Goal: Transaction & Acquisition: Subscribe to service/newsletter

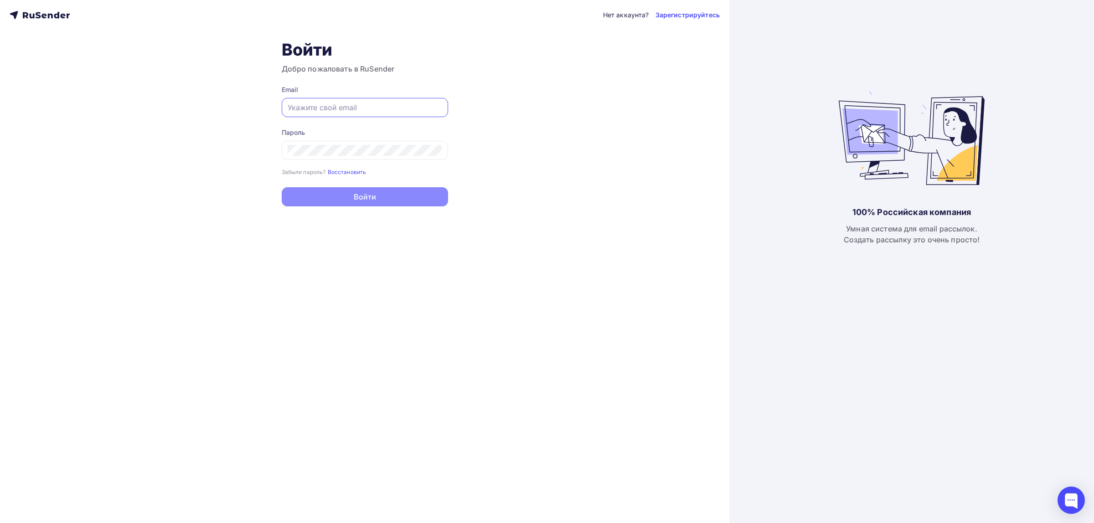
click at [320, 109] on input "text" at bounding box center [365, 107] width 155 height 11
type input "[EMAIL_ADDRESS][DOMAIN_NAME]"
click at [378, 196] on button "Войти" at bounding box center [365, 197] width 166 height 19
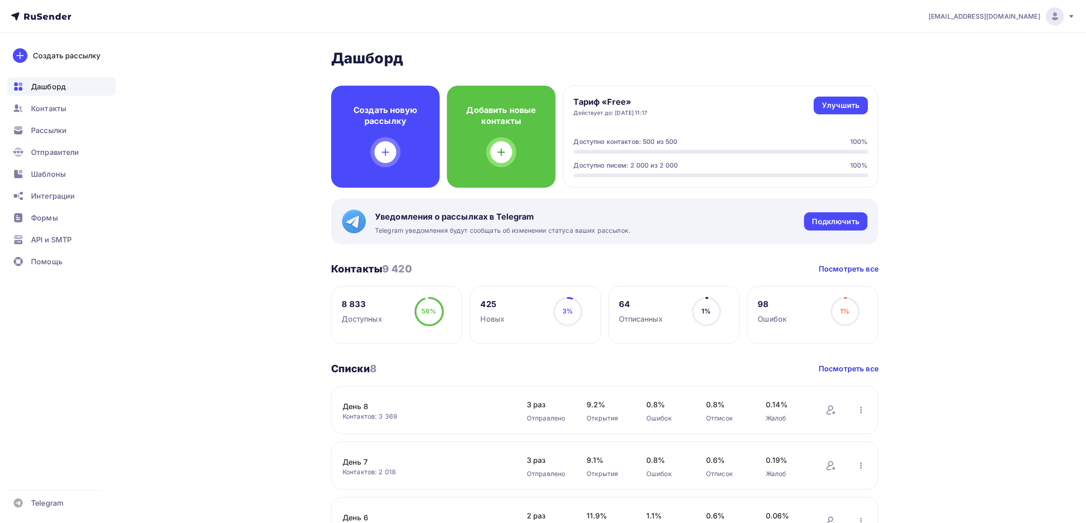
click at [999, 13] on span "[EMAIL_ADDRESS][DOMAIN_NAME]" at bounding box center [984, 16] width 112 height 9
click at [951, 57] on span "[DEMOGRAPHIC_DATA]" at bounding box center [979, 58] width 83 height 11
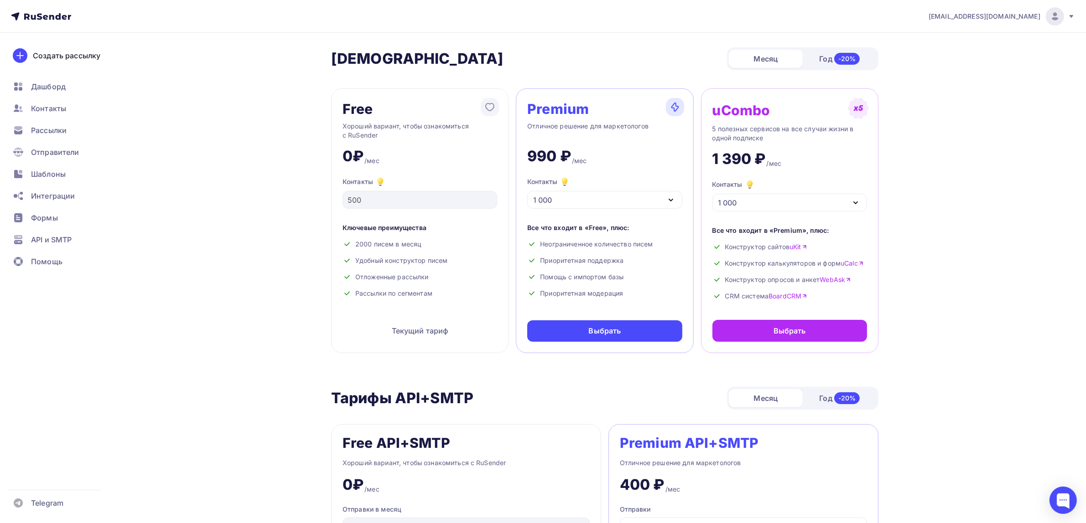
click at [673, 202] on icon "button" at bounding box center [670, 200] width 11 height 11
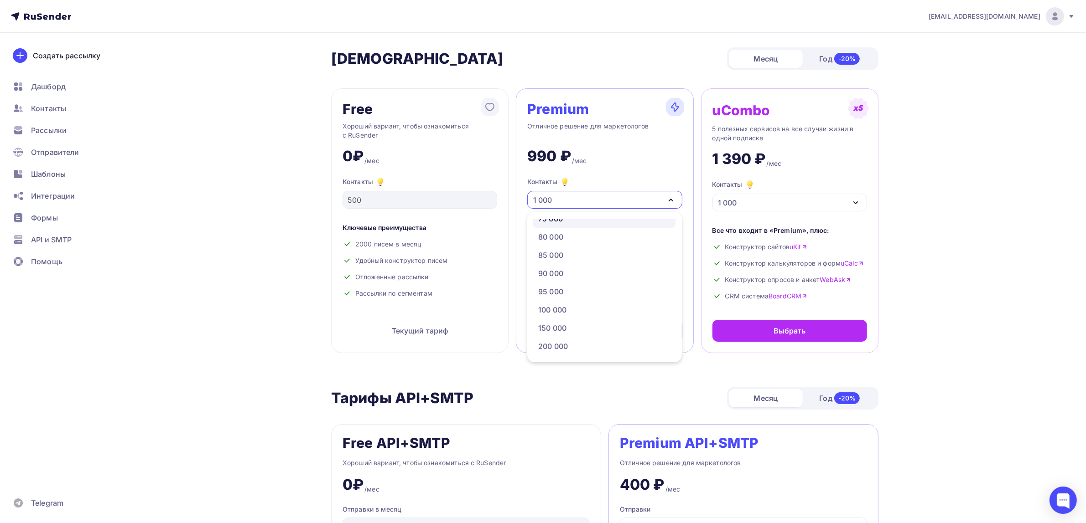
scroll to position [342, 0]
click at [577, 236] on div "70 000" at bounding box center [604, 233] width 132 height 11
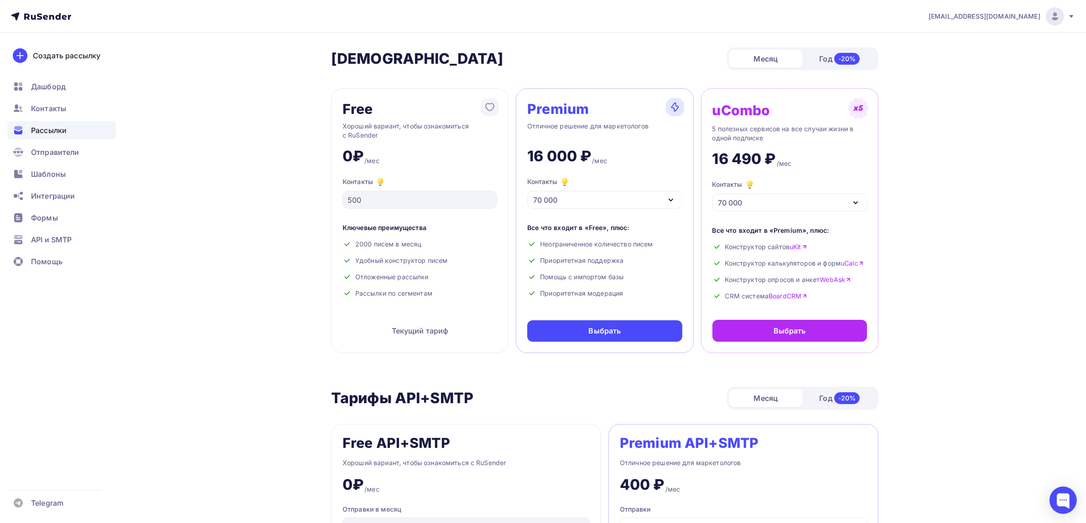
click at [66, 135] on span "Рассылки" at bounding box center [49, 130] width 36 height 11
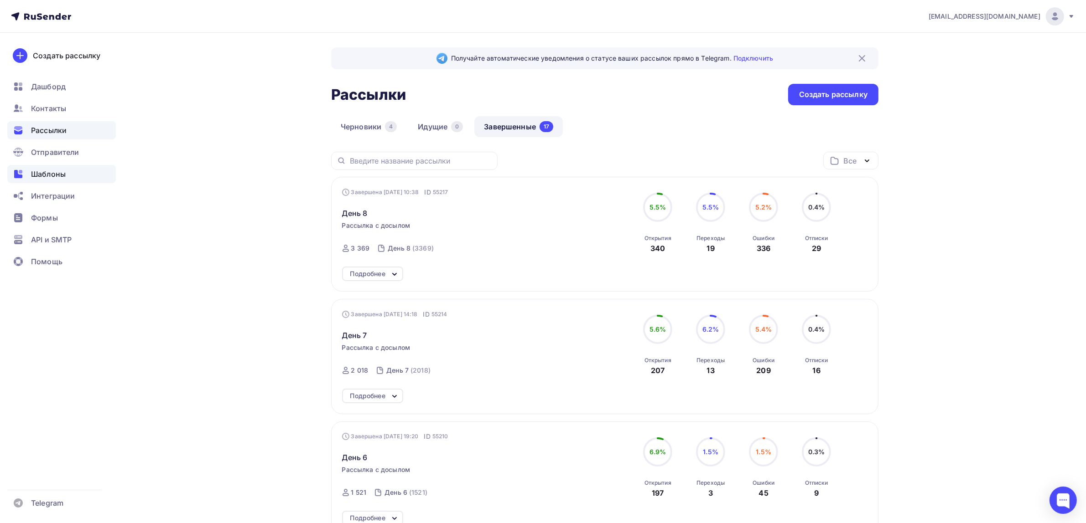
click at [57, 169] on span "Шаблоны" at bounding box center [48, 174] width 35 height 11
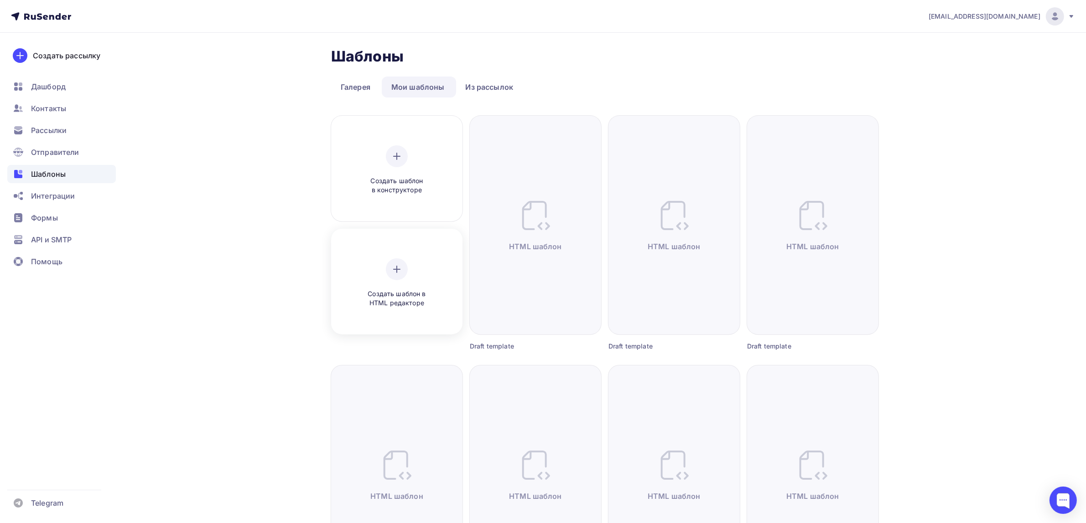
click at [378, 231] on div "Создать шаблон в HTML редакторе" at bounding box center [396, 282] width 131 height 106
click at [396, 251] on div "Создать шаблон в HTML редакторе" at bounding box center [396, 283] width 125 height 102
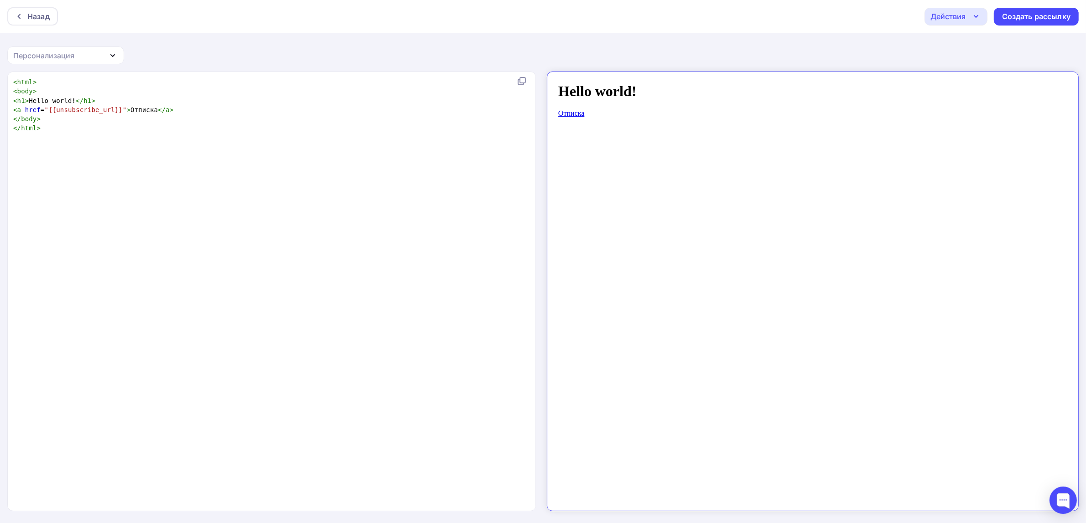
scroll to position [3, 0]
drag, startPoint x: 267, startPoint y: 197, endPoint x: 259, endPoint y: 198, distance: 8.3
click at [267, 197] on div "xxxxxxxxxx < html > < body > < h1 > Hello world! </ h1 > < a href = "{{unsubscr…" at bounding box center [280, 303] width 539 height 455
type textarea "<html> <body> <h1>Hello world!</h1> <a href="{{unsubscribe_url}}">Отписка</a> <…"
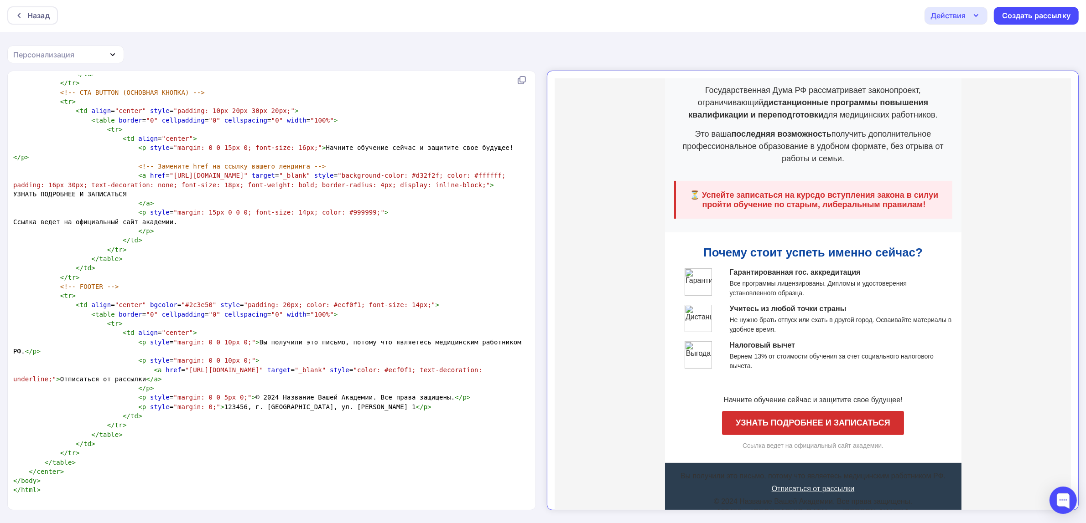
scroll to position [219, 0]
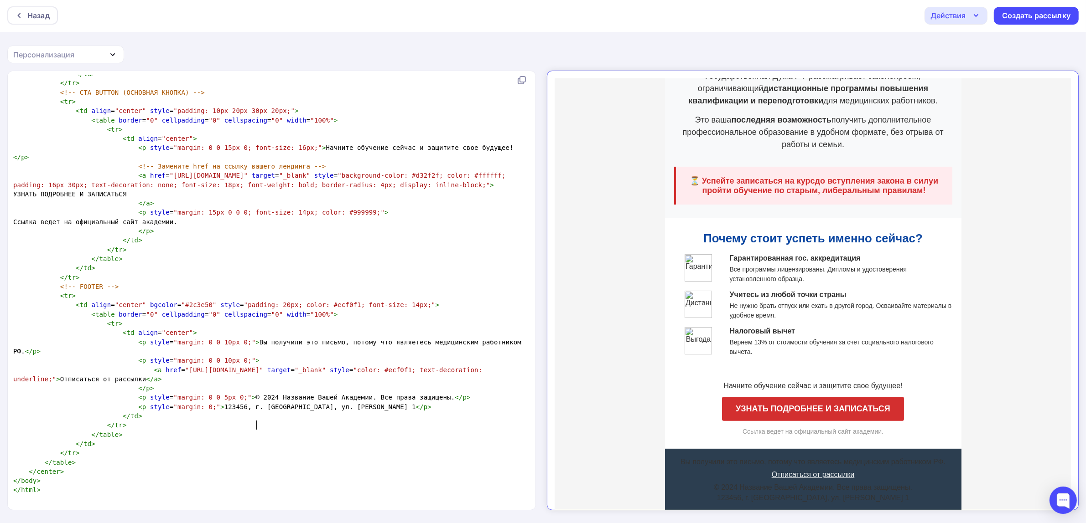
click at [256, 411] on span "< p style = "margin: 0;" > 123456, г. Москва, ул. Медиков, д. 1 </ p >" at bounding box center [222, 407] width 418 height 7
type textarea "<!DOCTYPE html PUBLIC "-//W3C//DTD XHTML 1.0 Transitional//EN" "http://www.w3.o…"
click at [417, 291] on pre "<!-- FOOTER -->" at bounding box center [269, 286] width 517 height 9
type textarea "<!DOCTYPE html PUBLIC "-//W3C//DTD XHTML 1.0 Transitional//EN" "http://www.w3.o…"
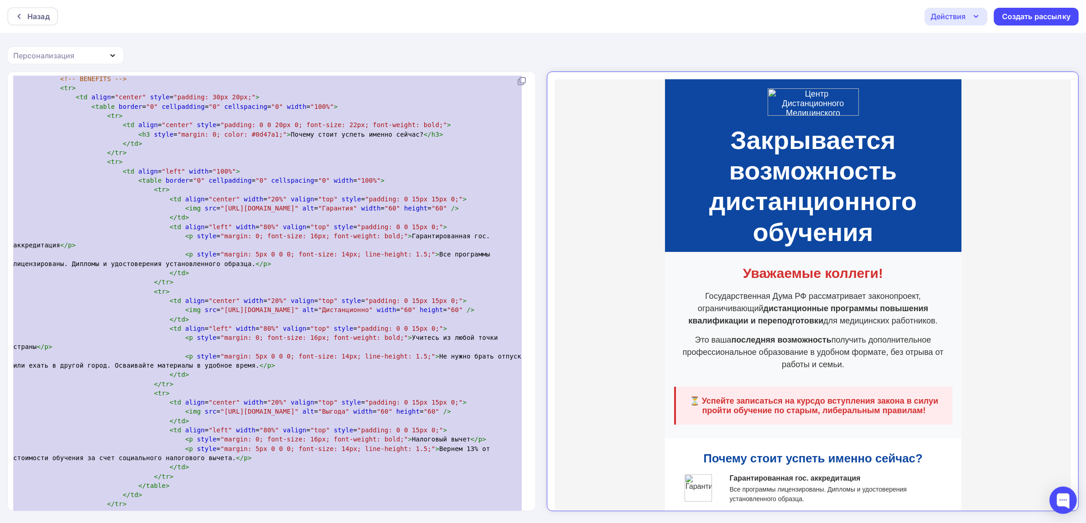
scroll to position [0, 0]
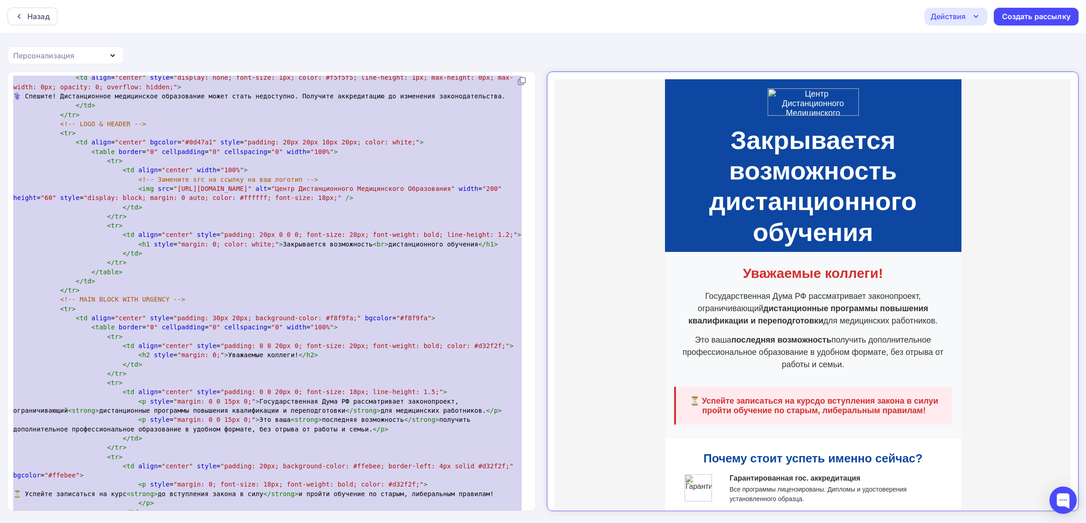
click at [422, 192] on span ""Центр Дистанционного Медицинского Образования"" at bounding box center [363, 188] width 184 height 7
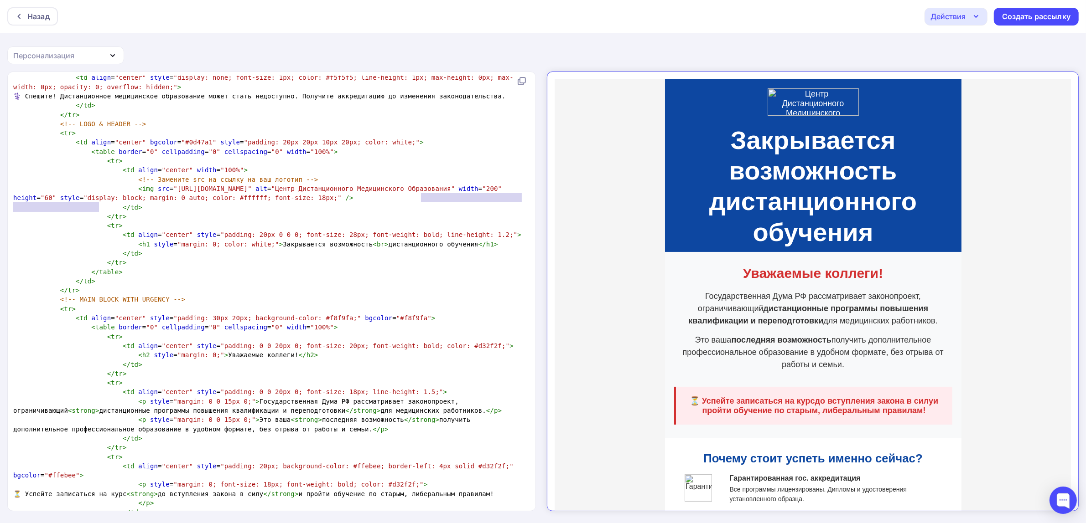
click at [271, 192] on span ""Центр Дистанционного Медицинского Образования"" at bounding box center [363, 188] width 184 height 7
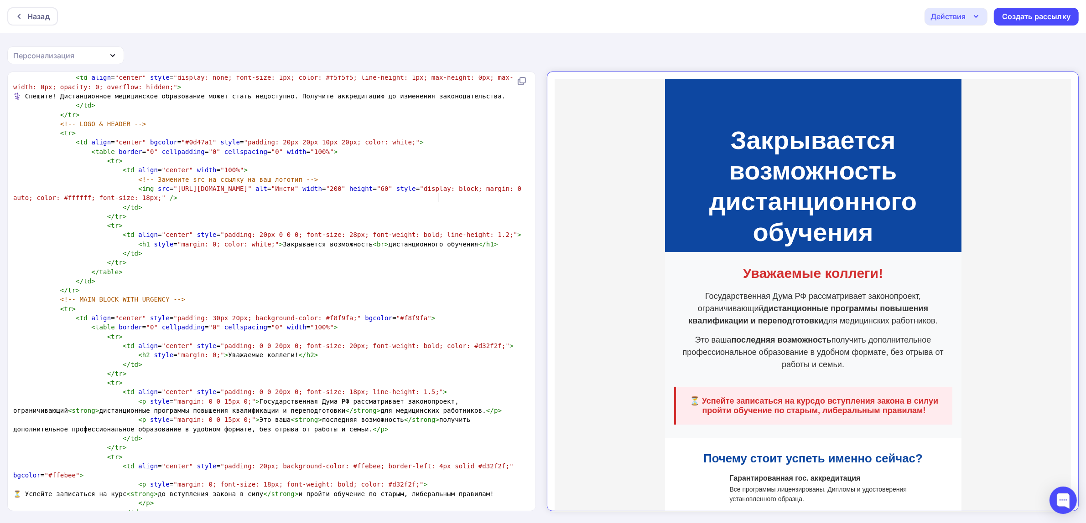
type textarea "Инстиутт"
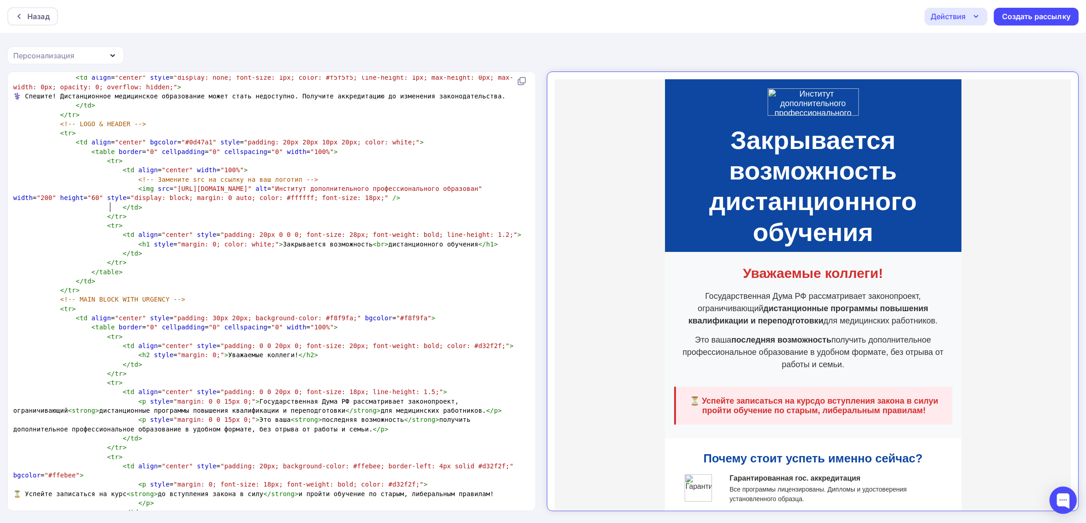
scroll to position [3, 171]
type textarea "тут дополнительного профессионального образования"
click at [803, 114] on td "Закрывается возможность дистанционного обучения" at bounding box center [805, 174] width 278 height 132
click at [138, 211] on span ">" at bounding box center [140, 207] width 4 height 7
click at [271, 192] on span ""Институт дополнительного профессионального образования"" at bounding box center [380, 188] width 219 height 7
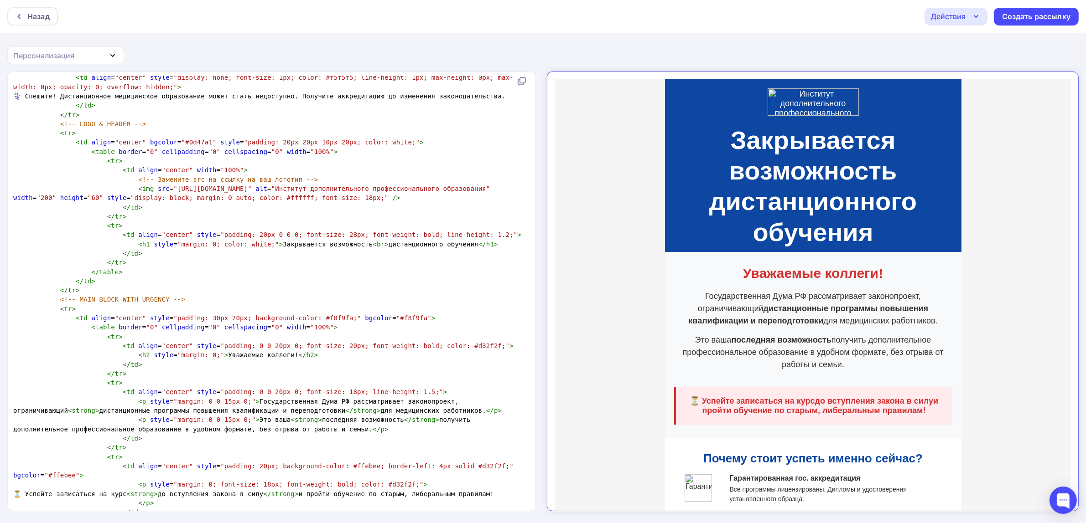
click at [271, 192] on span ""Институт дополнительного профессионального образования"" at bounding box center [380, 188] width 219 height 7
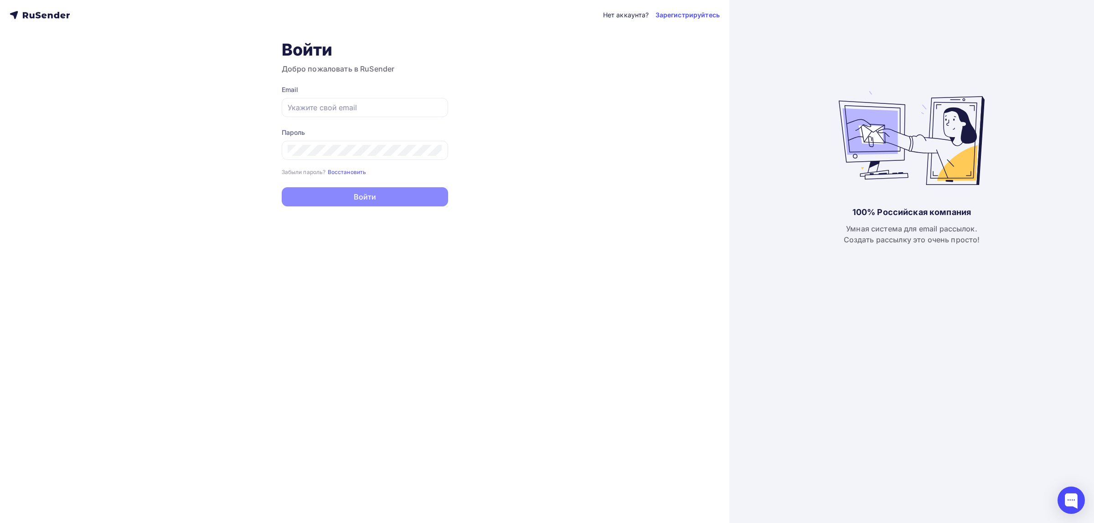
click at [35, 19] on icon at bounding box center [40, 15] width 60 height 11
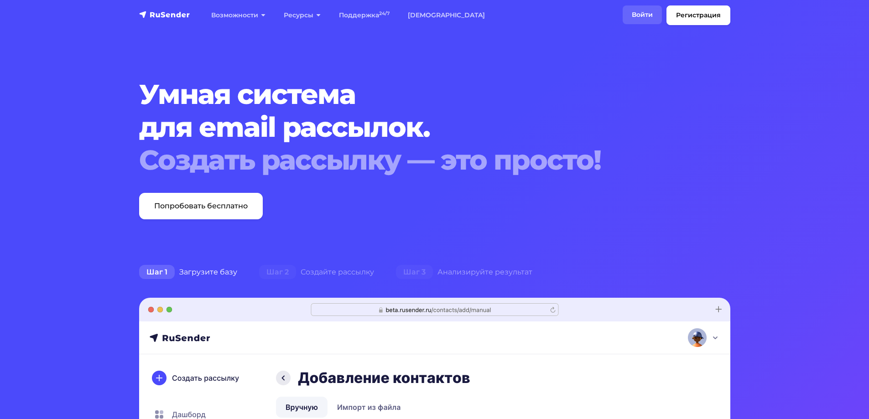
click at [651, 16] on link "Войти" at bounding box center [641, 14] width 39 height 19
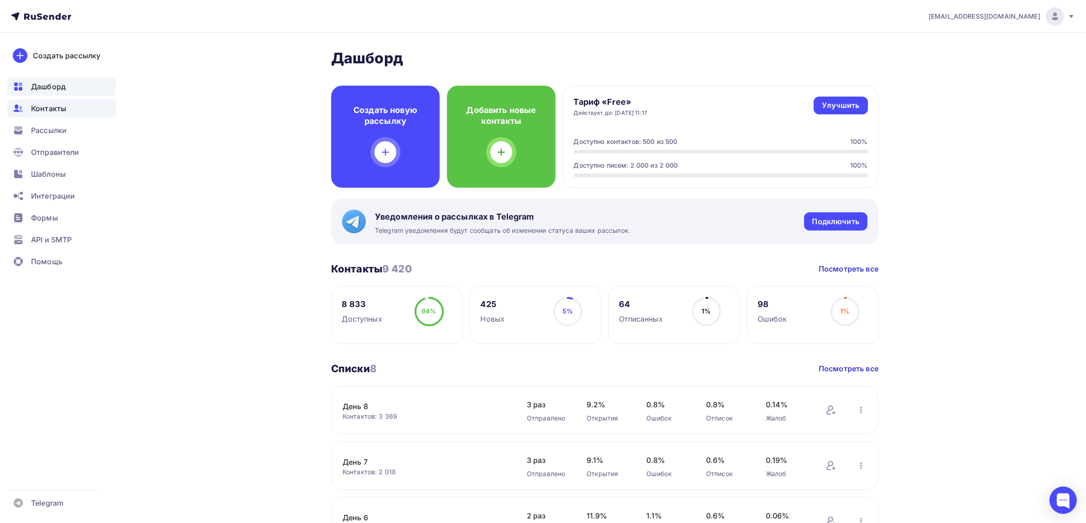
click at [67, 113] on div "Контакты" at bounding box center [61, 108] width 109 height 18
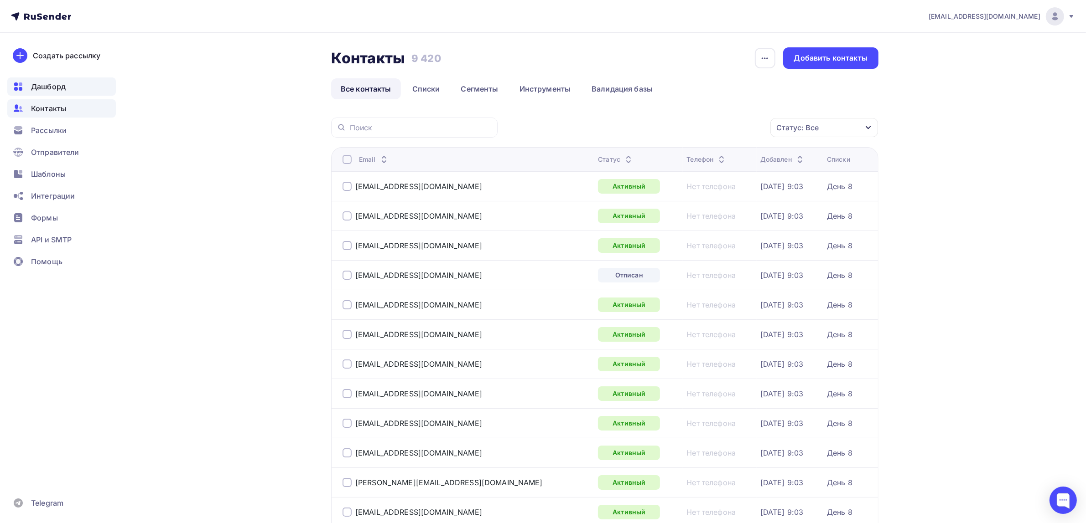
click at [47, 85] on span "Дашборд" at bounding box center [48, 86] width 35 height 11
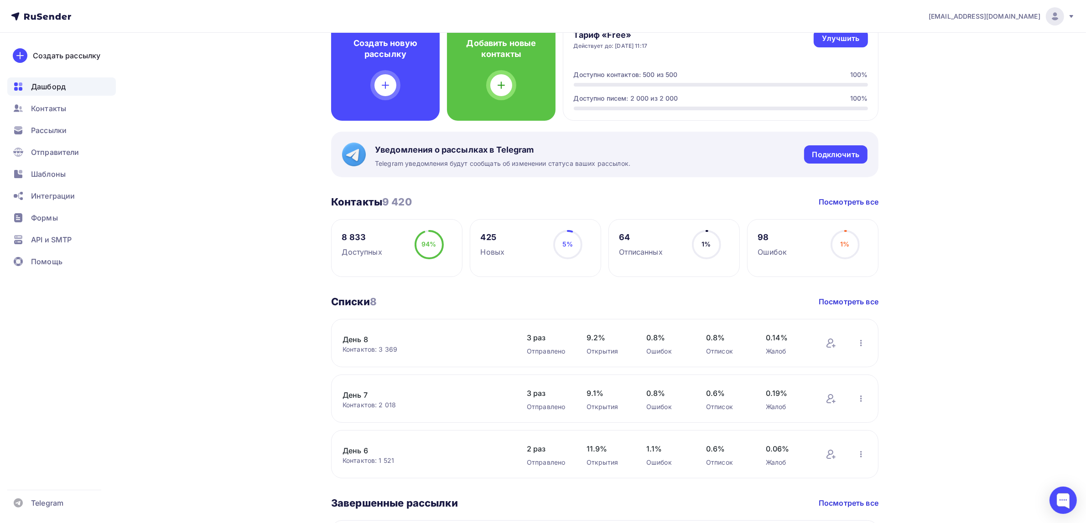
scroll to position [57, 0]
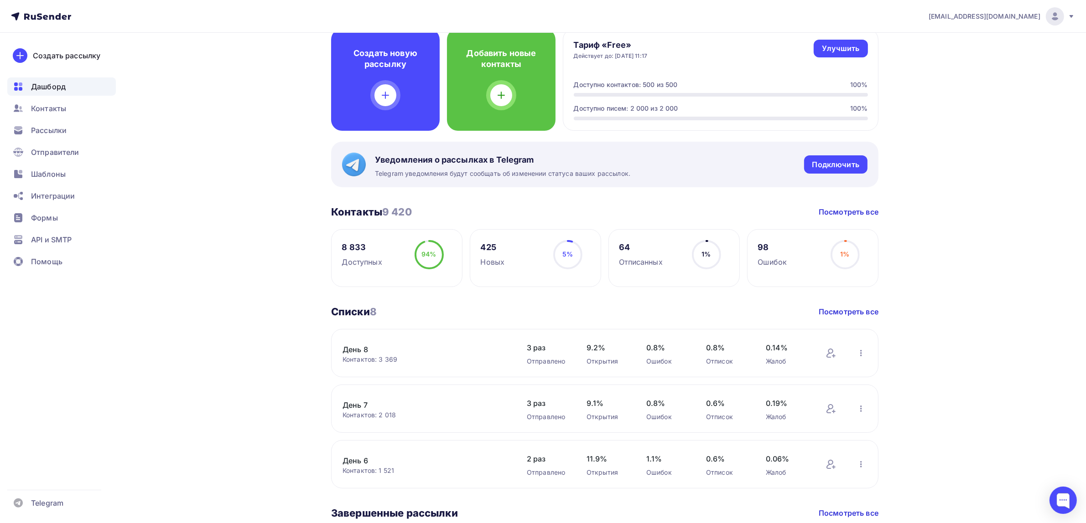
click at [1016, 19] on span "drongar89@gmail.com" at bounding box center [984, 16] width 112 height 9
click at [959, 61] on span "Тарифы" at bounding box center [979, 58] width 83 height 11
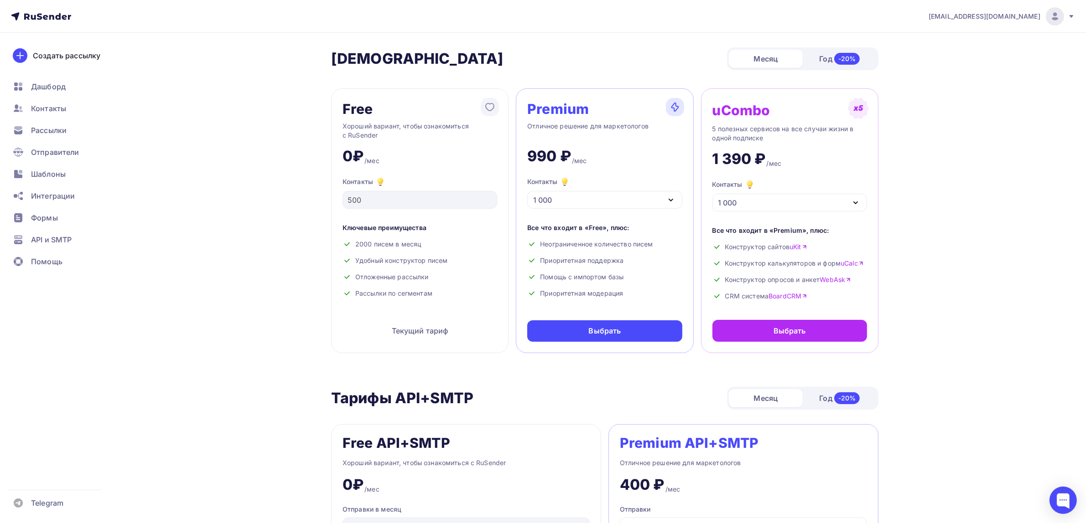
click at [659, 197] on div "1 000" at bounding box center [604, 200] width 155 height 18
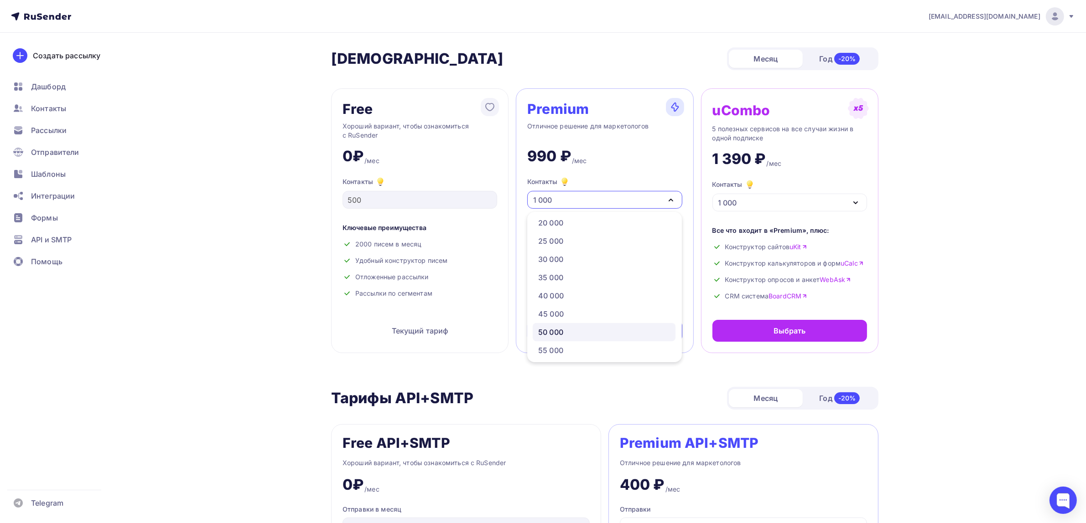
scroll to position [171, 0]
click at [559, 333] on div "50 000" at bounding box center [550, 331] width 25 height 11
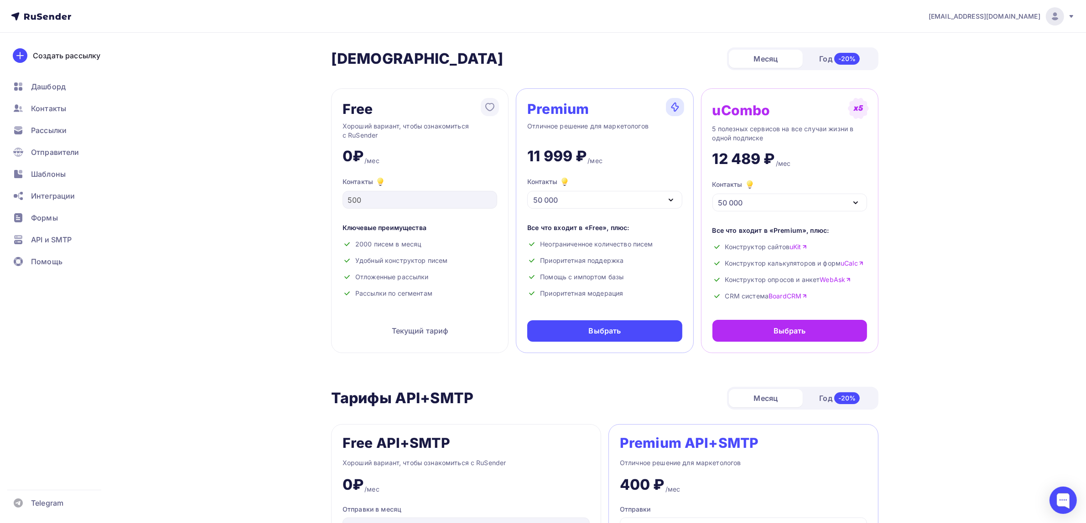
click at [621, 197] on div "50 000" at bounding box center [604, 200] width 155 height 18
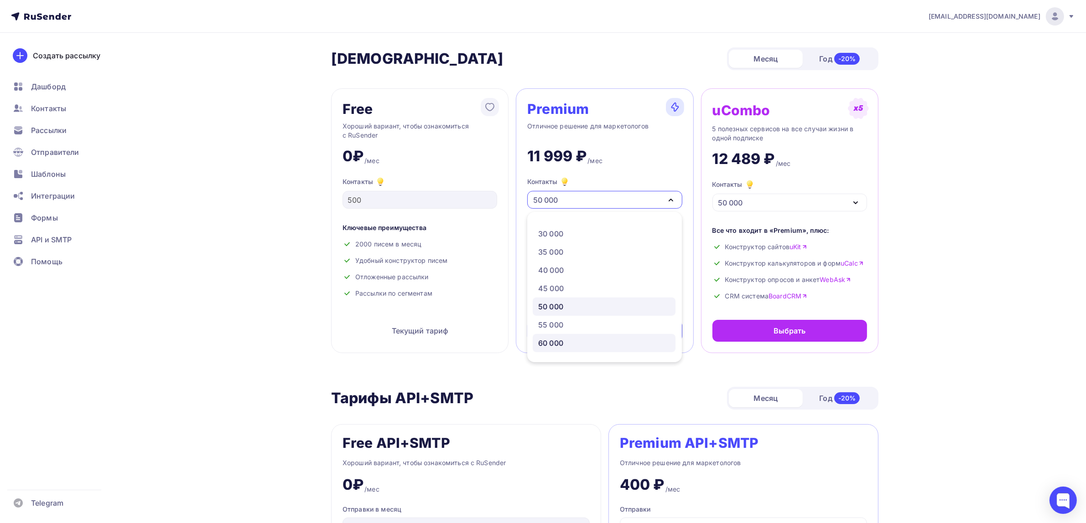
scroll to position [228, 0]
click at [564, 350] on div "70 000" at bounding box center [604, 347] width 132 height 11
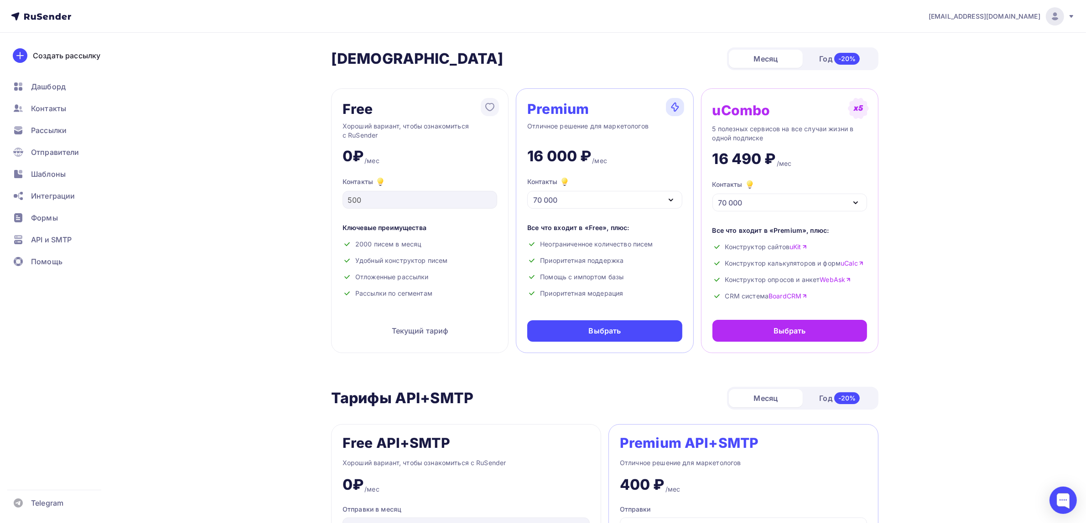
click at [593, 197] on div "70 000" at bounding box center [604, 200] width 155 height 18
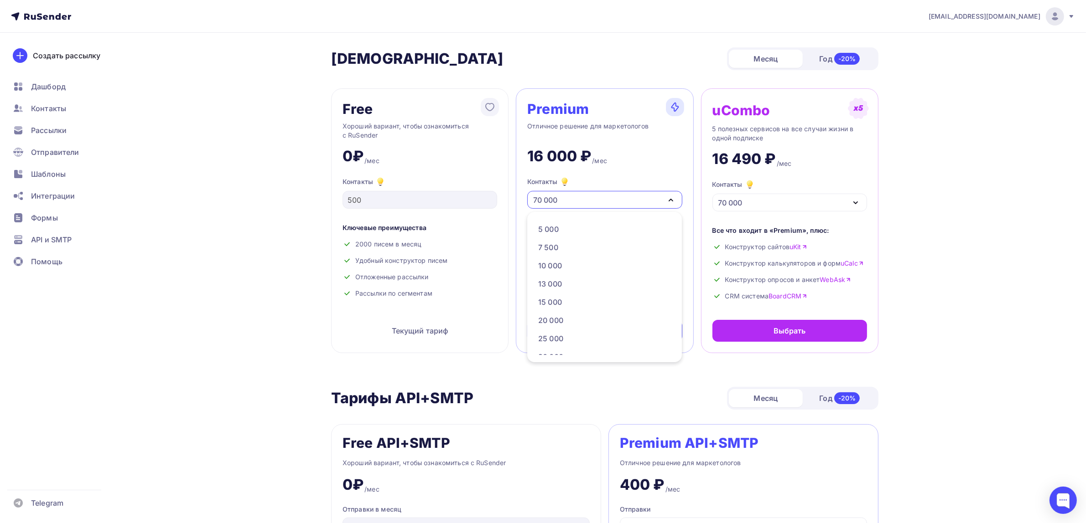
scroll to position [57, 0]
click at [487, 66] on div "Тарифы Тарифы Месяц Год -20%" at bounding box center [604, 58] width 547 height 23
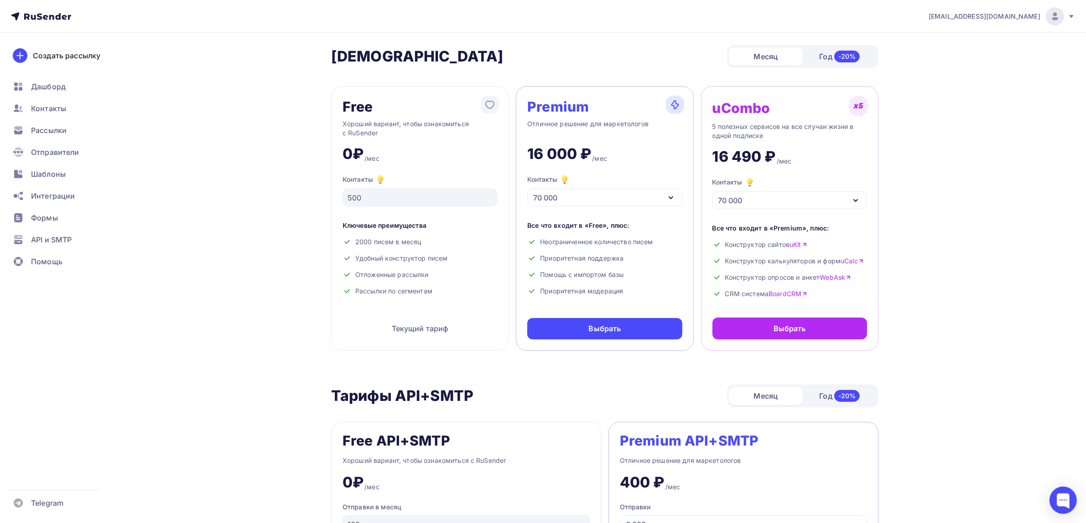
scroll to position [0, 0]
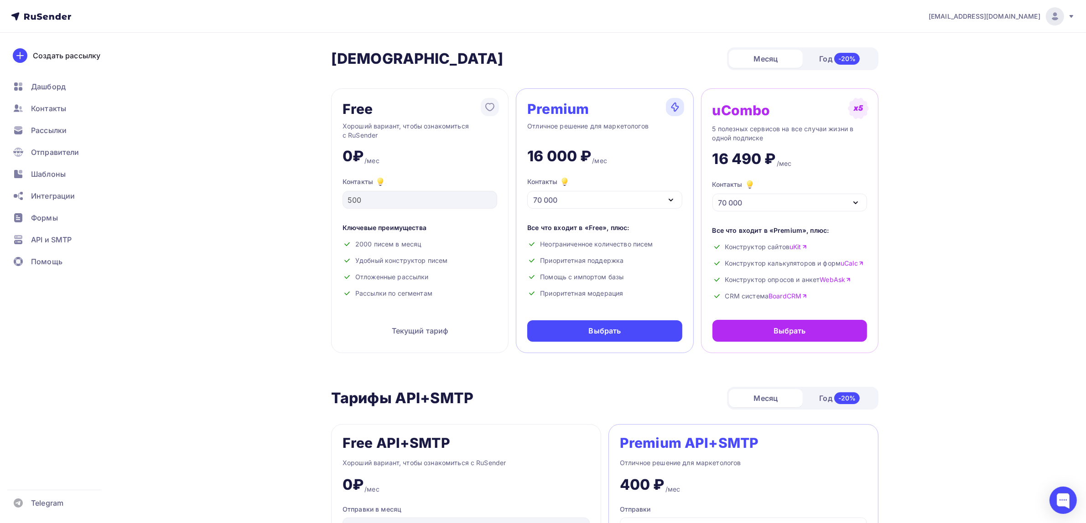
drag, startPoint x: 83, startPoint y: 16, endPoint x: 35, endPoint y: 16, distance: 47.9
click at [35, 16] on nav "drongar89@gmail.com Аккаунт Тарифы Выйти Создать рассылку Дашборд Контакты Расс…" at bounding box center [543, 16] width 1086 height 33
click at [658, 197] on div "70 000" at bounding box center [604, 200] width 155 height 18
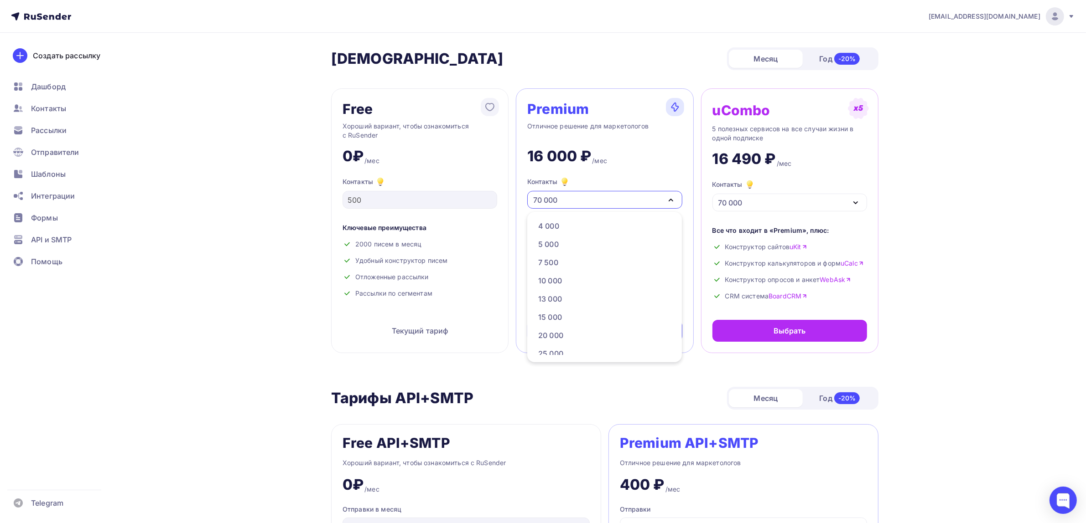
click at [658, 197] on div "70 000" at bounding box center [604, 200] width 155 height 18
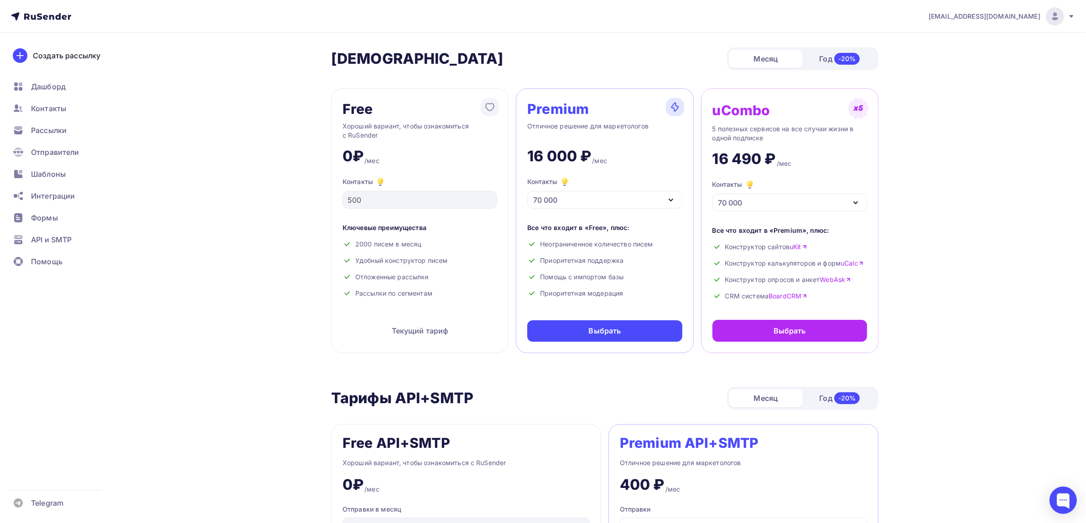
click at [665, 203] on icon "button" at bounding box center [670, 200] width 11 height 11
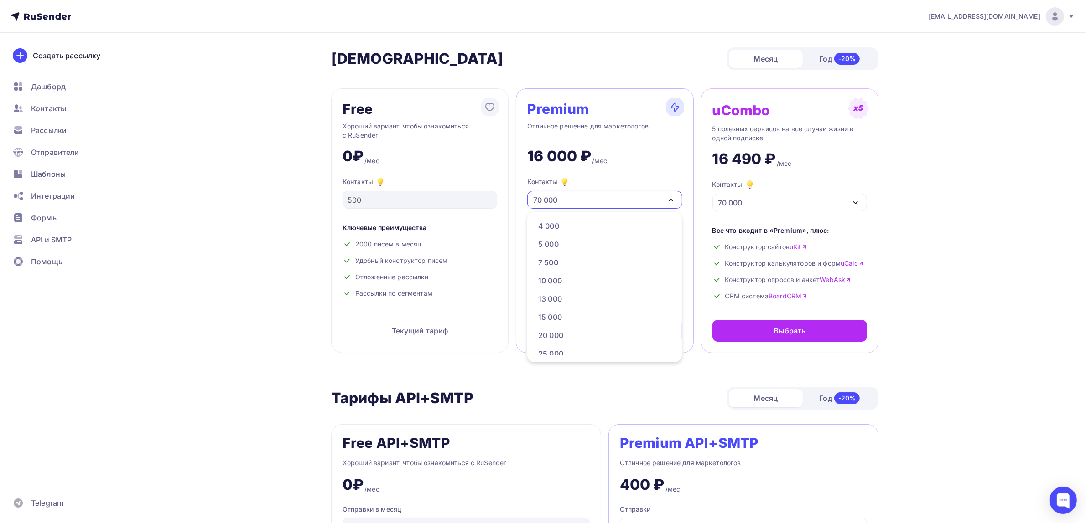
click at [665, 203] on icon "button" at bounding box center [670, 200] width 11 height 11
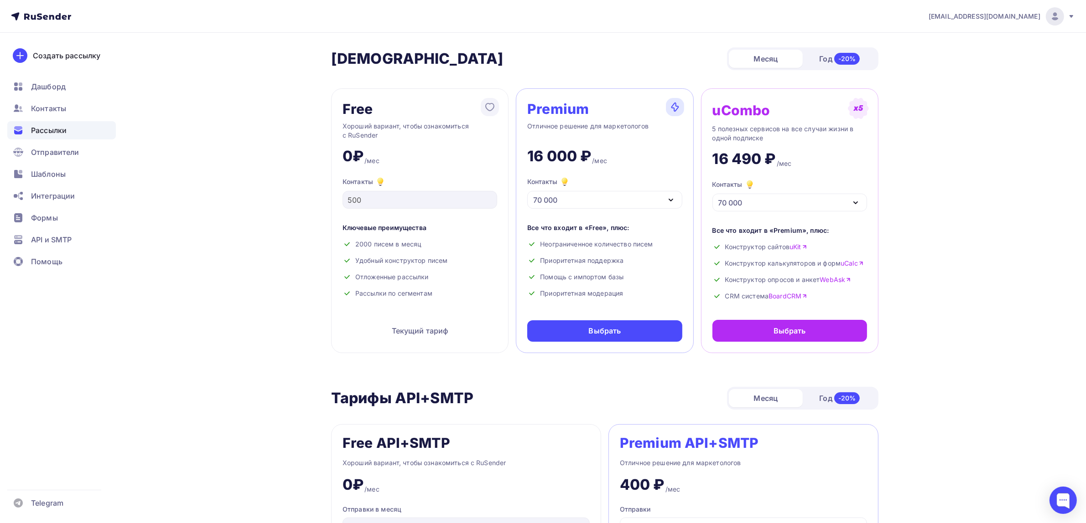
click at [36, 132] on span "Рассылки" at bounding box center [49, 130] width 36 height 11
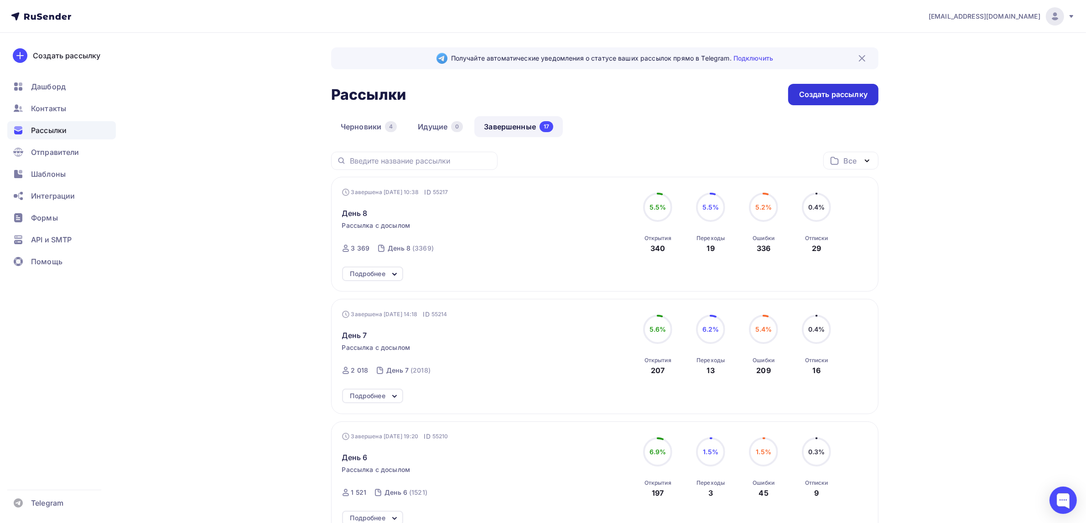
click at [816, 96] on div "Создать рассылку" at bounding box center [833, 94] width 68 height 10
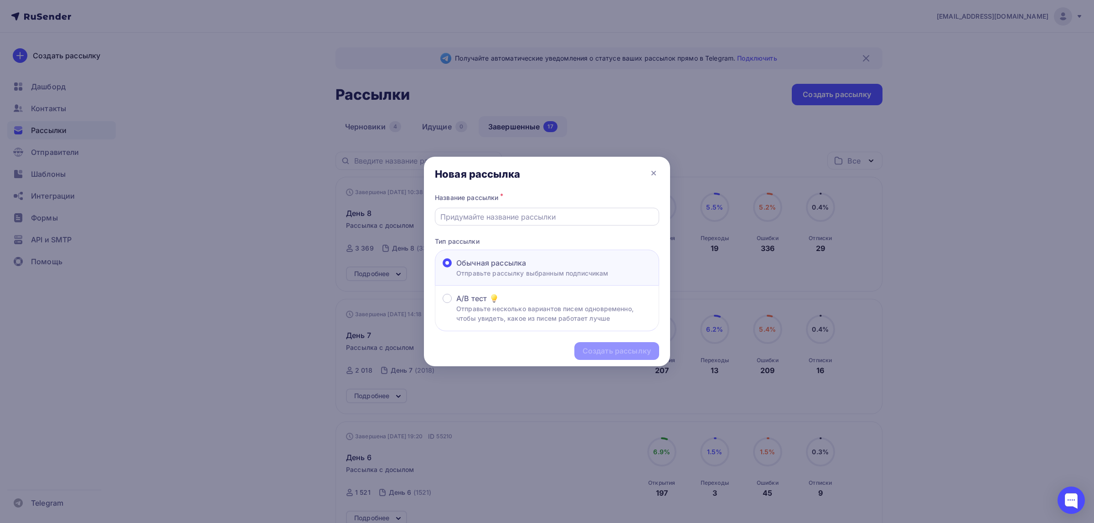
click at [567, 217] on input "text" at bounding box center [547, 217] width 214 height 11
click at [1028, 191] on div at bounding box center [547, 261] width 1094 height 523
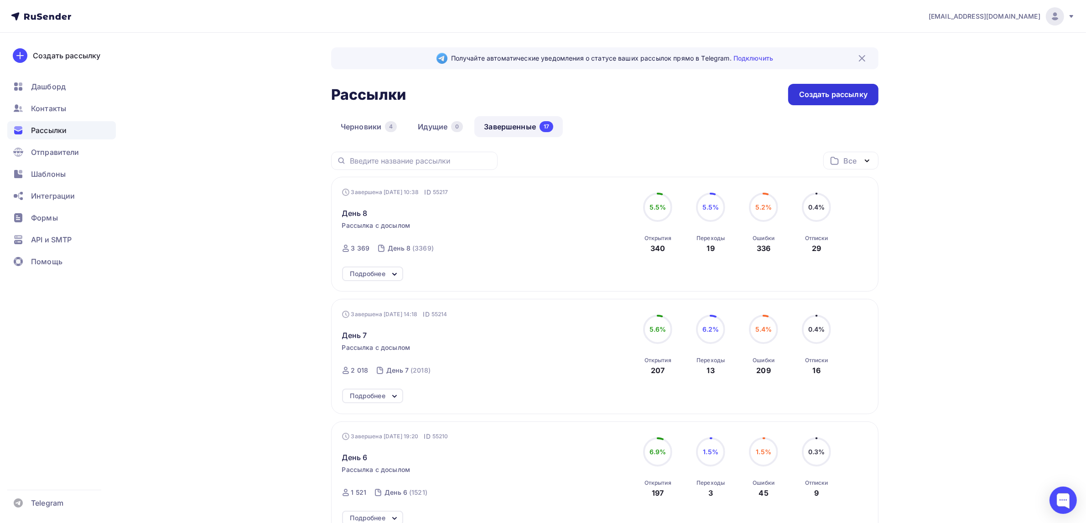
click at [847, 98] on div "Создать рассылку" at bounding box center [833, 94] width 68 height 10
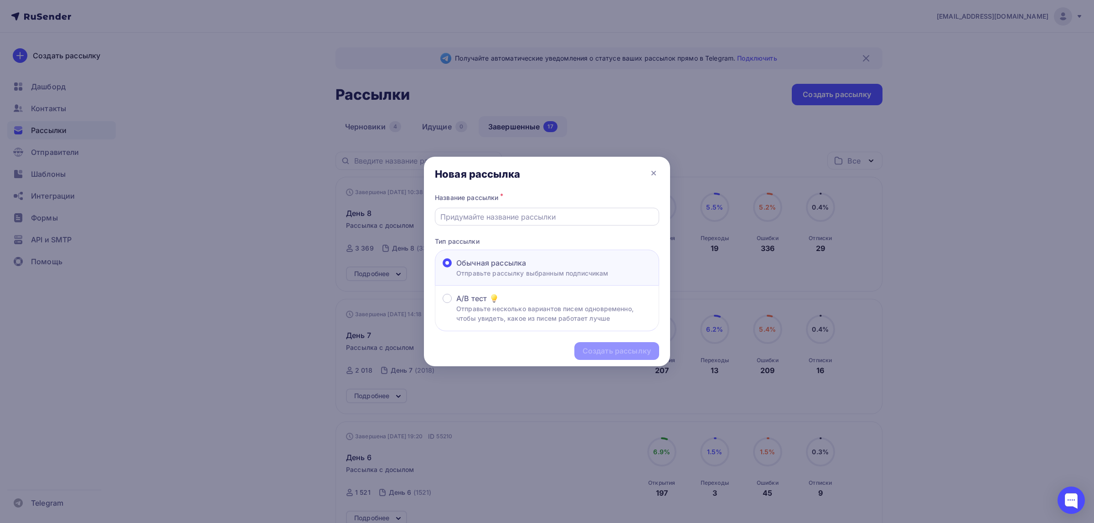
click at [598, 218] on input "text" at bounding box center [547, 217] width 214 height 11
click at [1021, 269] on div at bounding box center [547, 261] width 1094 height 523
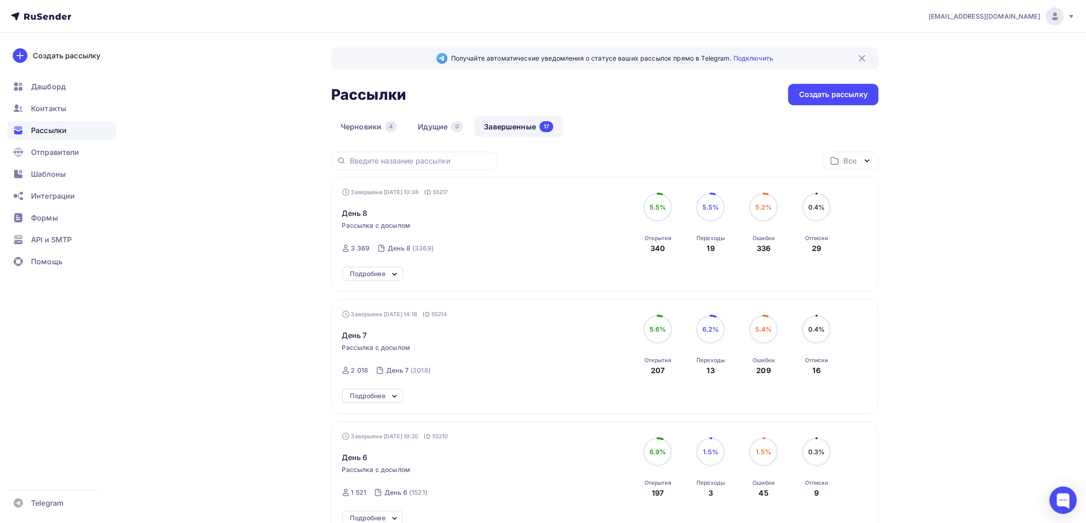
click at [816, 102] on div "Создать рассылку" at bounding box center [833, 94] width 90 height 21
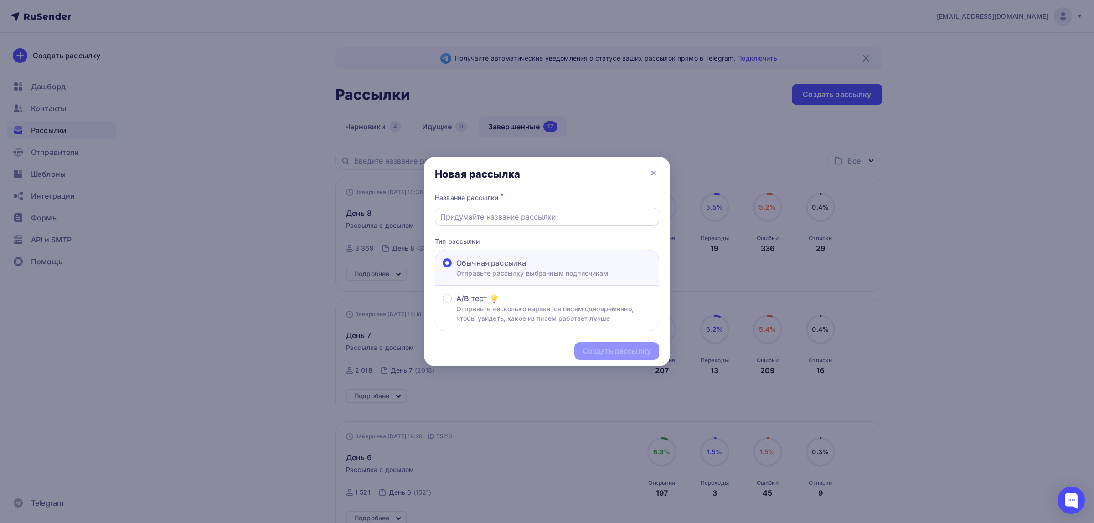
click at [577, 218] on input "text" at bounding box center [547, 217] width 214 height 11
click at [933, 244] on div at bounding box center [547, 261] width 1094 height 523
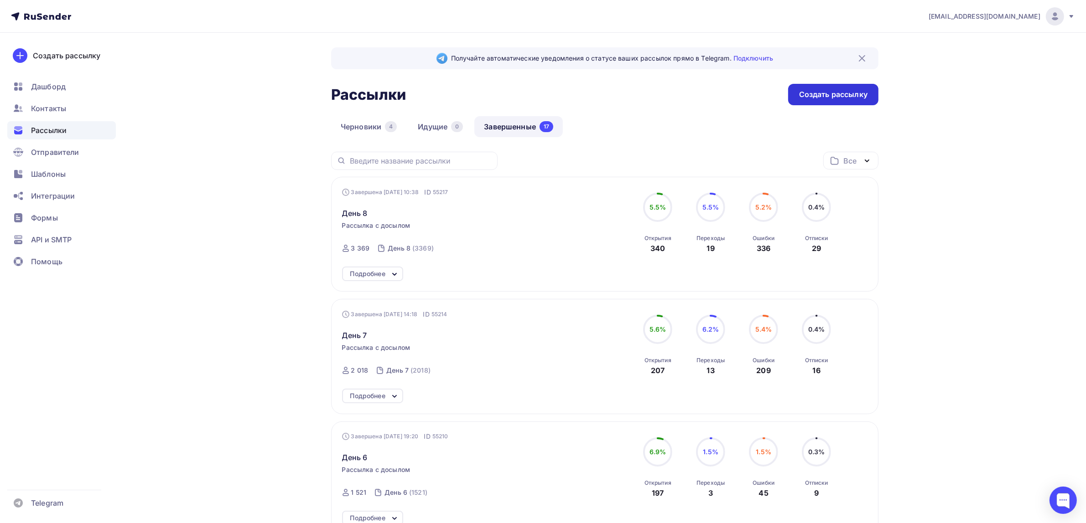
click at [824, 103] on div "Создать рассылку" at bounding box center [833, 94] width 90 height 21
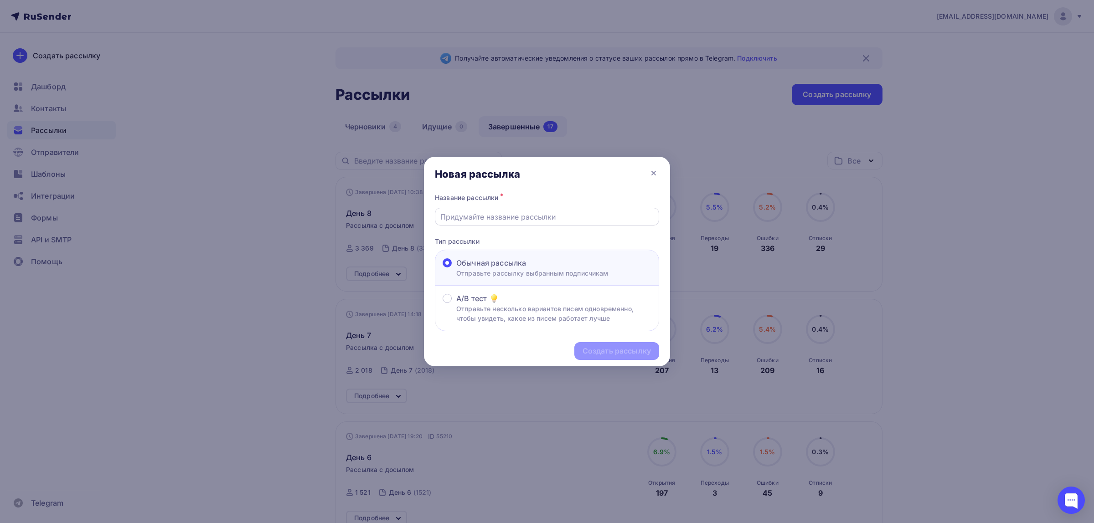
click at [567, 220] on input "text" at bounding box center [547, 217] width 214 height 11
type input "Новый тест"
click at [618, 350] on div "Создать рассылку" at bounding box center [617, 351] width 68 height 10
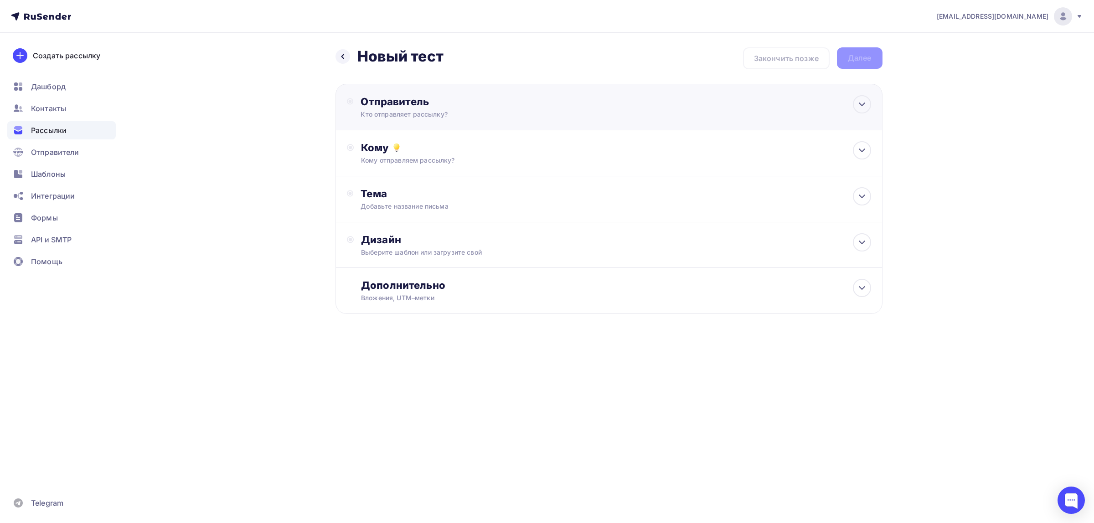
click at [451, 110] on div "Кто отправляет рассылку?" at bounding box center [450, 114] width 178 height 9
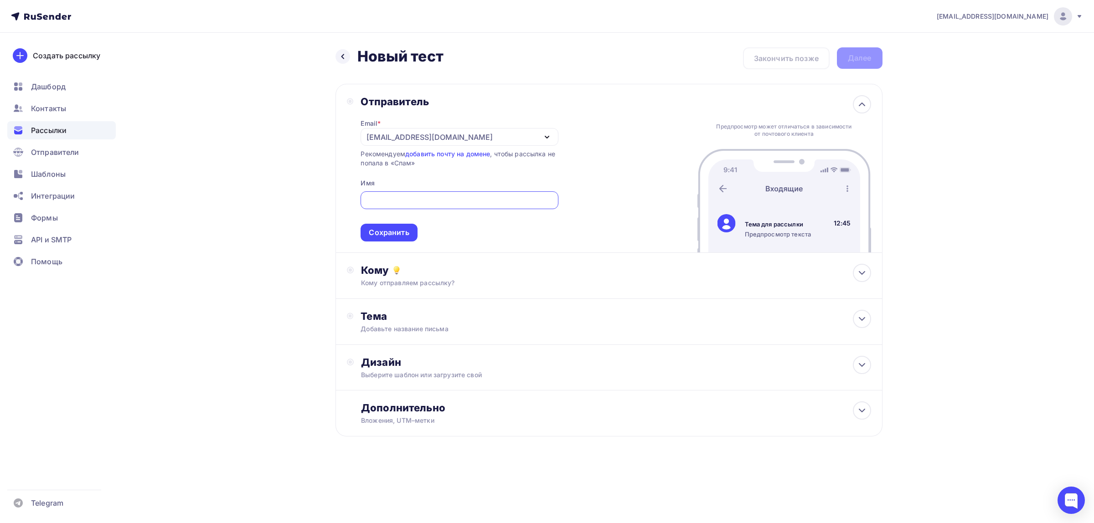
click at [490, 140] on div "[EMAIL_ADDRESS][DOMAIN_NAME]" at bounding box center [459, 137] width 197 height 18
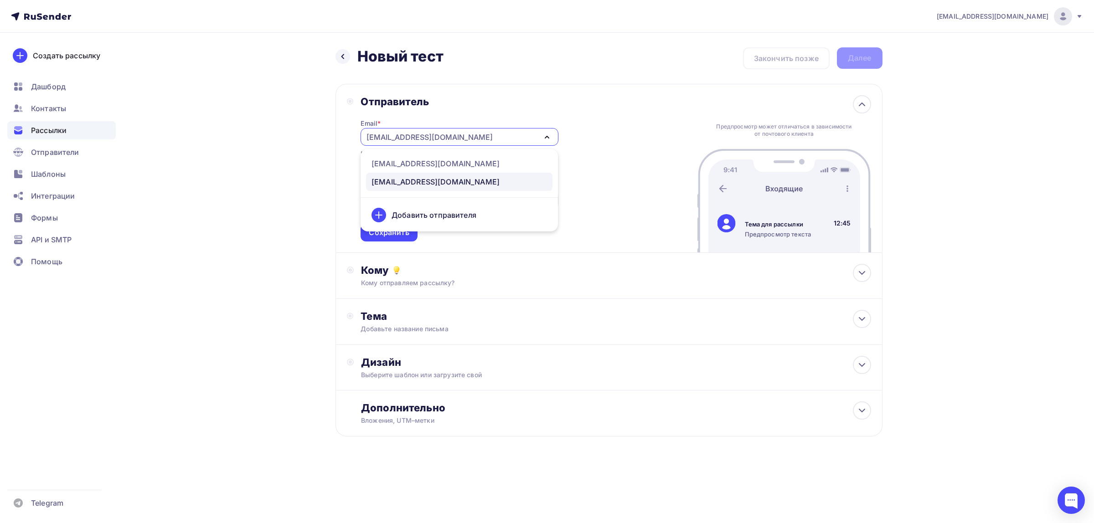
click at [456, 215] on div "Добавить отправителя" at bounding box center [434, 215] width 85 height 11
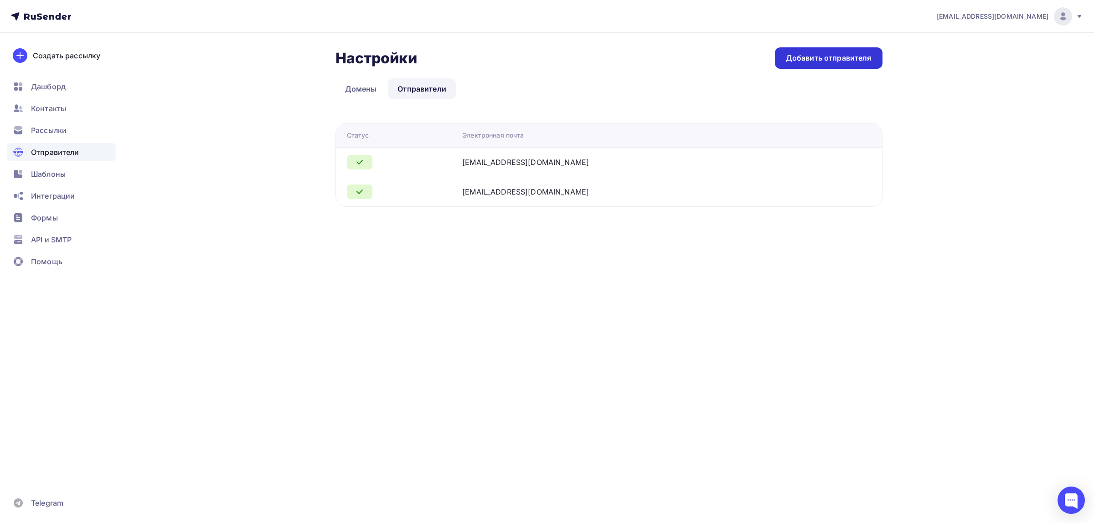
click at [836, 57] on div "Добавить отправителя" at bounding box center [829, 58] width 86 height 10
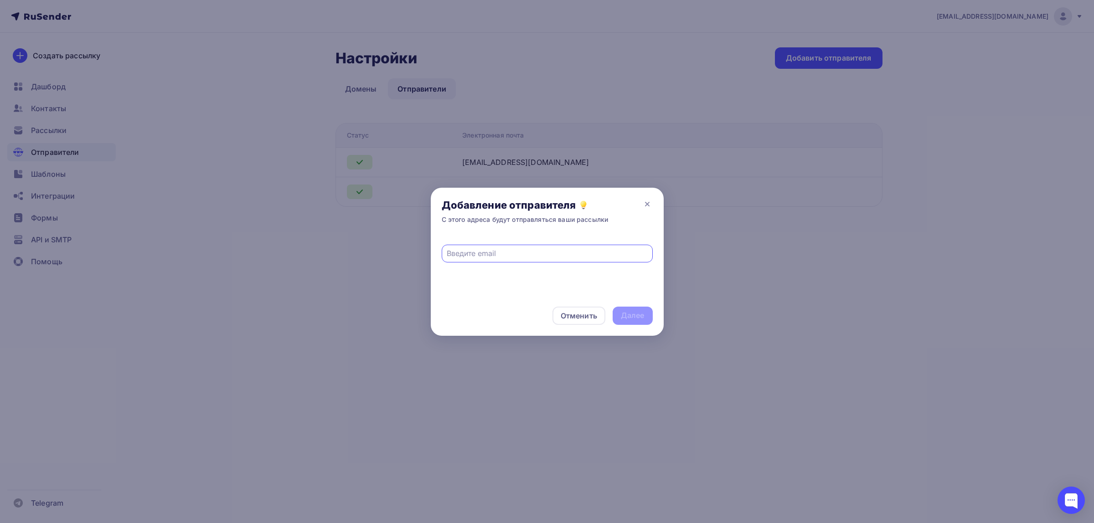
click at [647, 96] on div at bounding box center [547, 261] width 1094 height 523
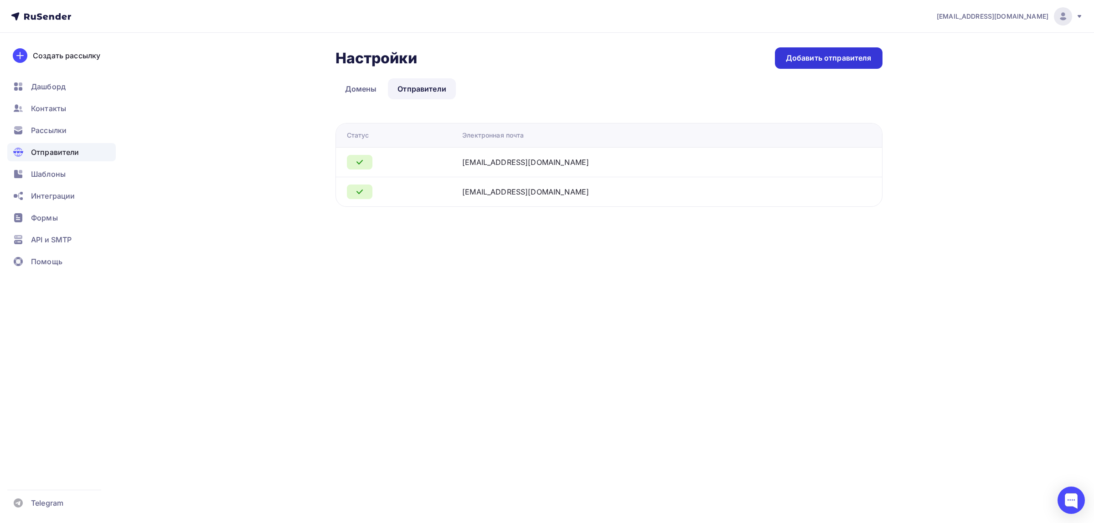
click at [831, 67] on div "Добавить отправителя" at bounding box center [829, 57] width 108 height 21
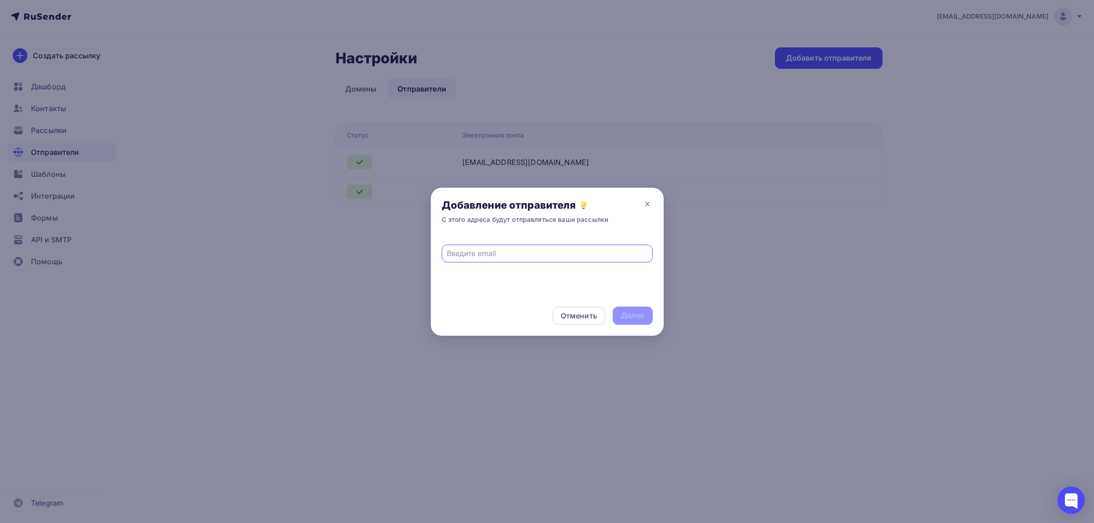
paste input "info@dpo-med-institute.ru"
type input "info@dpo-med-institute.ru"
click at [629, 314] on div "Далее" at bounding box center [633, 316] width 24 height 10
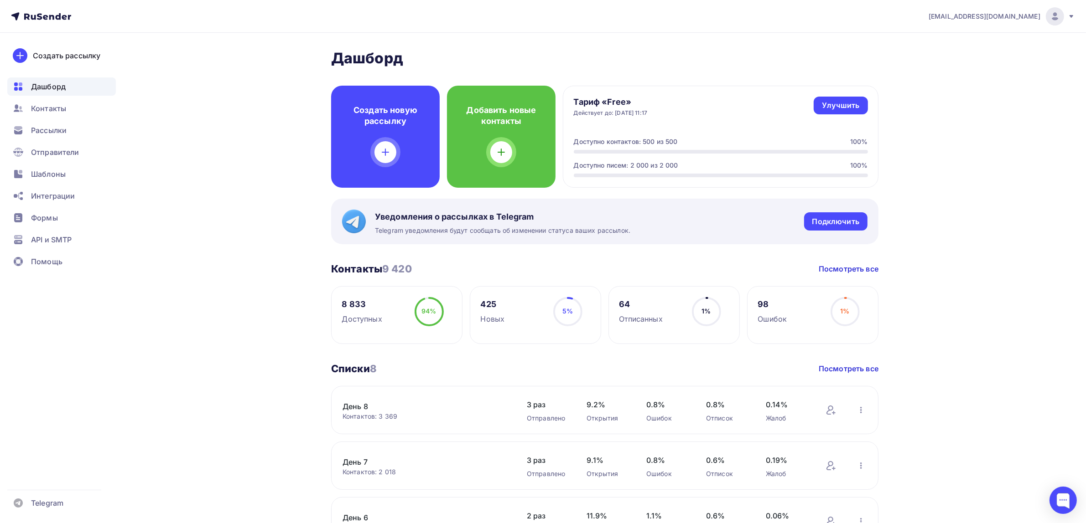
click at [1006, 14] on span "[EMAIL_ADDRESS][DOMAIN_NAME]" at bounding box center [984, 16] width 112 height 9
click at [963, 61] on span "[DEMOGRAPHIC_DATA]" at bounding box center [979, 58] width 83 height 11
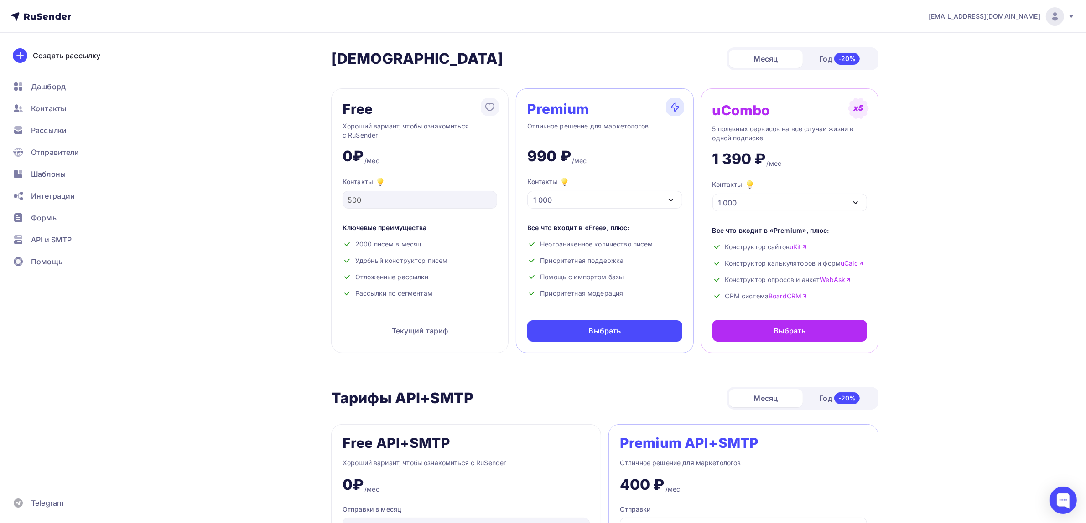
click at [623, 204] on div "1 000" at bounding box center [604, 200] width 155 height 18
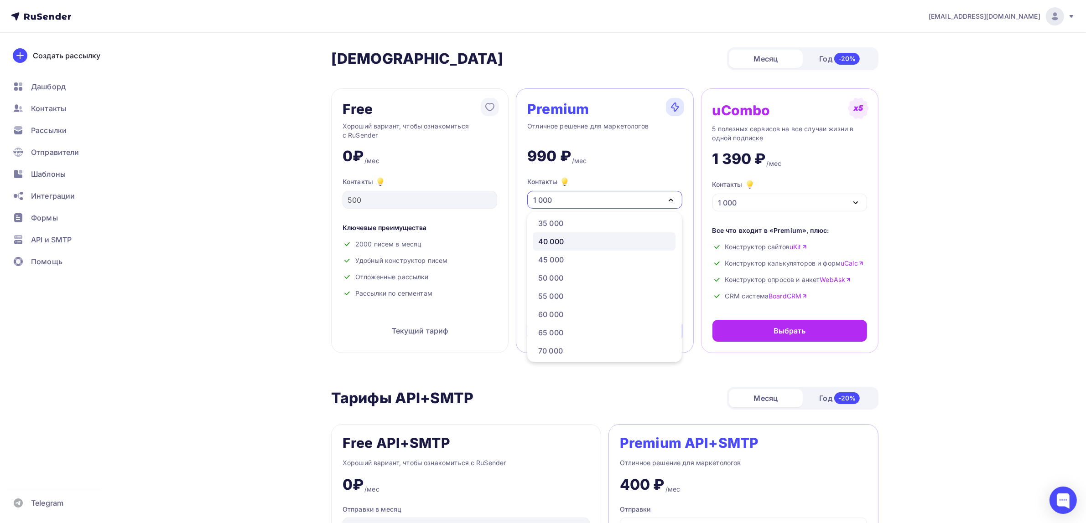
scroll to position [228, 0]
click at [567, 277] on div "50 000" at bounding box center [604, 274] width 132 height 11
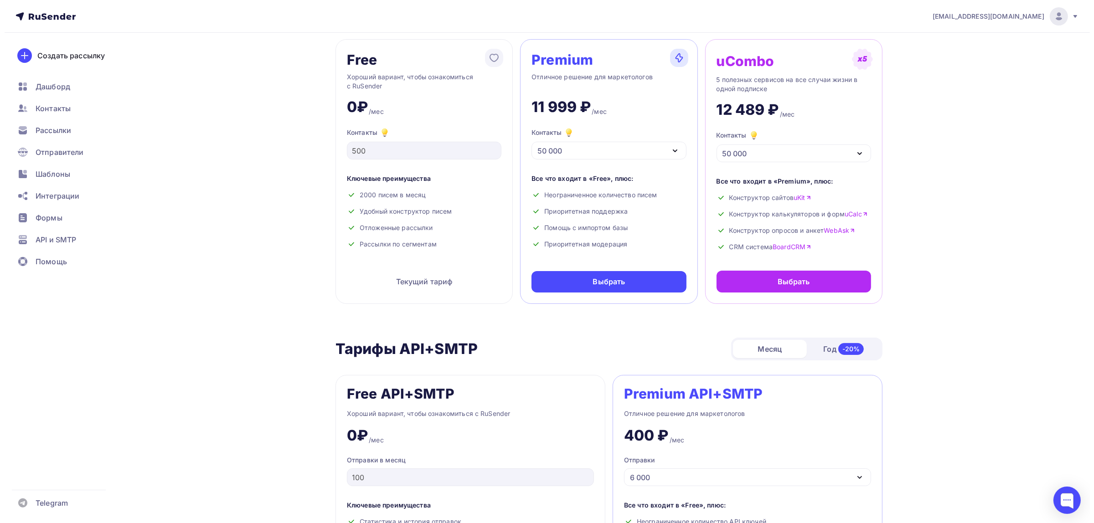
scroll to position [0, 0]
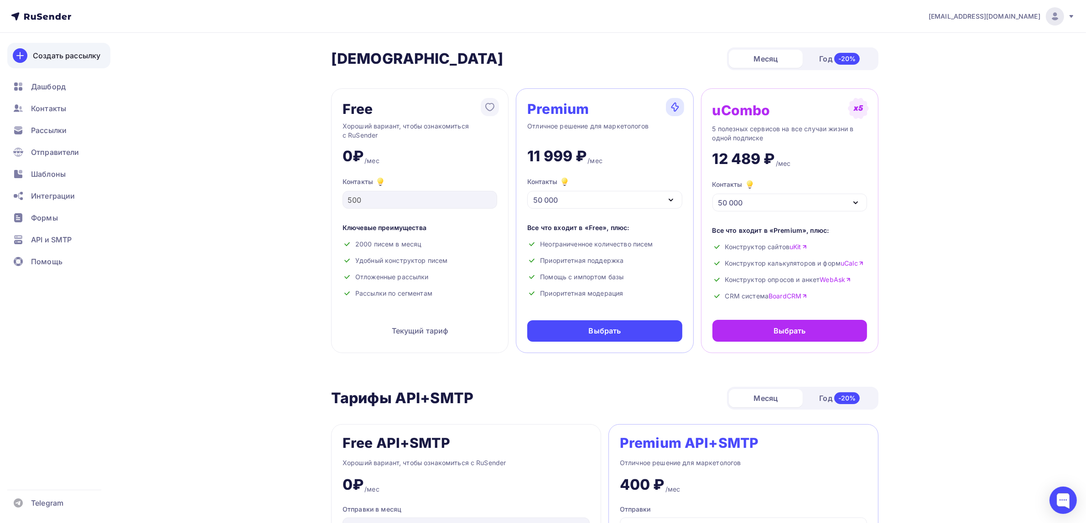
click at [89, 51] on div "Создать рассылку" at bounding box center [66, 55] width 67 height 11
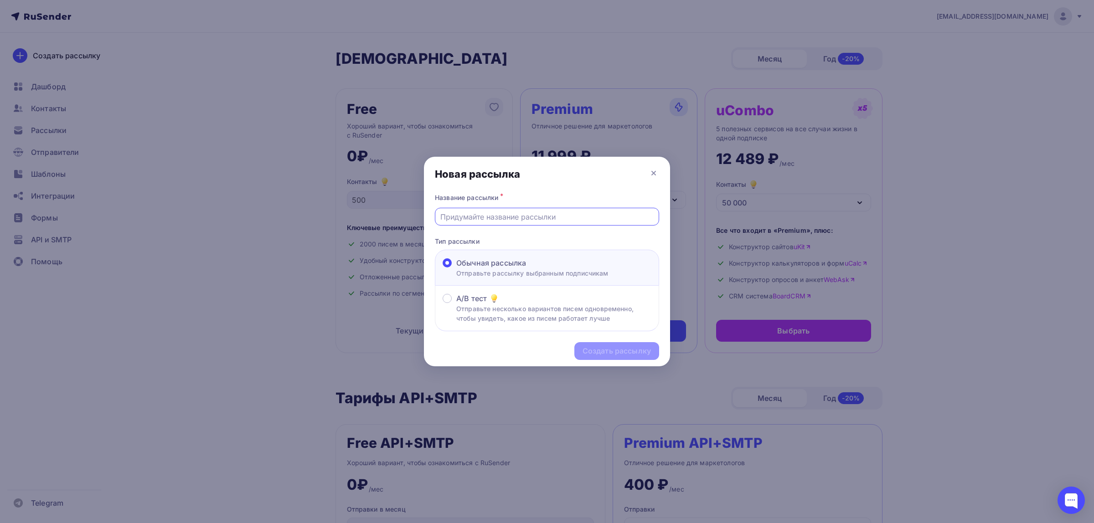
click at [560, 217] on input "text" at bounding box center [547, 217] width 214 height 11
type input "тест 111111"
click at [609, 350] on div "Создать рассылку" at bounding box center [617, 351] width 68 height 10
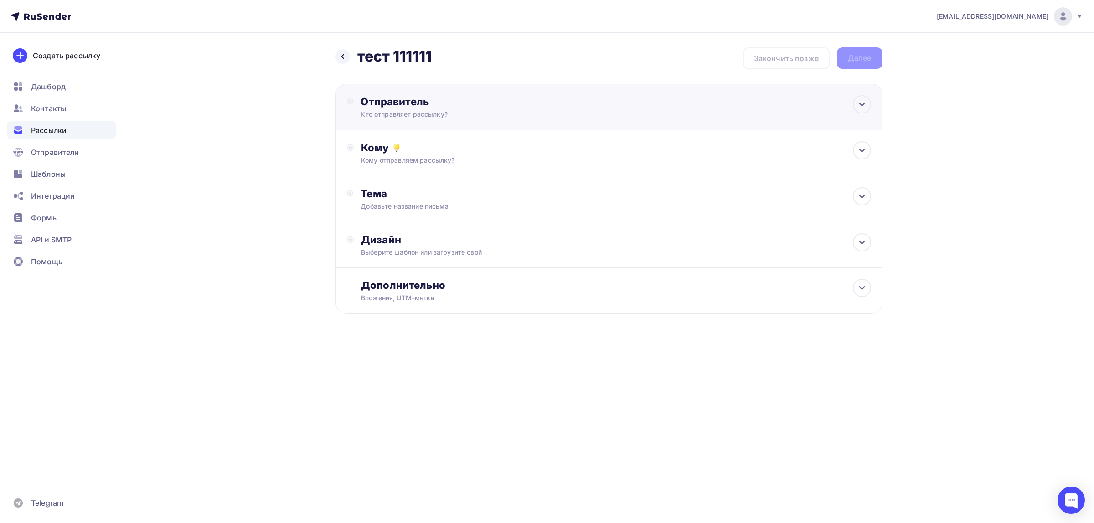
click at [511, 112] on div "Кто отправляет рассылку?" at bounding box center [450, 114] width 178 height 9
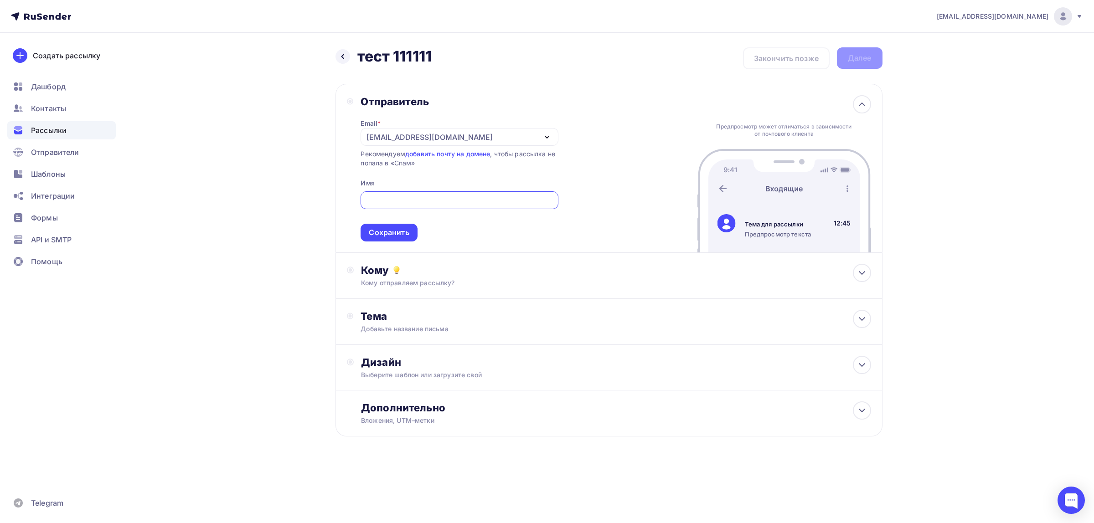
click at [498, 128] on div "[EMAIL_ADDRESS][DOMAIN_NAME]" at bounding box center [459, 137] width 197 height 18
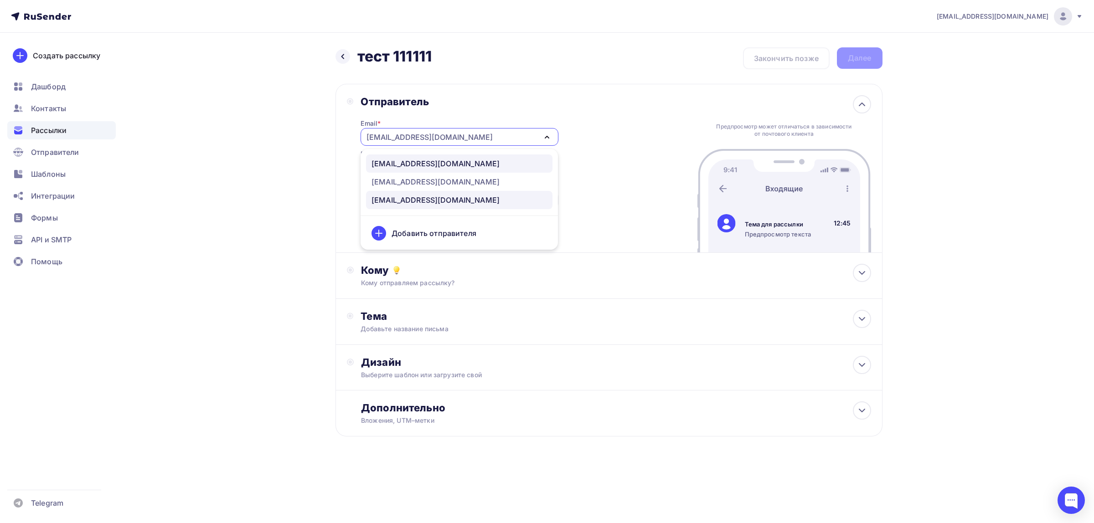
click at [468, 162] on div "[EMAIL_ADDRESS][DOMAIN_NAME]" at bounding box center [460, 163] width 176 height 11
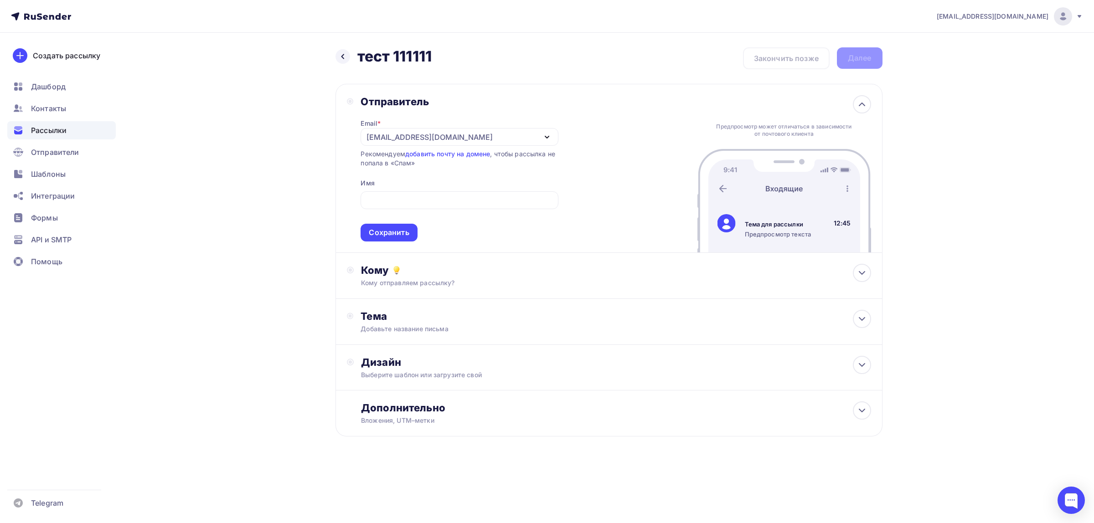
click at [496, 137] on div "[EMAIL_ADDRESS][DOMAIN_NAME]" at bounding box center [459, 137] width 197 height 18
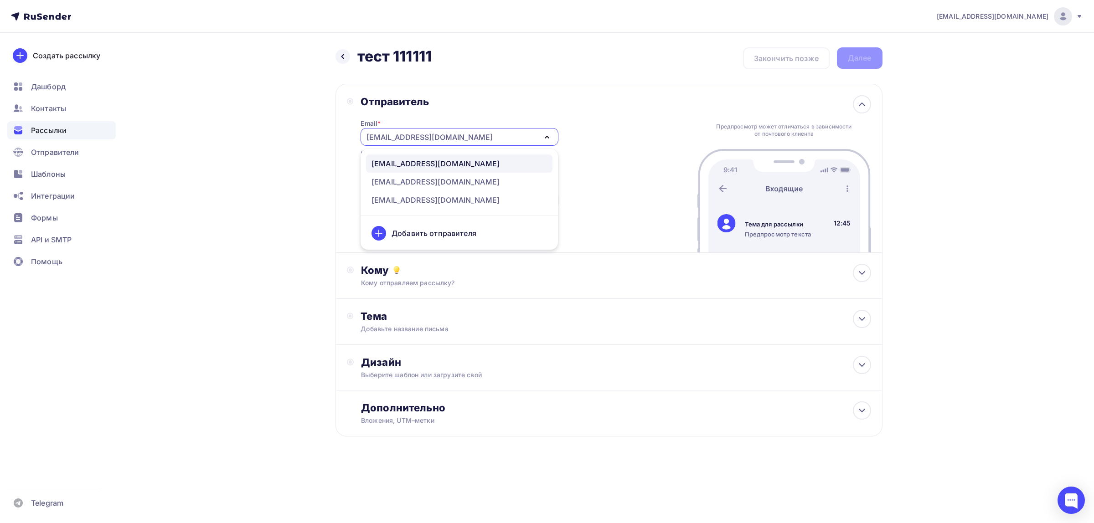
click at [616, 84] on div "Отправитель Email * info@dpo-med-institute.ru info@dpo-med-institute.ru educati…" at bounding box center [609, 168] width 547 height 169
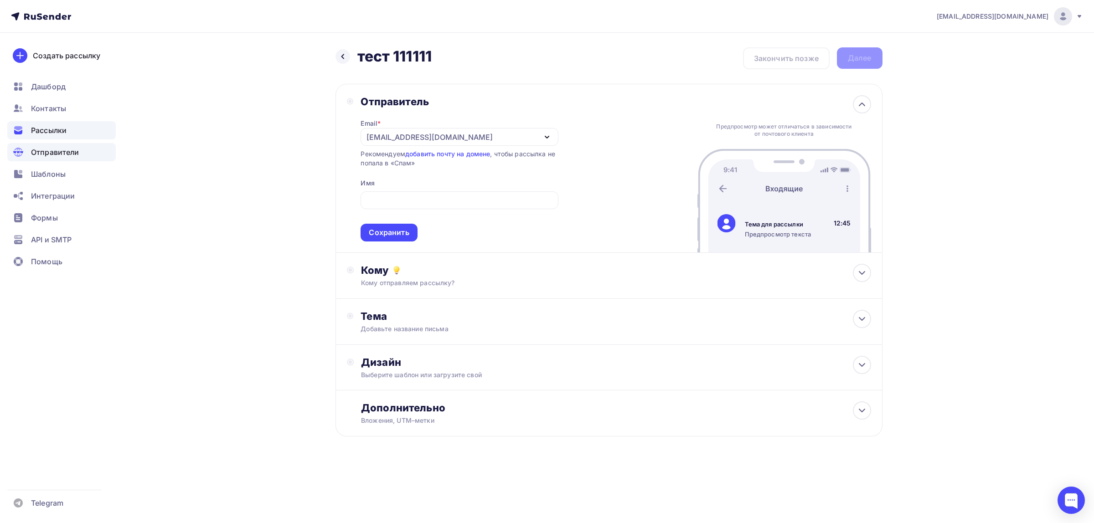
click at [67, 151] on span "Отправители" at bounding box center [55, 152] width 48 height 11
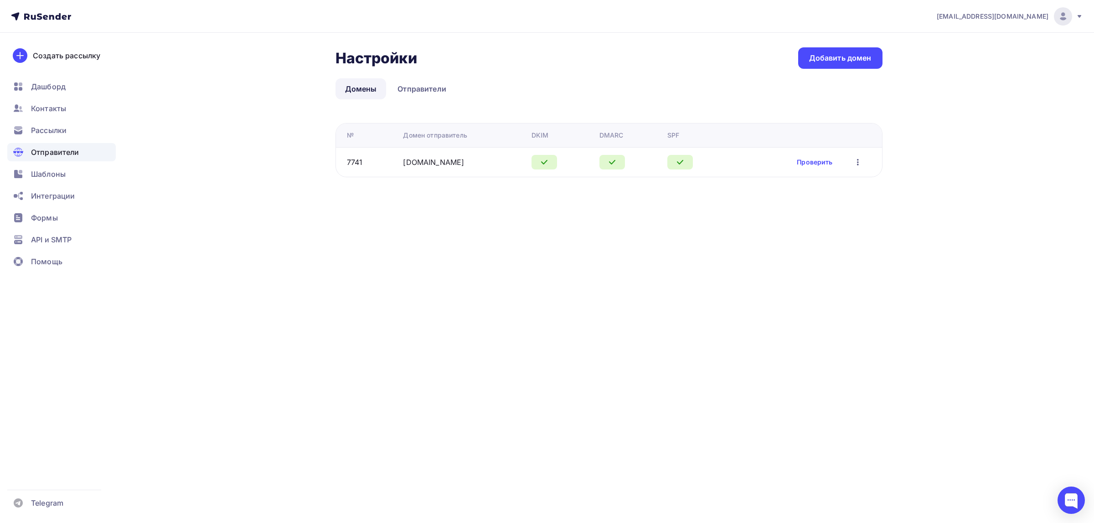
click at [353, 83] on link "Домены" at bounding box center [361, 88] width 51 height 21
click at [357, 87] on link "Домены" at bounding box center [361, 88] width 51 height 21
click at [856, 159] on icon "button" at bounding box center [858, 162] width 11 height 11
click at [938, 158] on div "drongar89@gmail.com Аккаунт Тарифы Выйти Создать рассылку Дашборд Контакты Расс…" at bounding box center [547, 107] width 1094 height 214
click at [823, 56] on div "Добавить домен" at bounding box center [840, 58] width 62 height 10
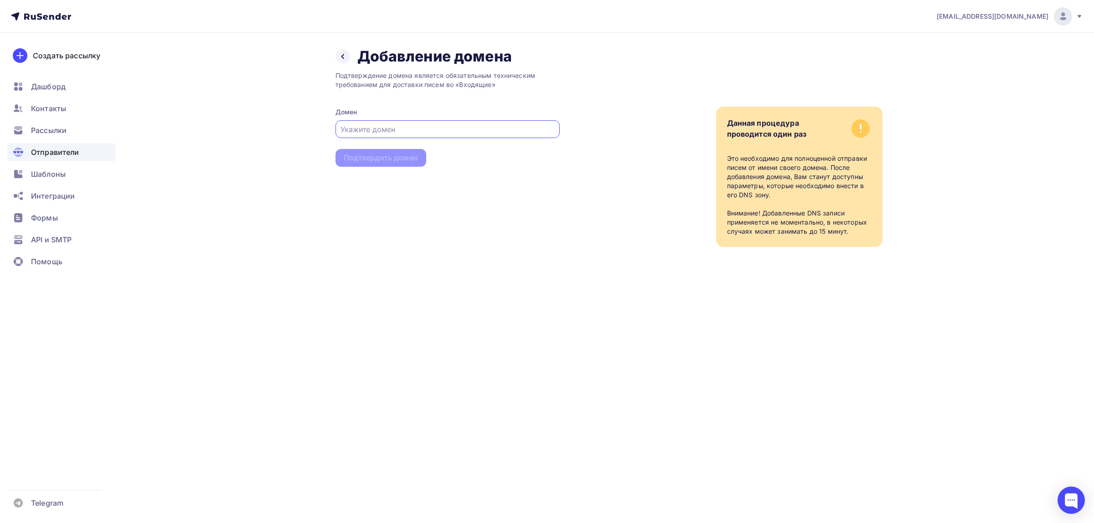
click at [423, 129] on input "text" at bounding box center [448, 129] width 214 height 11
type input "[EMAIL_ADDRESS][DOMAIN_NAME]"
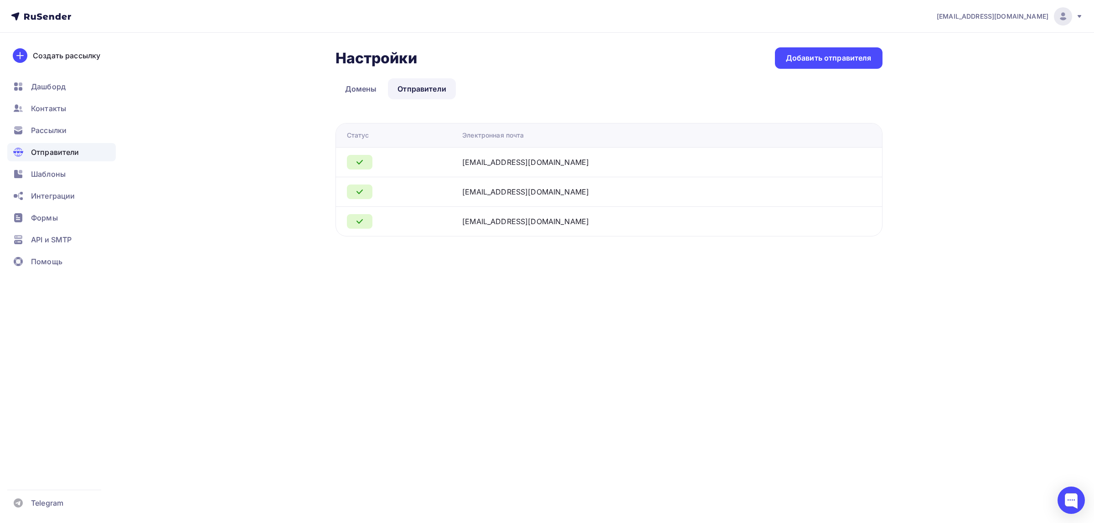
click at [423, 81] on link "Отправители" at bounding box center [422, 88] width 68 height 21
click at [432, 89] on link "Отправители" at bounding box center [422, 88] width 68 height 21
click at [354, 87] on link "Домены" at bounding box center [361, 88] width 51 height 21
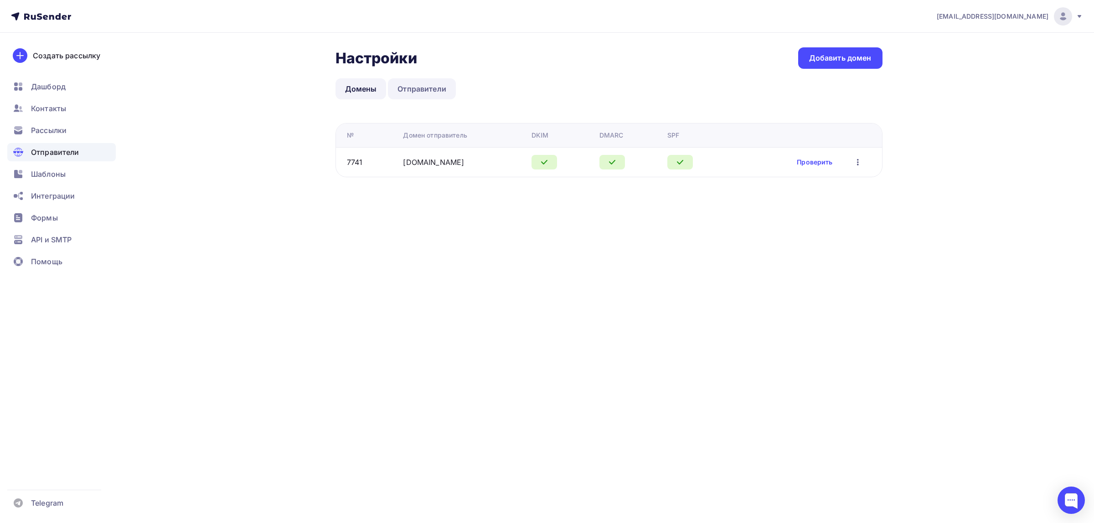
click at [430, 85] on link "Отправители" at bounding box center [422, 88] width 68 height 21
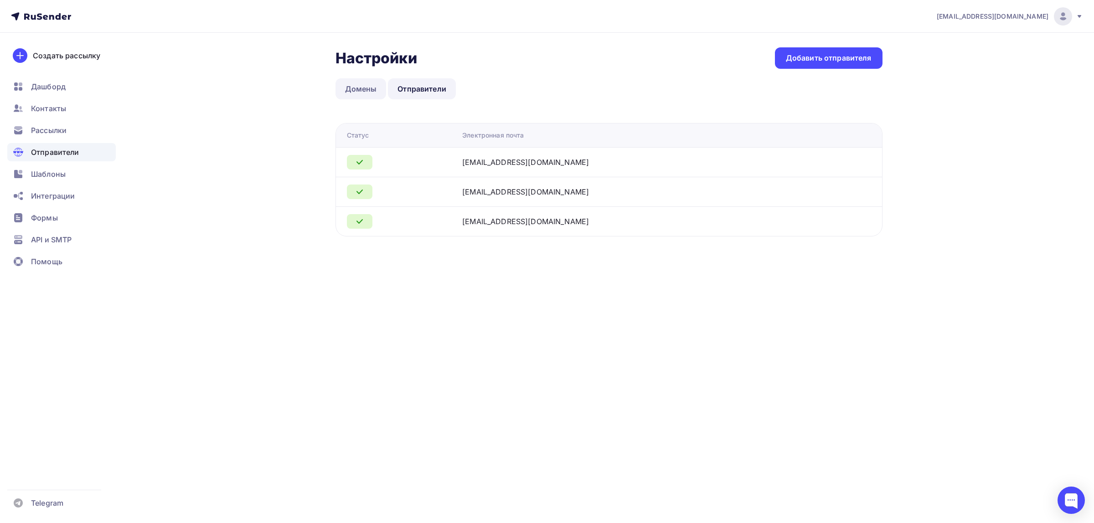
click at [349, 89] on link "Домены" at bounding box center [361, 88] width 51 height 21
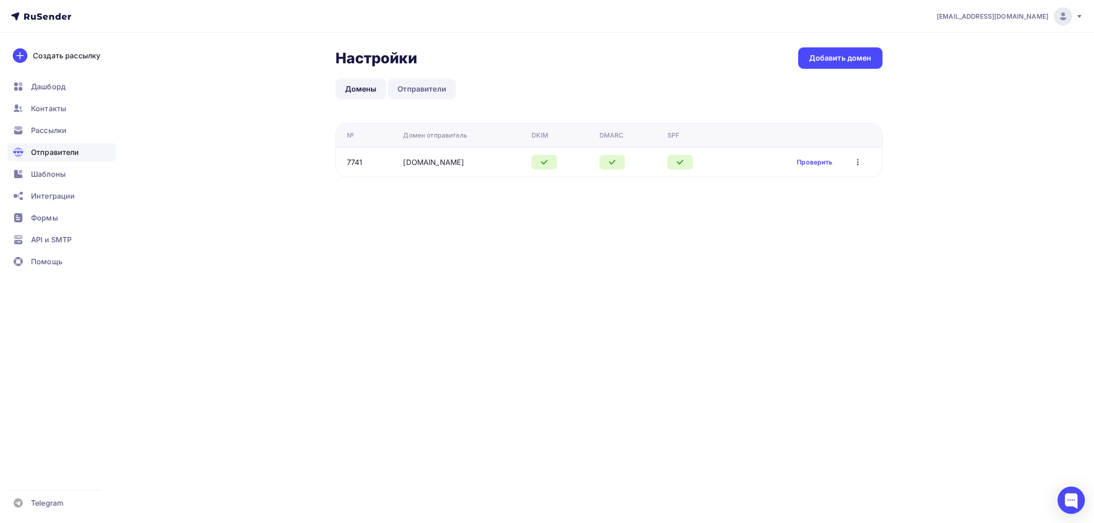
click at [455, 89] on link "Отправители" at bounding box center [422, 88] width 68 height 21
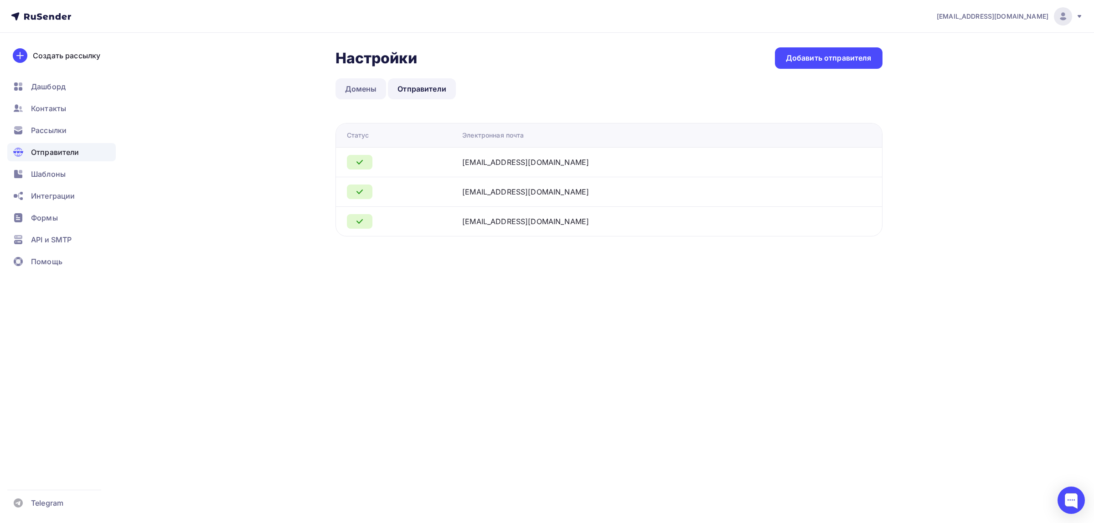
click at [369, 87] on link "Домены" at bounding box center [361, 88] width 51 height 21
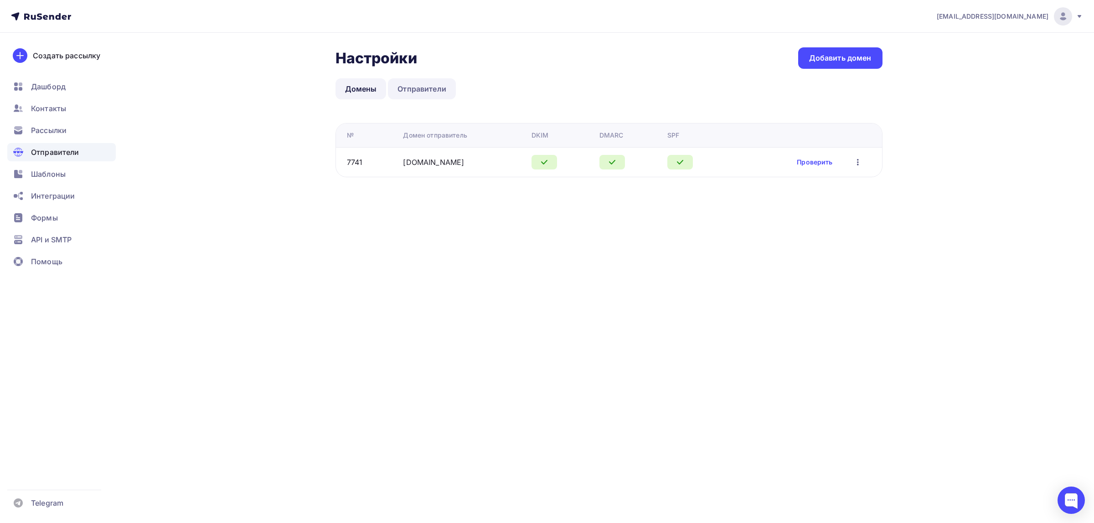
click at [429, 90] on link "Отправители" at bounding box center [422, 88] width 68 height 21
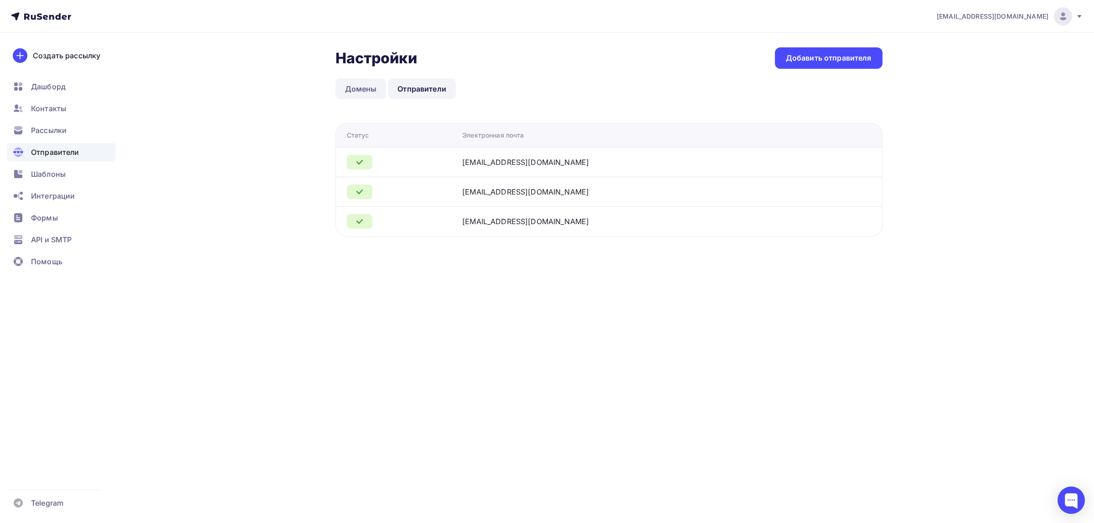
click at [360, 90] on link "Домены" at bounding box center [361, 88] width 51 height 21
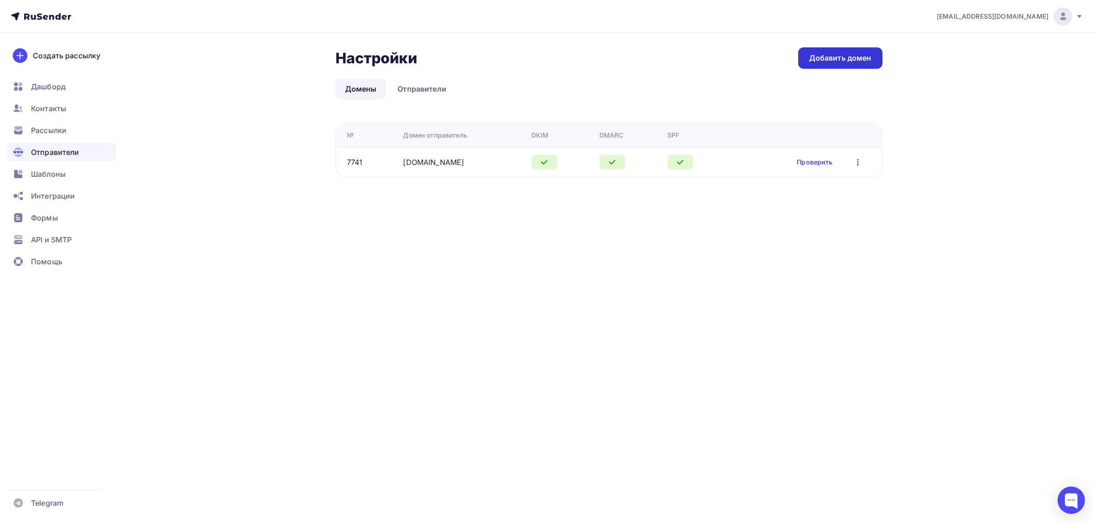
click at [833, 55] on div "Добавить домен" at bounding box center [840, 58] width 62 height 10
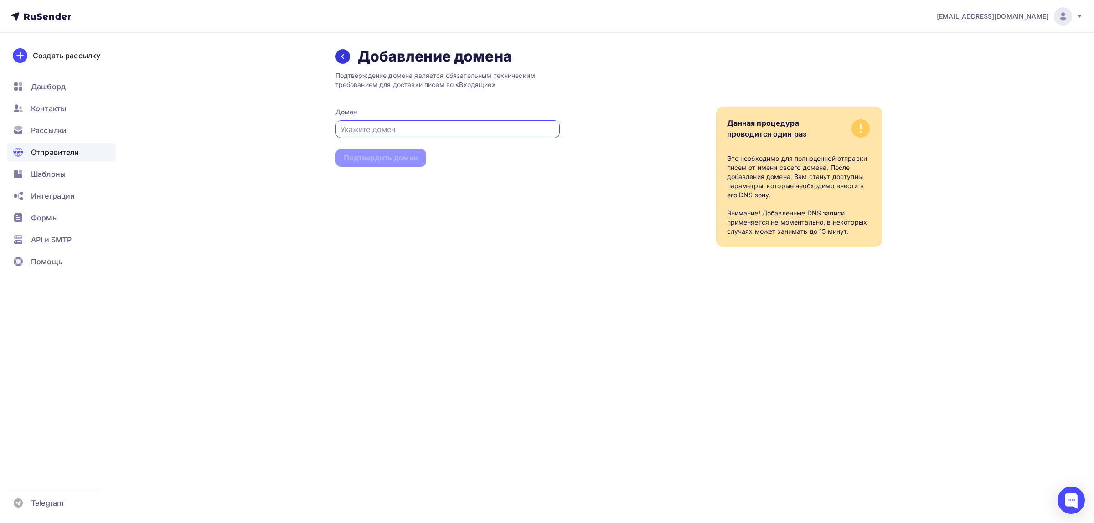
click at [349, 58] on div at bounding box center [343, 56] width 15 height 15
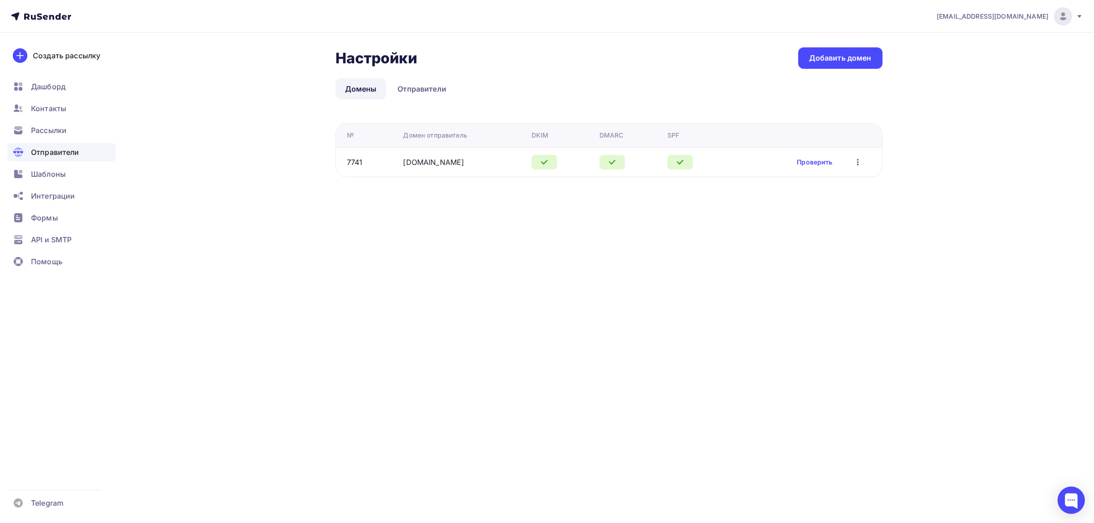
click at [1015, 15] on span "drongar89@gmail.com" at bounding box center [993, 16] width 112 height 9
click at [965, 64] on link "[DEMOGRAPHIC_DATA]" at bounding box center [1001, 58] width 153 height 18
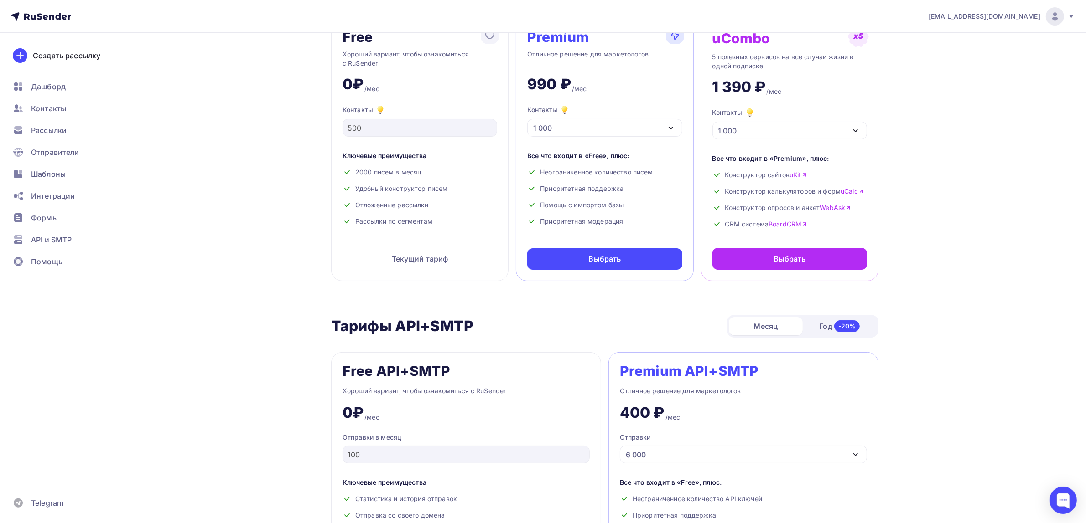
scroll to position [114, 0]
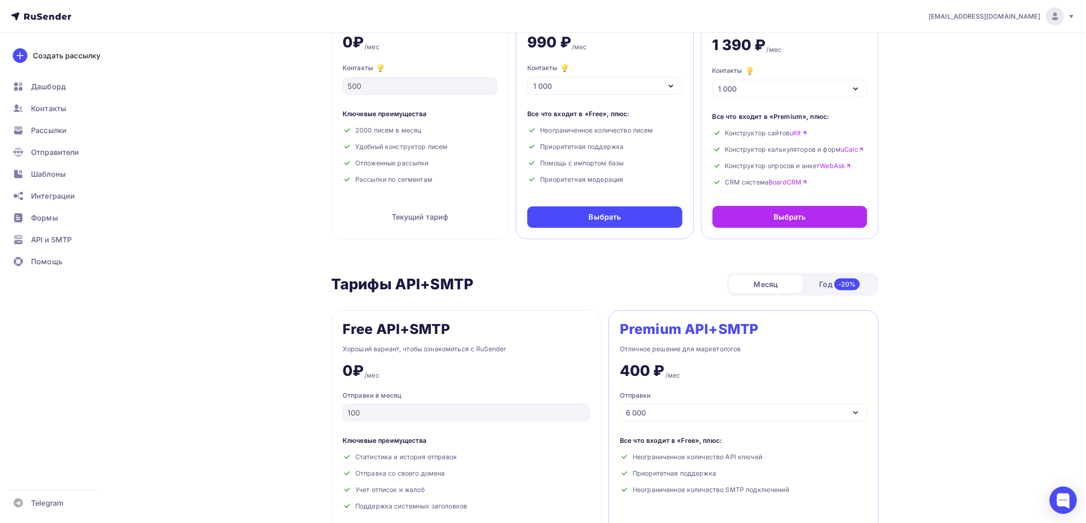
click at [658, 88] on div "1 000" at bounding box center [604, 86] width 155 height 18
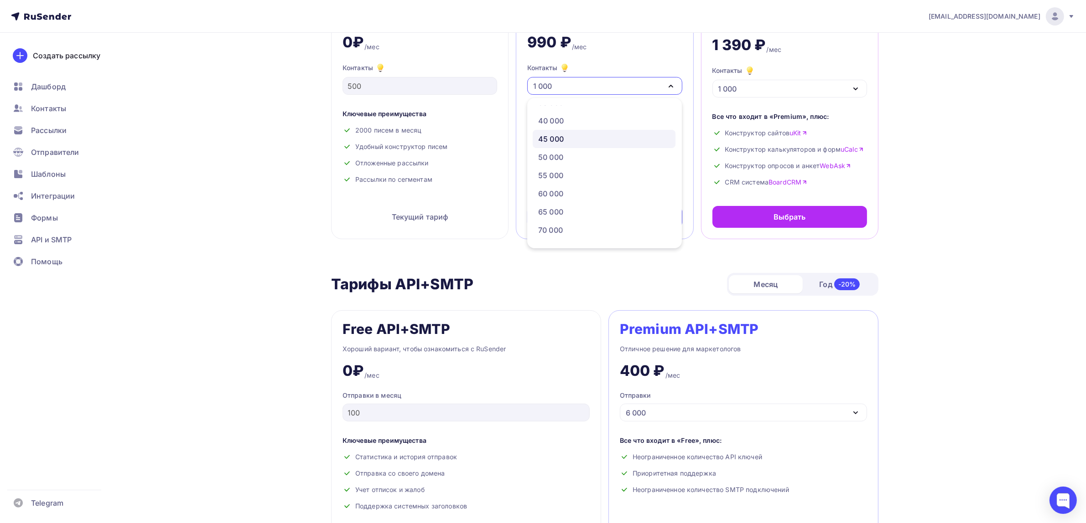
scroll to position [228, 0]
click at [563, 157] on div "50 000" at bounding box center [550, 160] width 25 height 11
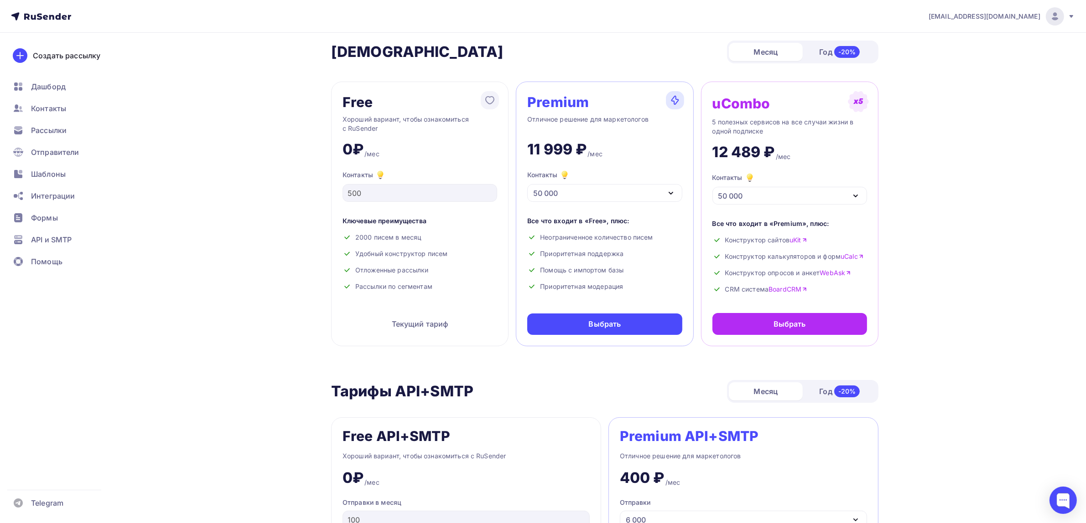
scroll to position [0, 0]
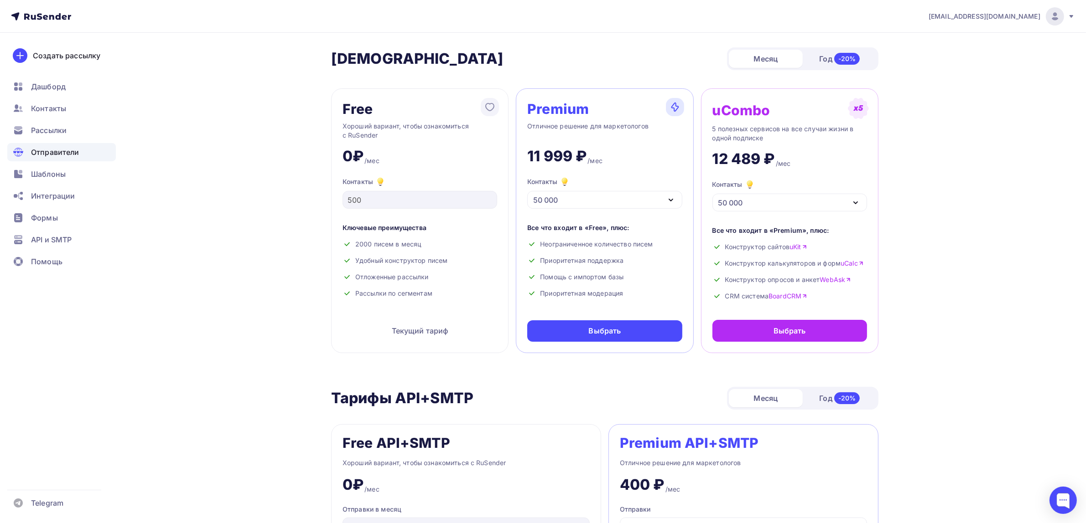
click at [62, 156] on span "Отправители" at bounding box center [55, 152] width 48 height 11
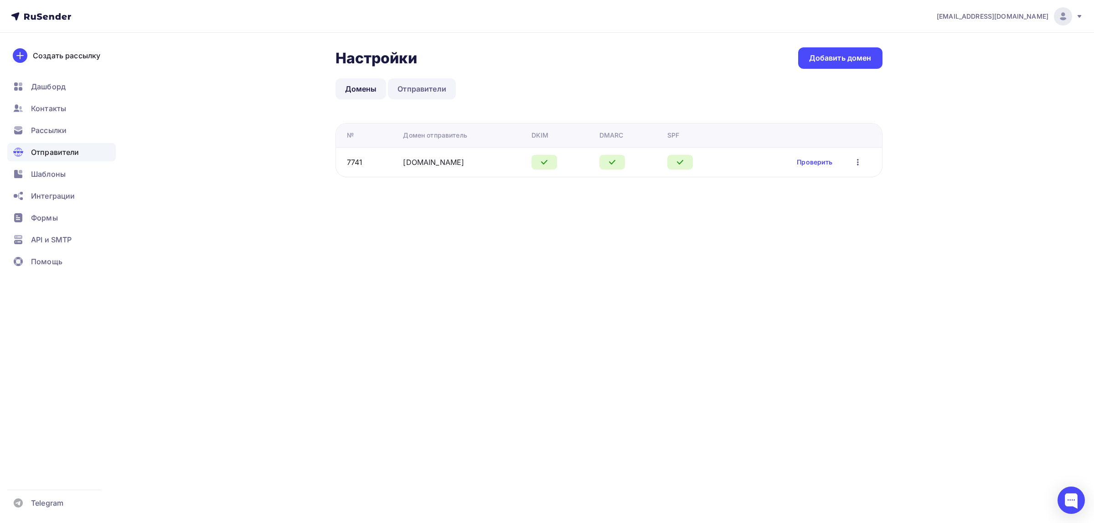
click at [419, 83] on link "Отправители" at bounding box center [422, 88] width 68 height 21
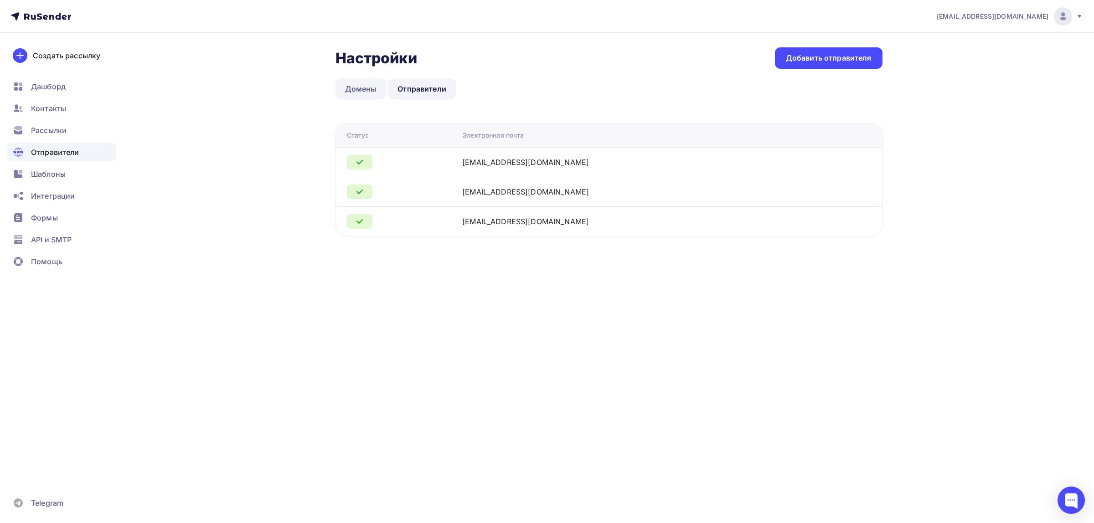
click at [355, 91] on link "Домены" at bounding box center [361, 88] width 51 height 21
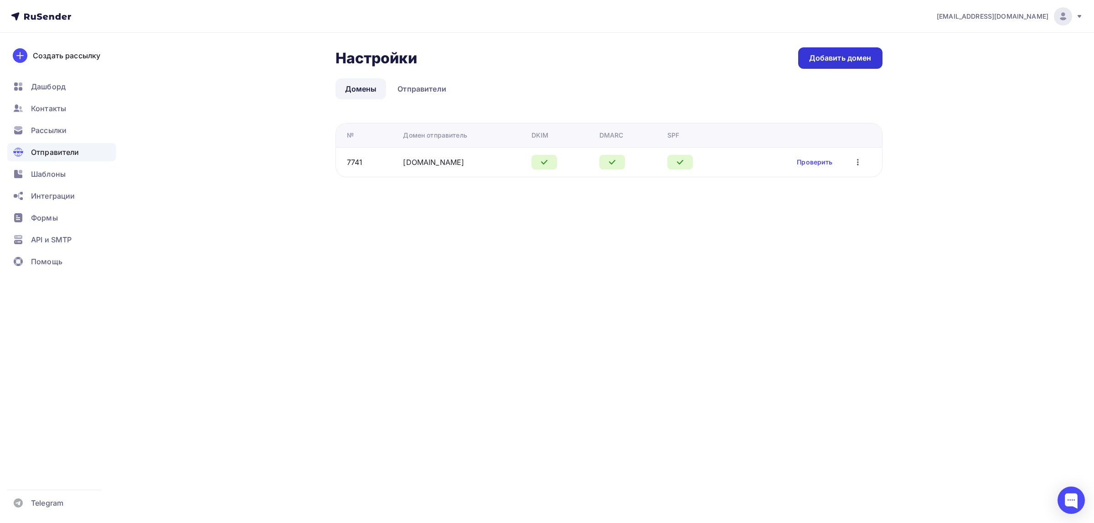
click at [838, 50] on link "Добавить домен" at bounding box center [840, 57] width 84 height 21
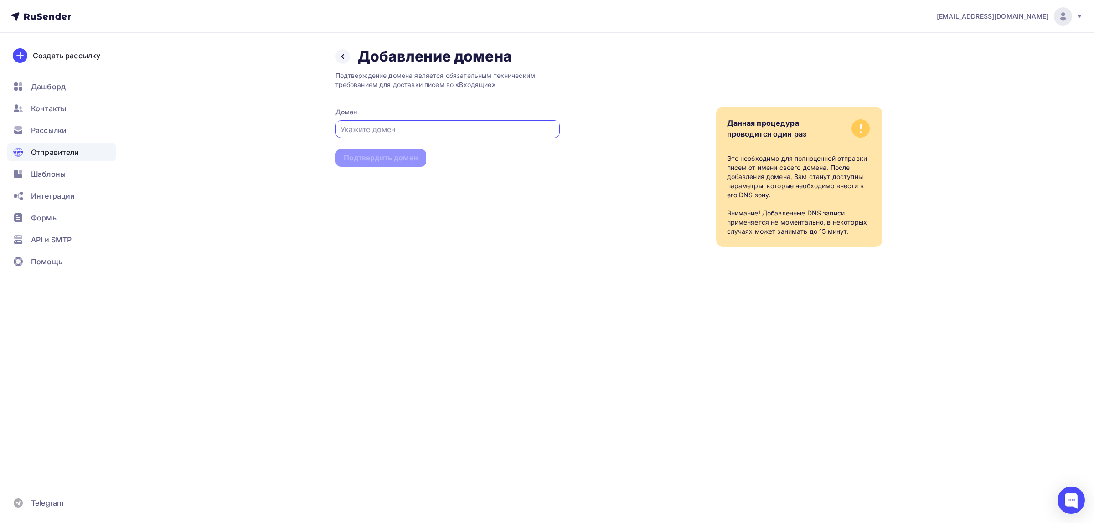
paste input "institute-dpo.ru"
type input "[DOMAIN_NAME]"
click at [407, 158] on div "Подтвердить домен" at bounding box center [381, 158] width 74 height 10
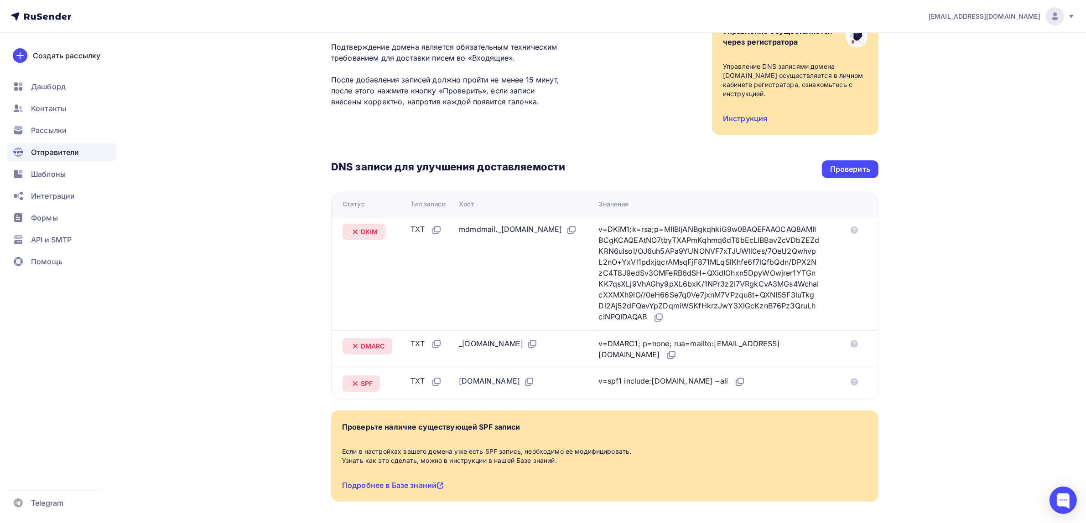
scroll to position [57, 0]
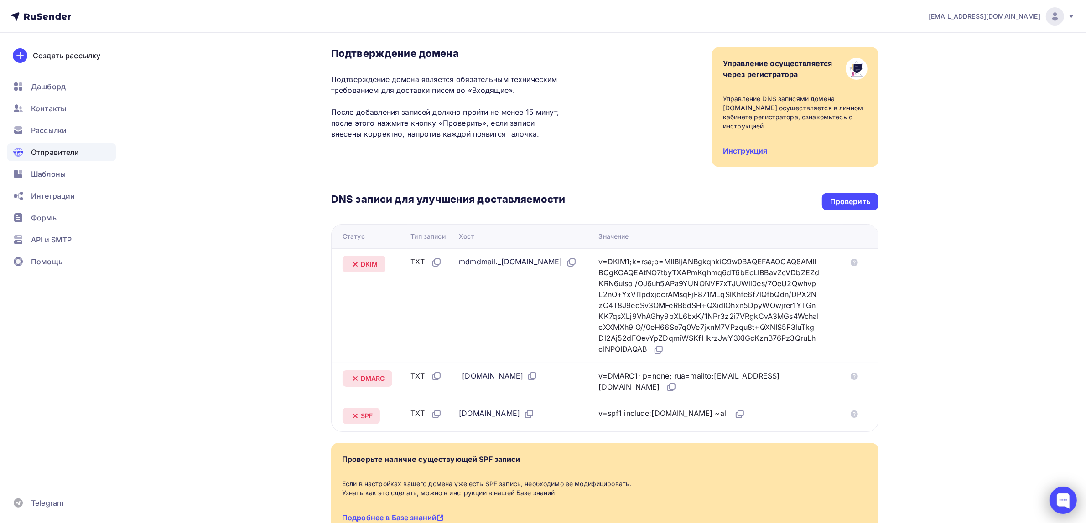
click at [1062, 502] on div at bounding box center [1062, 500] width 27 height 27
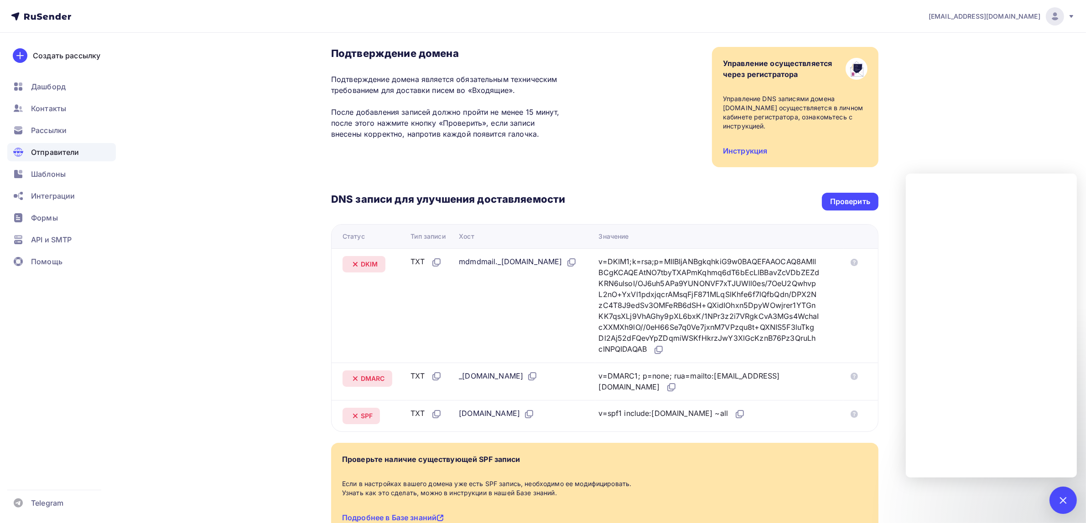
click at [928, 95] on div "drongar89@gmail.com Аккаунт Тарифы Выйти Создать рассылку Дашборд Контакты Расс…" at bounding box center [543, 268] width 1086 height 650
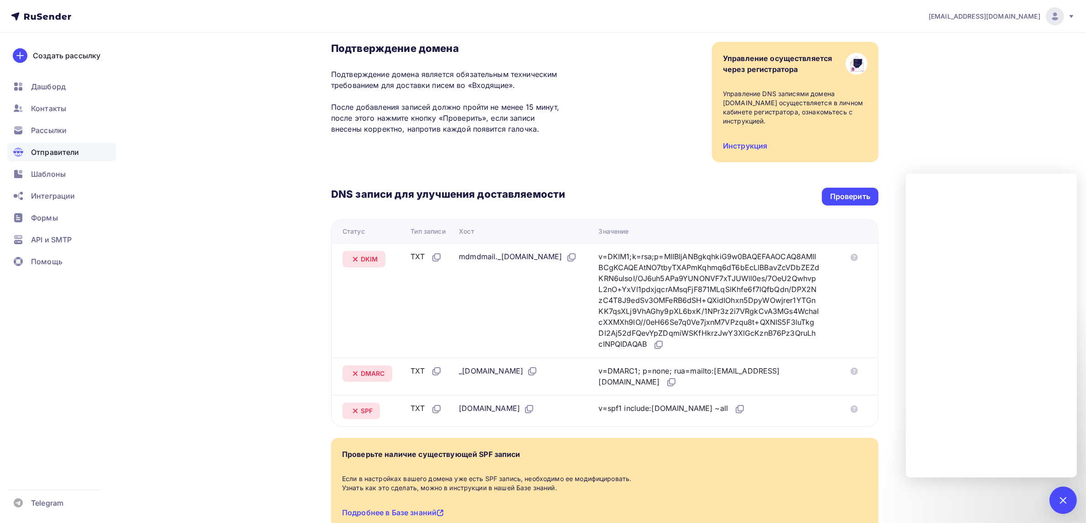
scroll to position [60, 0]
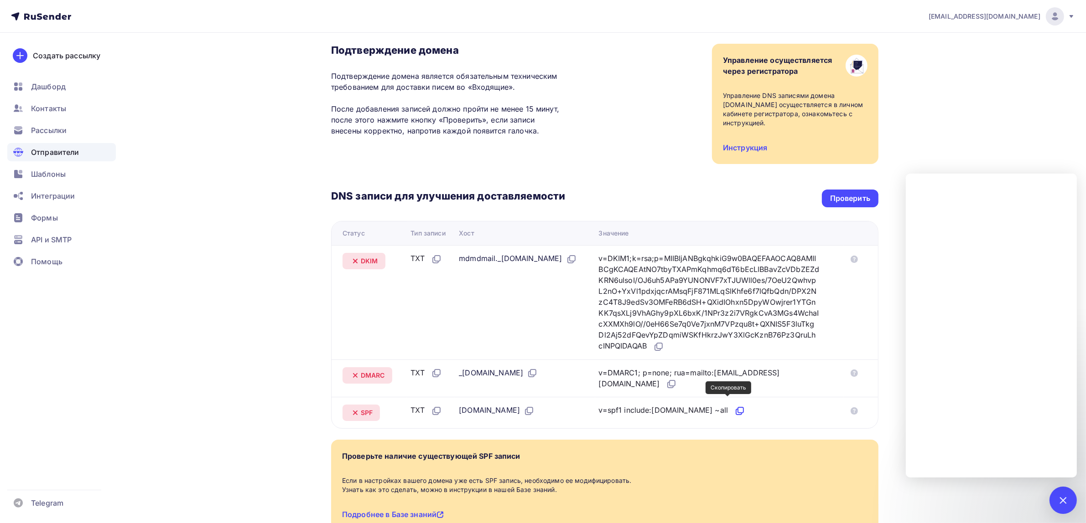
click at [738, 408] on icon at bounding box center [740, 410] width 5 height 5
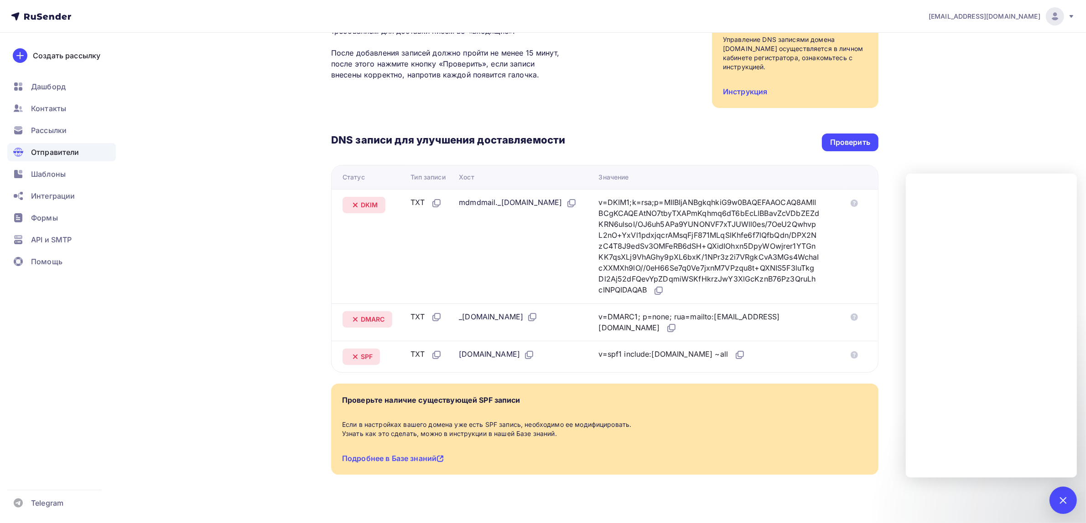
scroll to position [117, 0]
click at [666, 322] on icon at bounding box center [671, 327] width 11 height 11
click at [669, 324] on icon at bounding box center [671, 326] width 5 height 5
click at [664, 285] on icon at bounding box center [658, 290] width 11 height 11
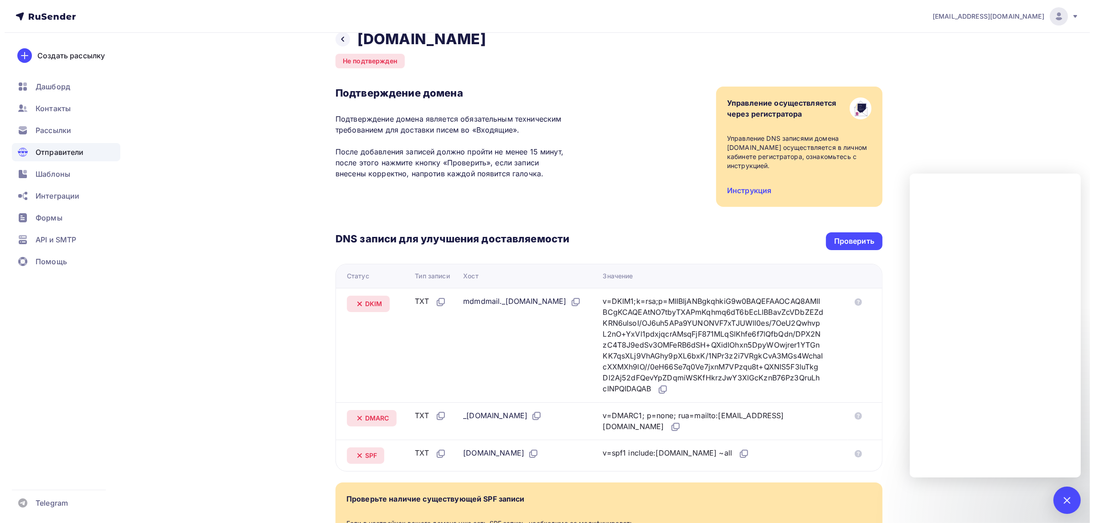
scroll to position [0, 0]
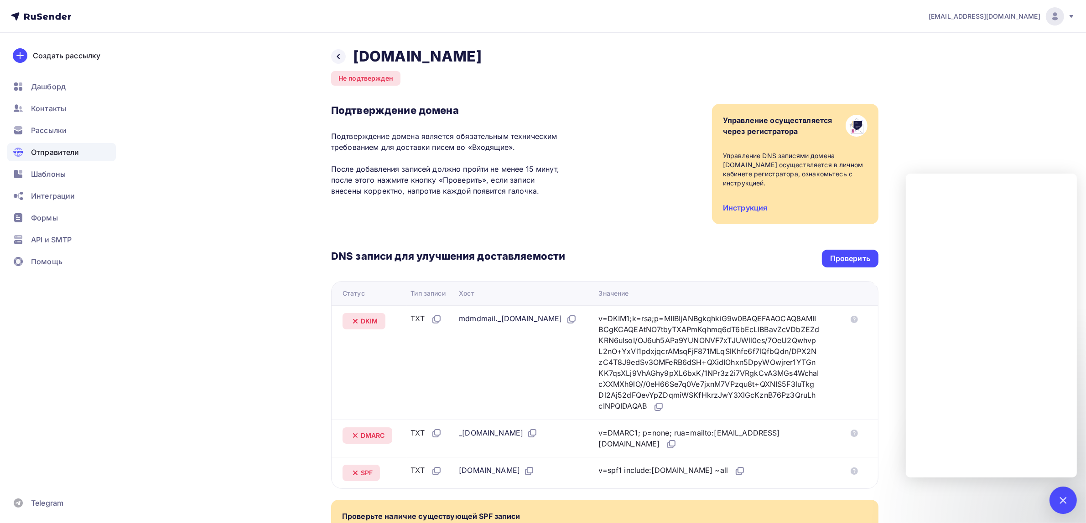
click at [57, 147] on span "Отправители" at bounding box center [55, 152] width 48 height 11
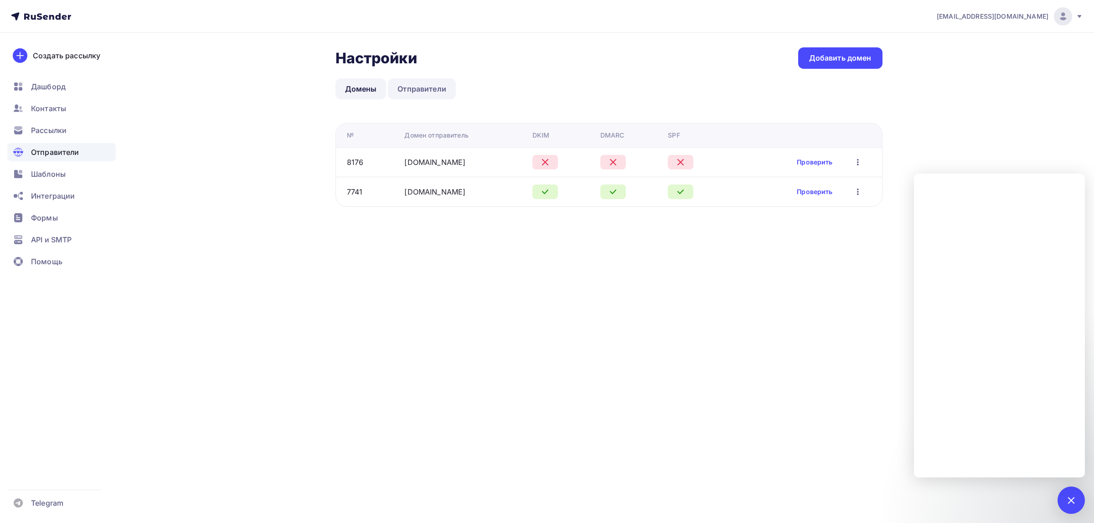
click at [432, 93] on link "Отправители" at bounding box center [422, 88] width 68 height 21
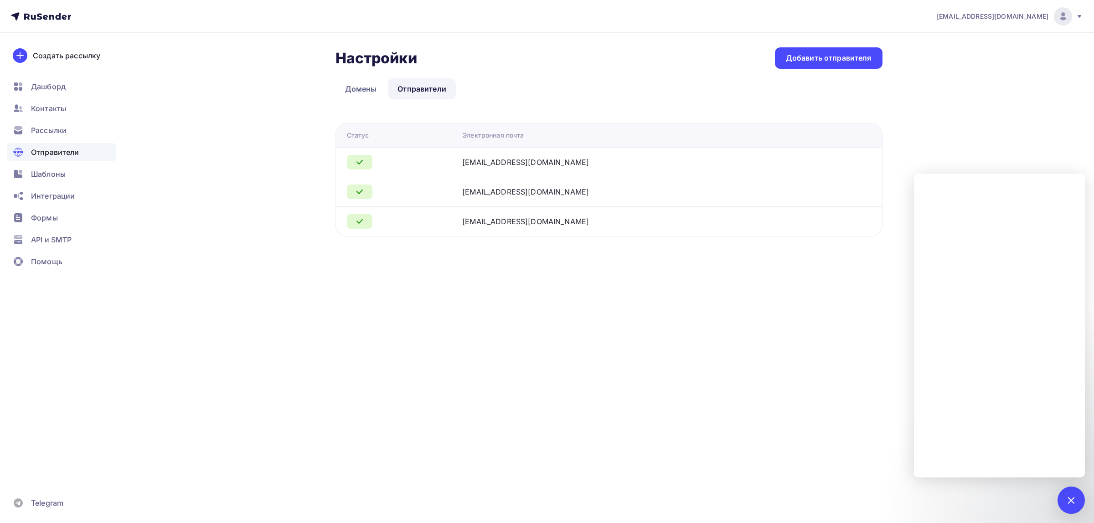
click at [363, 166] on icon at bounding box center [359, 162] width 11 height 11
click at [846, 53] on div "Добавить отправителя" at bounding box center [829, 58] width 86 height 10
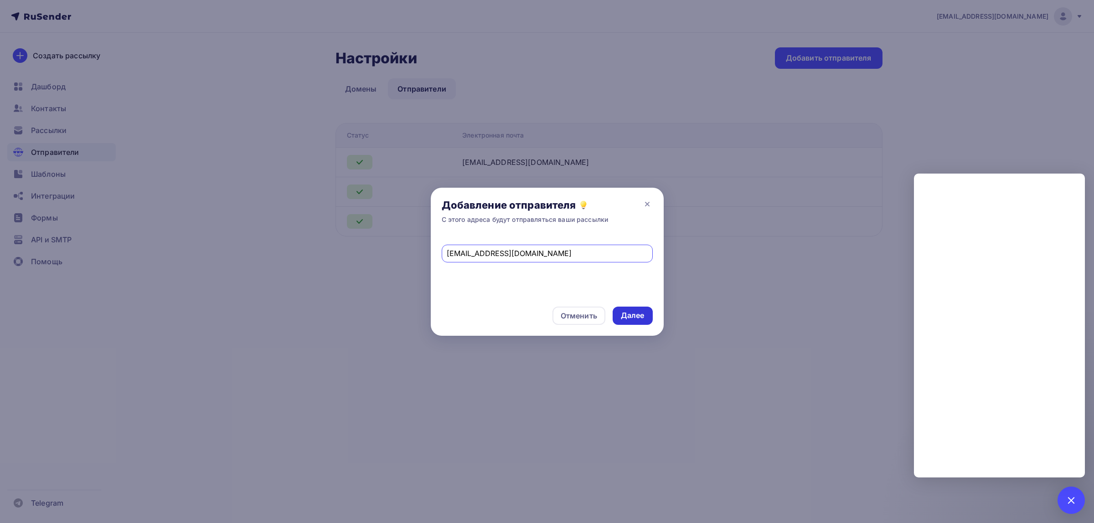
type input "info@institute-dpo.ru"
click at [626, 313] on div "Далее" at bounding box center [633, 316] width 24 height 10
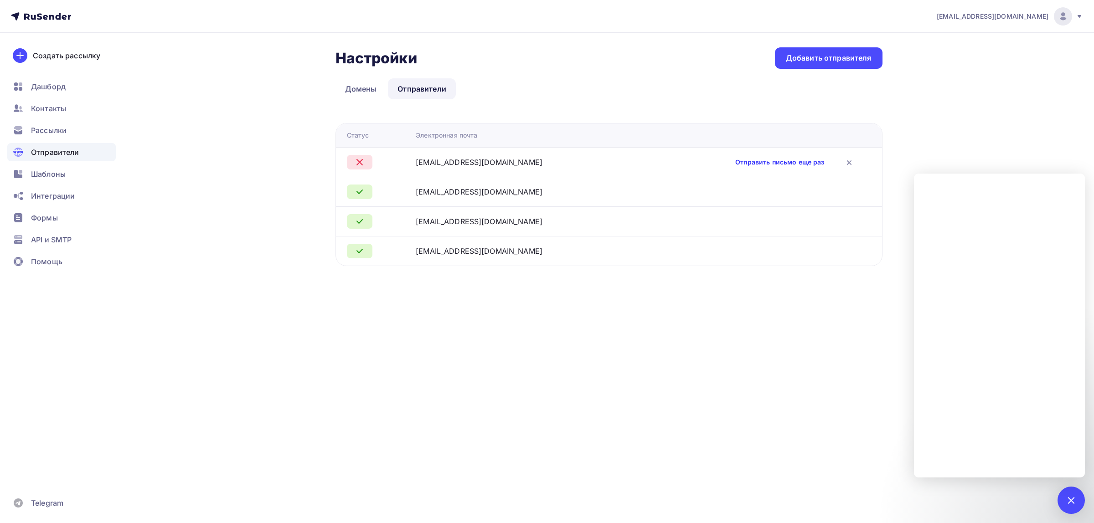
click at [753, 162] on link "Отправить письмо еще раз" at bounding box center [780, 162] width 89 height 9
click at [359, 163] on icon at bounding box center [359, 162] width 11 height 11
click at [485, 159] on div "info@institute-dpo.ru" at bounding box center [479, 162] width 127 height 11
click at [785, 163] on link "Отправить письмо еще раз" at bounding box center [780, 162] width 89 height 9
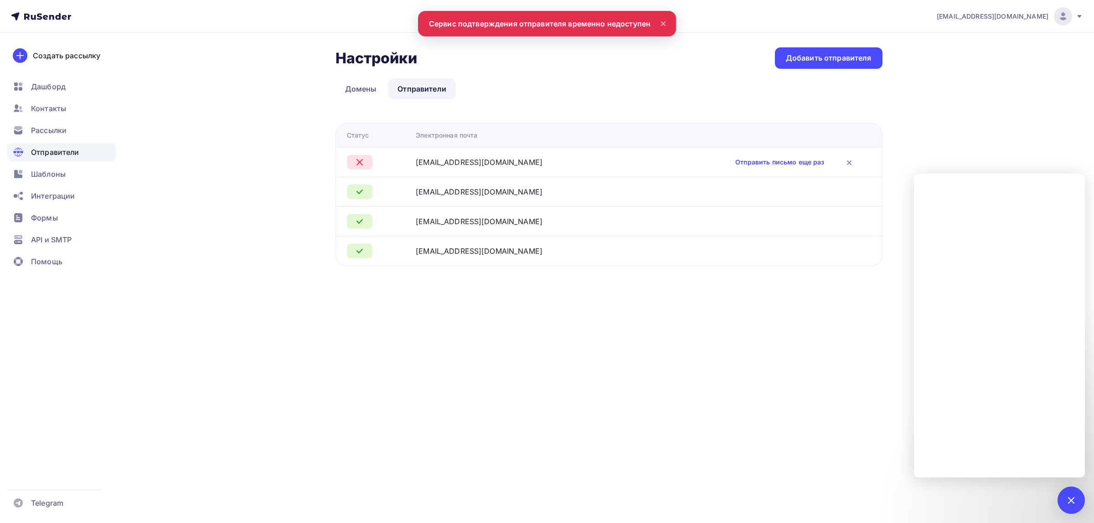
click at [640, 113] on div "Настройки Настройки Добавить отправителя Домены Отправители Отправители Домены …" at bounding box center [609, 156] width 547 height 219
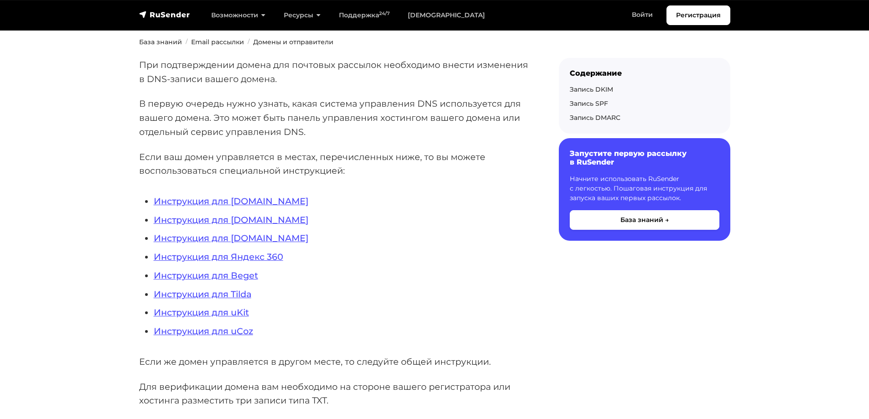
scroll to position [137, 0]
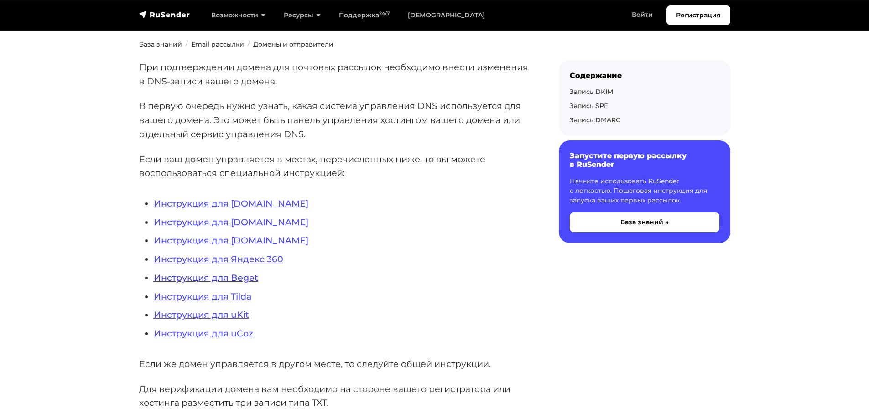
click at [219, 278] on link "Инструкция для Beget" at bounding box center [206, 277] width 104 height 11
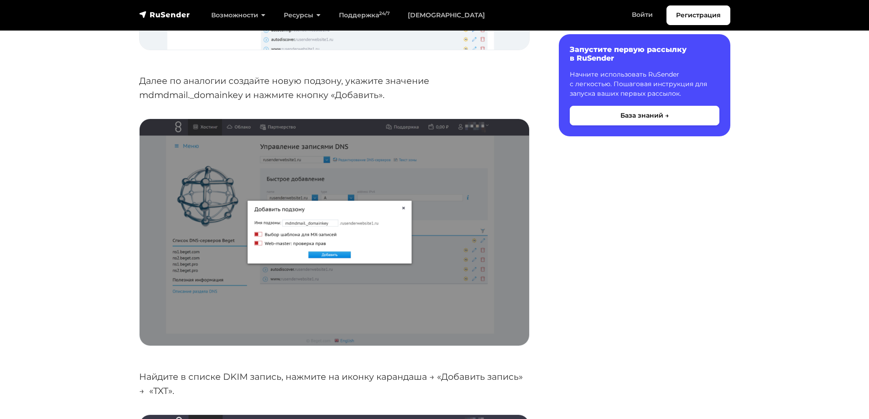
scroll to position [2873, 0]
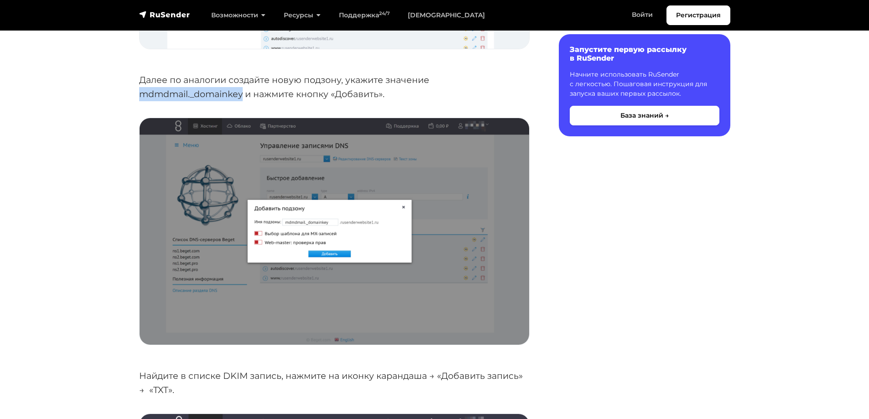
drag, startPoint x: 244, startPoint y: 94, endPoint x: 142, endPoint y: 96, distance: 102.2
click at [142, 96] on p "Далее по аналогии создайте новую подзону, укажите значение mdmdmail._domainkey …" at bounding box center [334, 87] width 390 height 28
copy p "mdmdmail._domainkey"
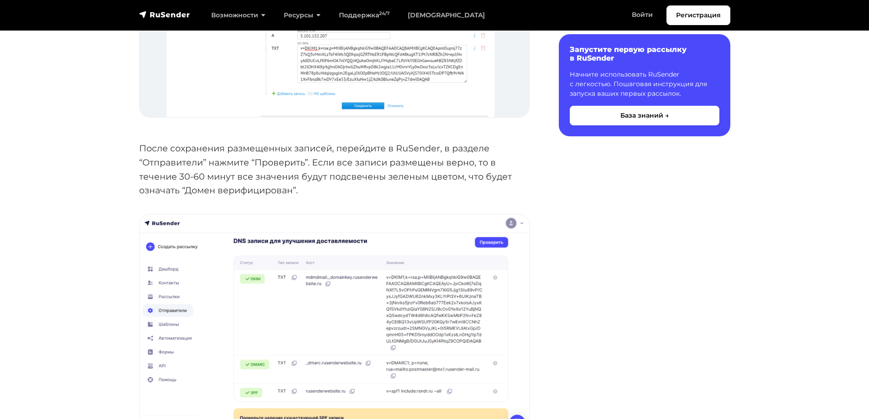
scroll to position [3967, 0]
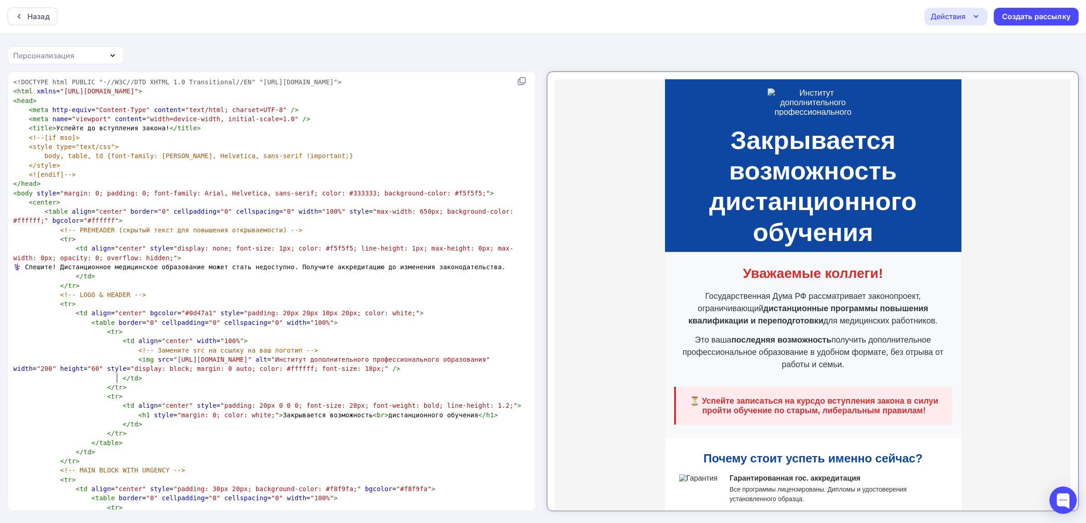
scroll to position [171, 0]
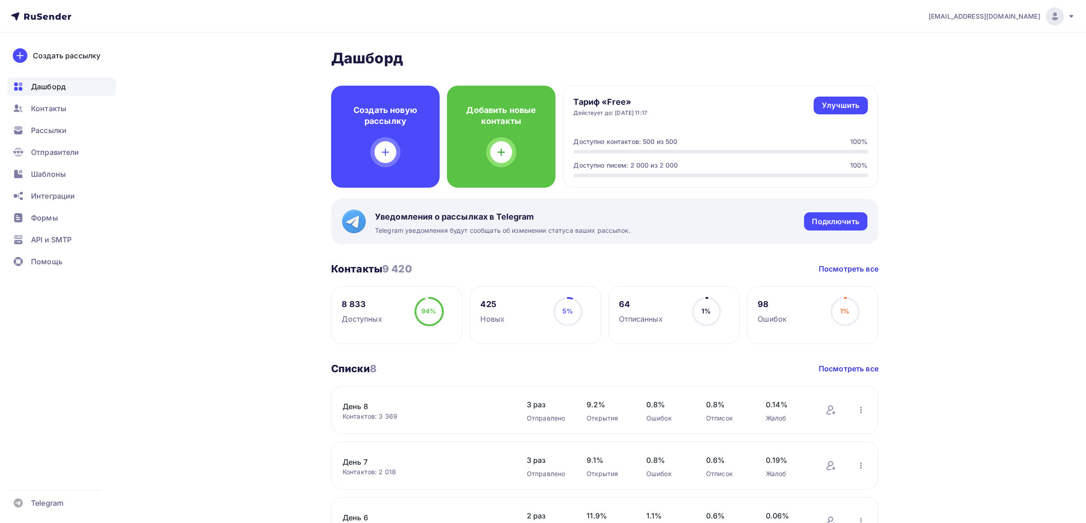
click at [1052, 15] on img at bounding box center [1054, 16] width 11 height 11
click at [960, 56] on span "Тарифы" at bounding box center [979, 58] width 83 height 11
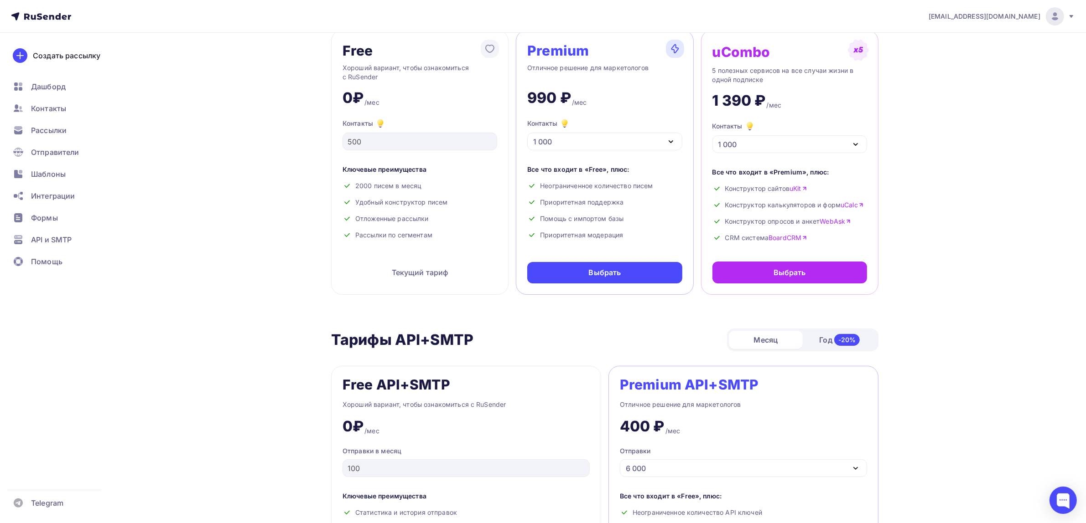
scroll to position [57, 0]
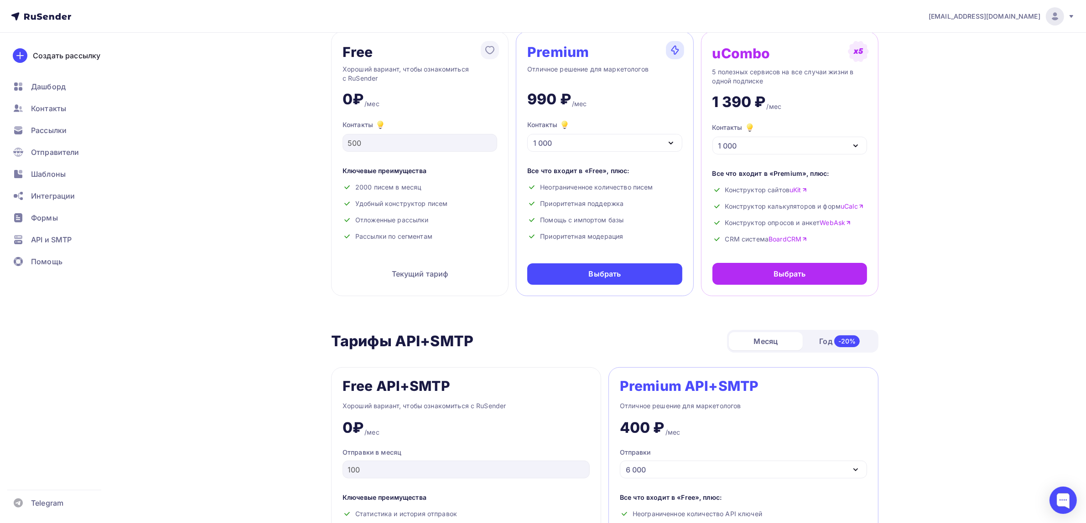
click at [638, 149] on div "1 000" at bounding box center [604, 143] width 155 height 18
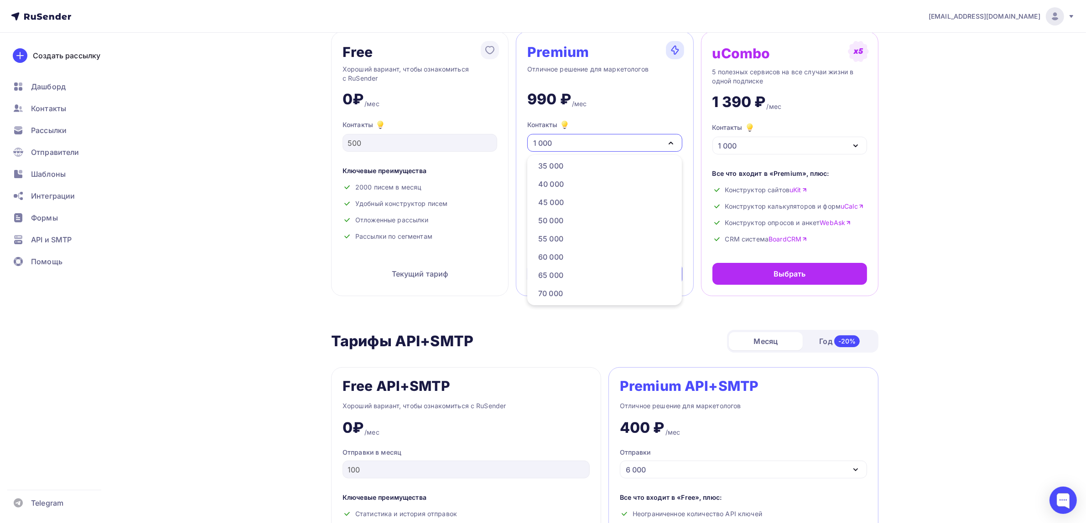
scroll to position [228, 0]
click at [557, 251] on div "60 000" at bounding box center [550, 253] width 25 height 11
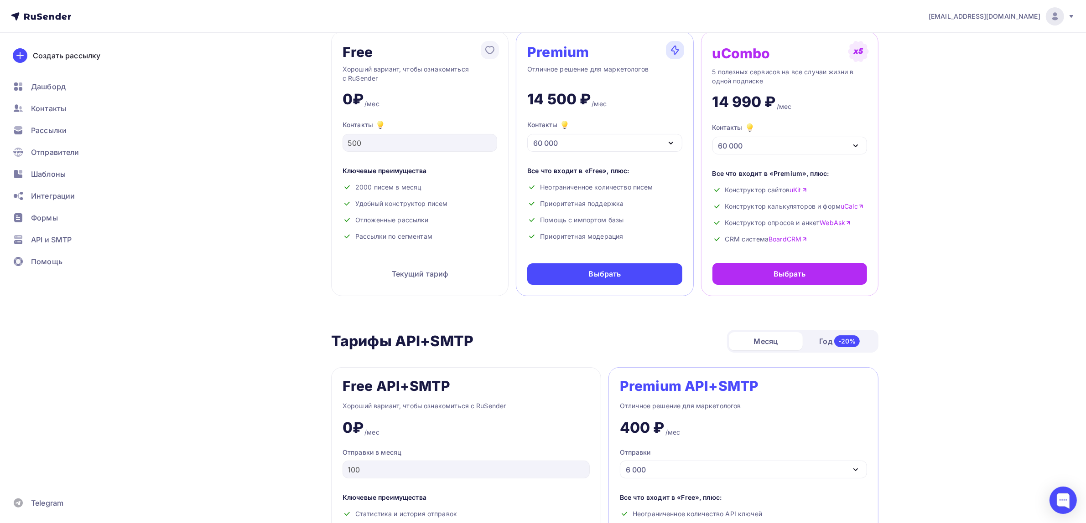
click at [605, 136] on div "60 000" at bounding box center [604, 143] width 155 height 18
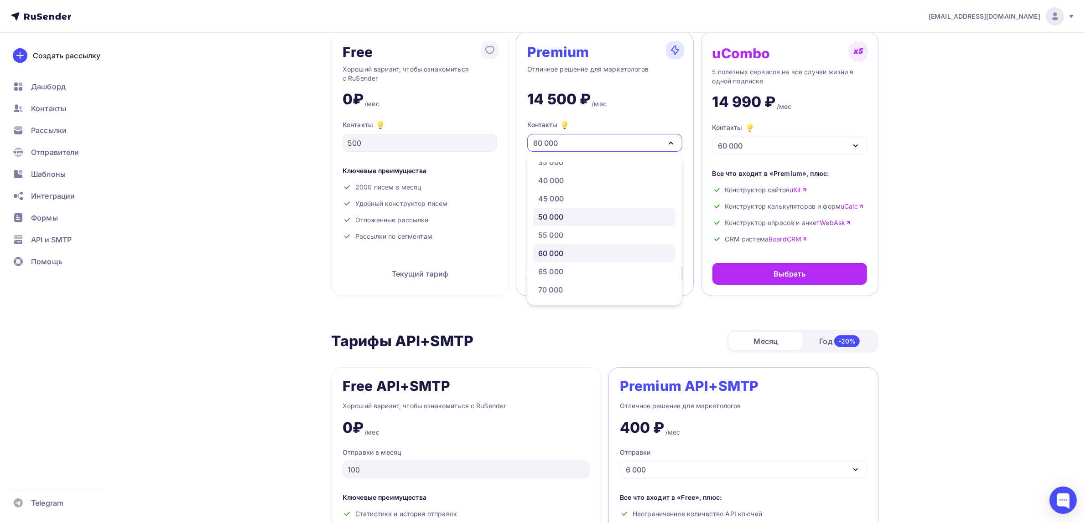
click at [571, 217] on div "50 000" at bounding box center [604, 217] width 132 height 11
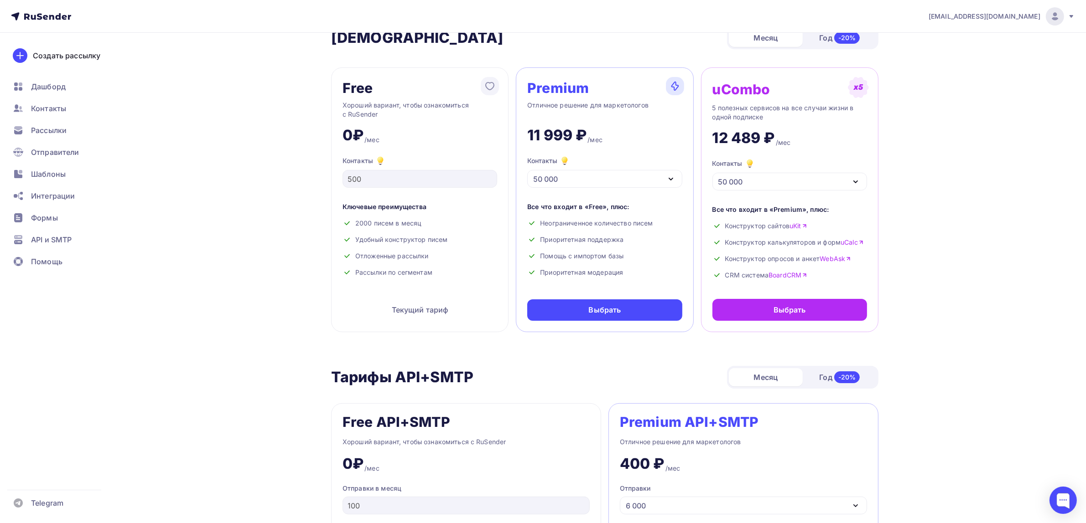
scroll to position [0, 0]
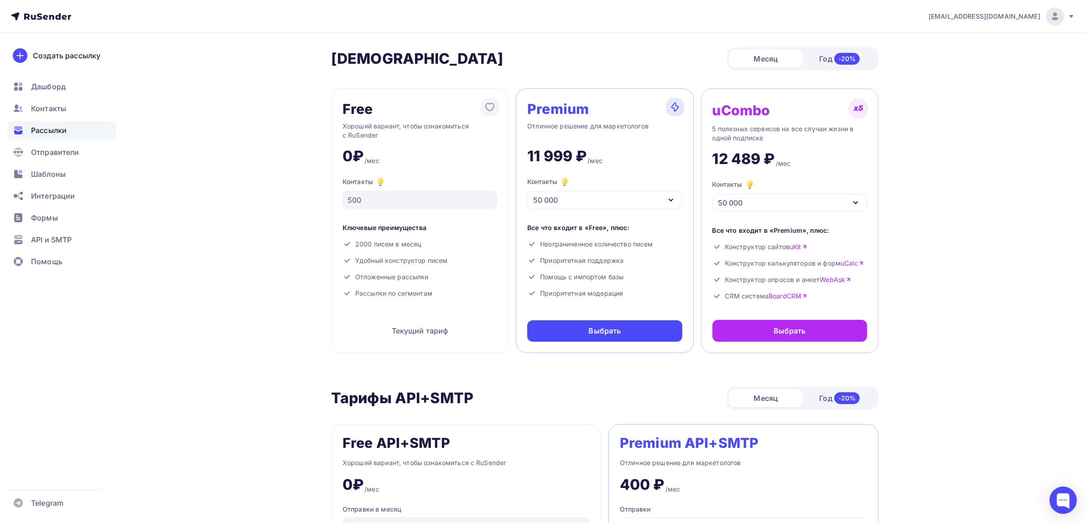
click at [67, 133] on span "Рассылки" at bounding box center [49, 130] width 36 height 11
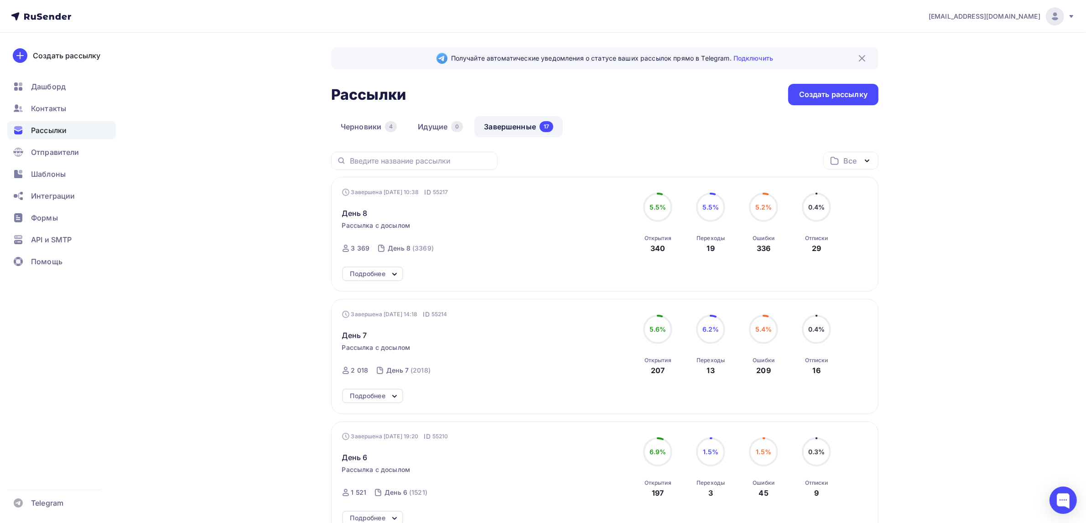
click at [60, 126] on span "Рассылки" at bounding box center [49, 130] width 36 height 11
click at [57, 148] on span "Отправители" at bounding box center [55, 152] width 48 height 11
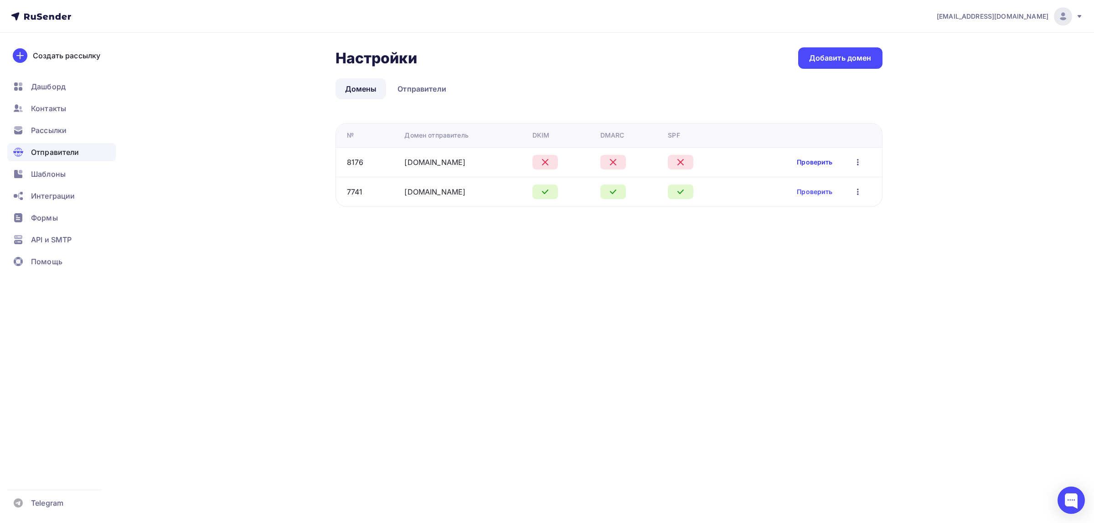
click at [824, 162] on link "Проверить" at bounding box center [815, 162] width 36 height 9
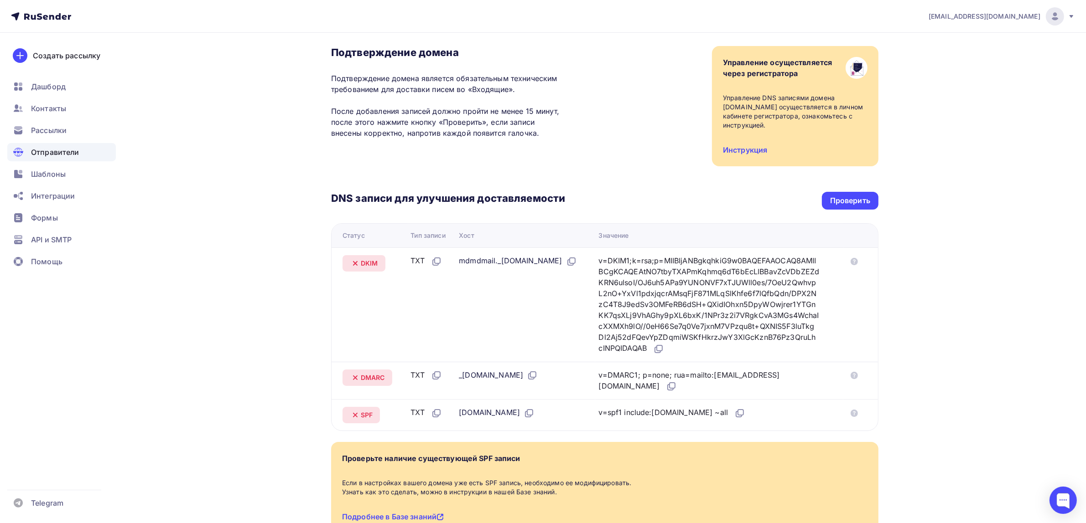
scroll to position [57, 0]
click at [856, 202] on div "DNS записи для улучшения доставляемости Проверить Статус Тип записи Хост Значен…" at bounding box center [604, 299] width 547 height 265
click at [856, 197] on div "Проверить" at bounding box center [850, 202] width 40 height 10
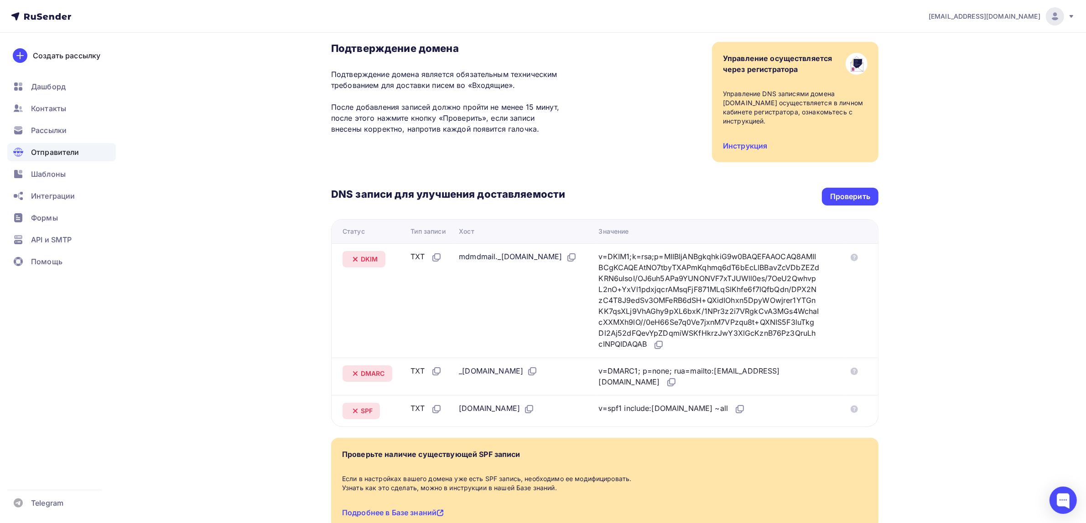
scroll to position [60, 0]
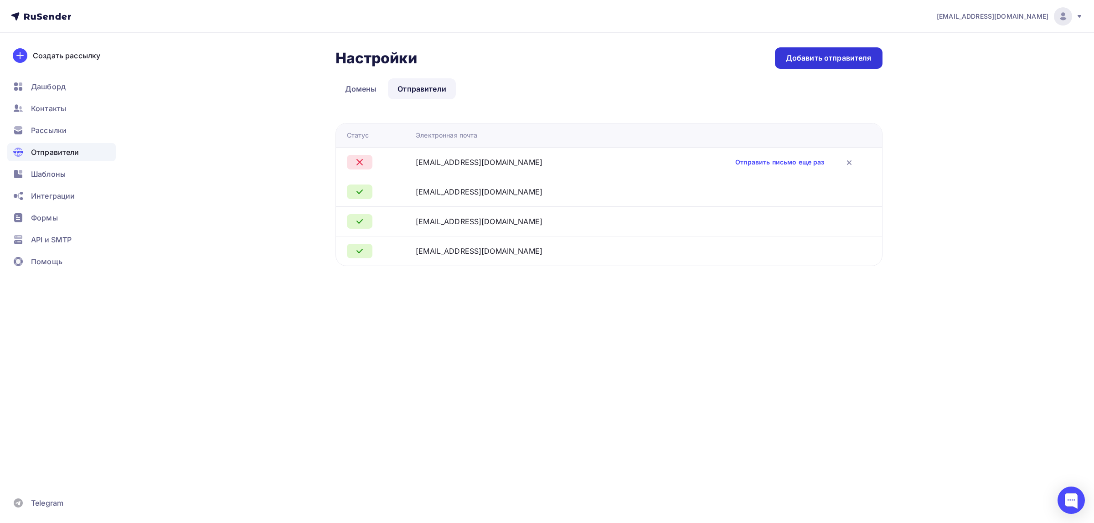
click at [823, 59] on div "Добавить отправителя" at bounding box center [829, 58] width 86 height 10
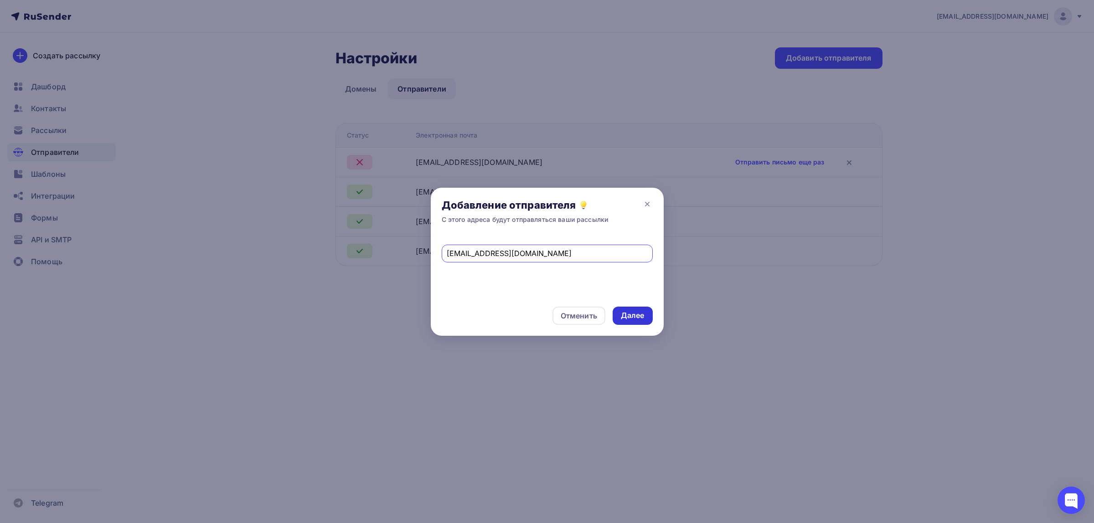
type input "info@institute-dpo.ru"
click at [635, 314] on div "Далее" at bounding box center [633, 316] width 24 height 10
click at [583, 315] on div "Отменить" at bounding box center [579, 316] width 36 height 11
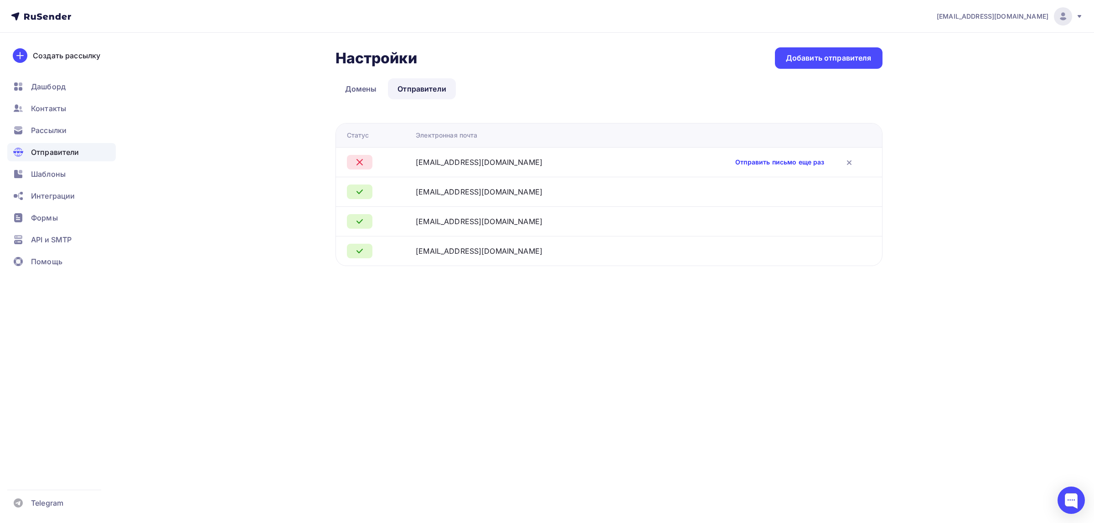
click at [774, 158] on link "Отправить письмо еще раз" at bounding box center [780, 162] width 89 height 9
click at [768, 166] on link "Отправить письмо еще раз" at bounding box center [780, 162] width 89 height 9
click at [844, 158] on icon at bounding box center [849, 162] width 11 height 11
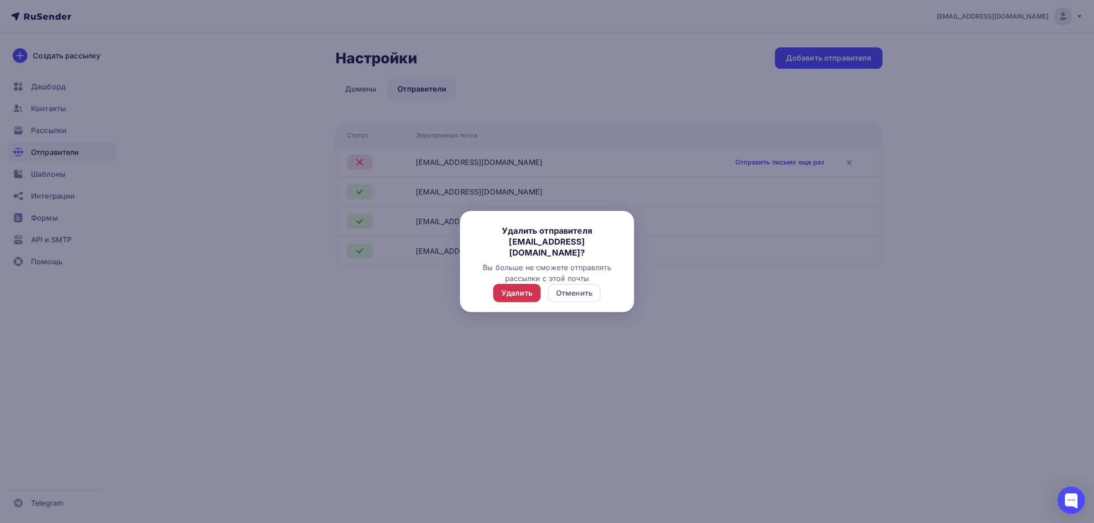
click at [531, 294] on div "Удалить" at bounding box center [517, 293] width 31 height 11
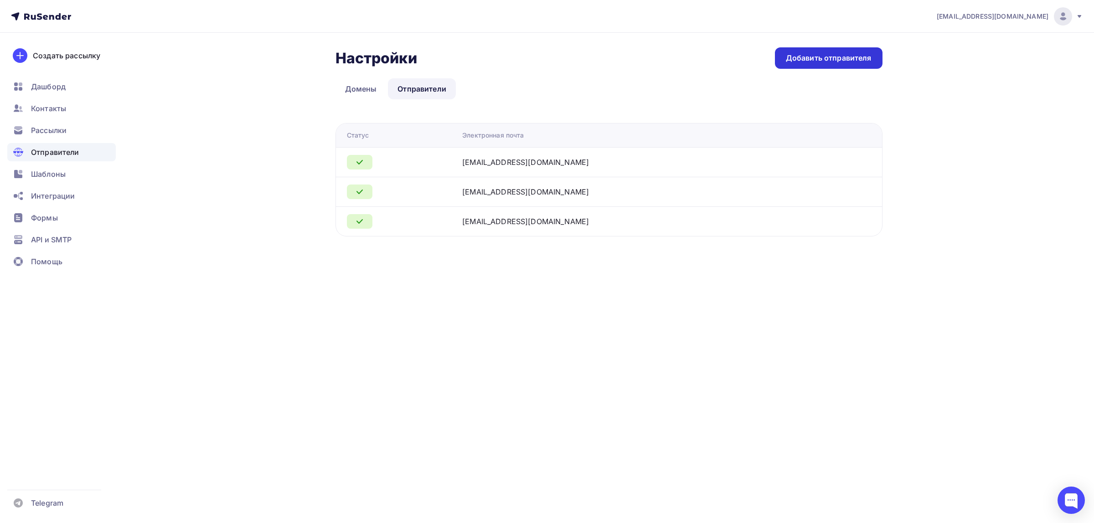
click at [815, 57] on div "Добавить отправителя" at bounding box center [829, 58] width 86 height 10
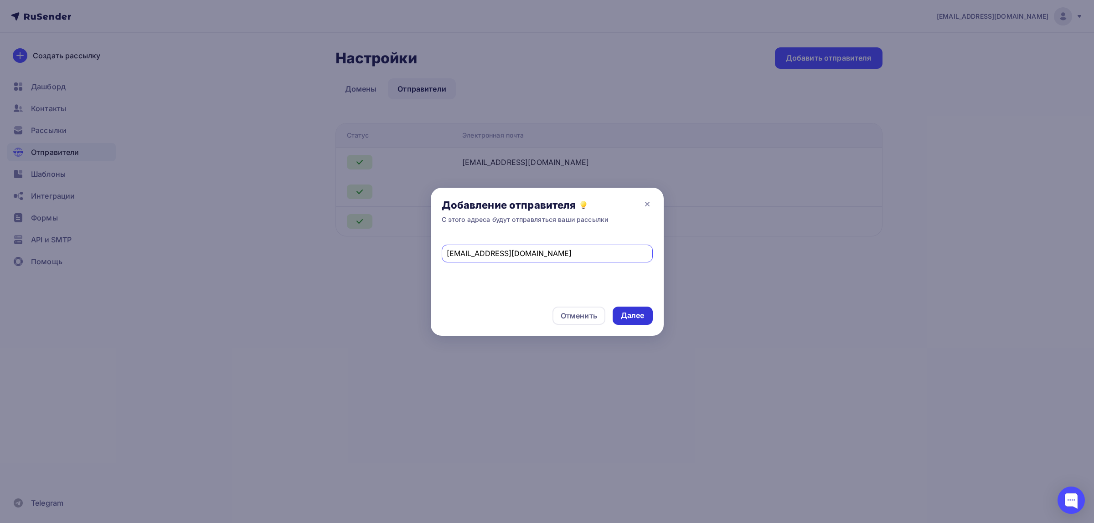
type input "[EMAIL_ADDRESS][DOMAIN_NAME]"
click at [636, 317] on div "Далее" at bounding box center [633, 316] width 24 height 10
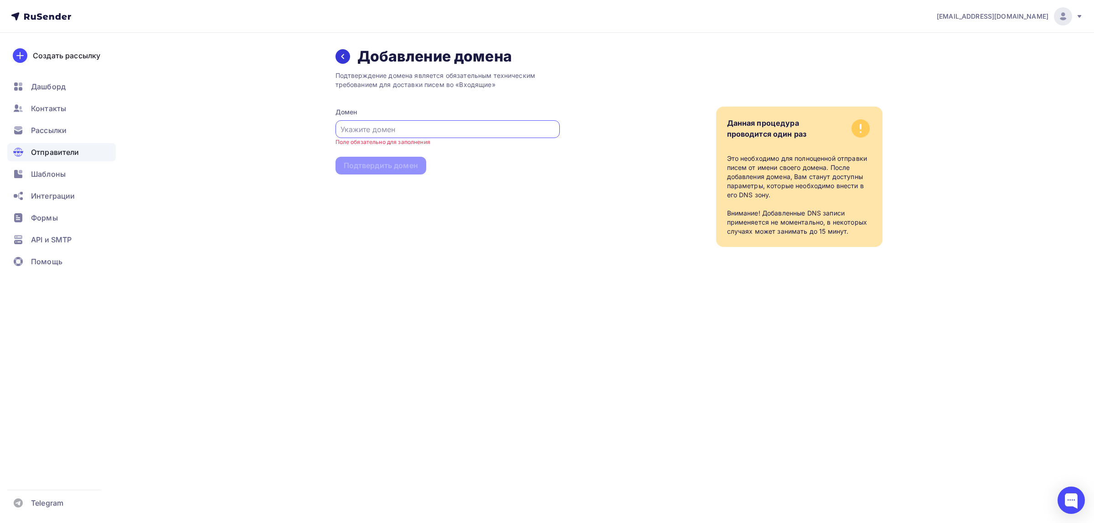
click at [340, 60] on div at bounding box center [343, 56] width 15 height 15
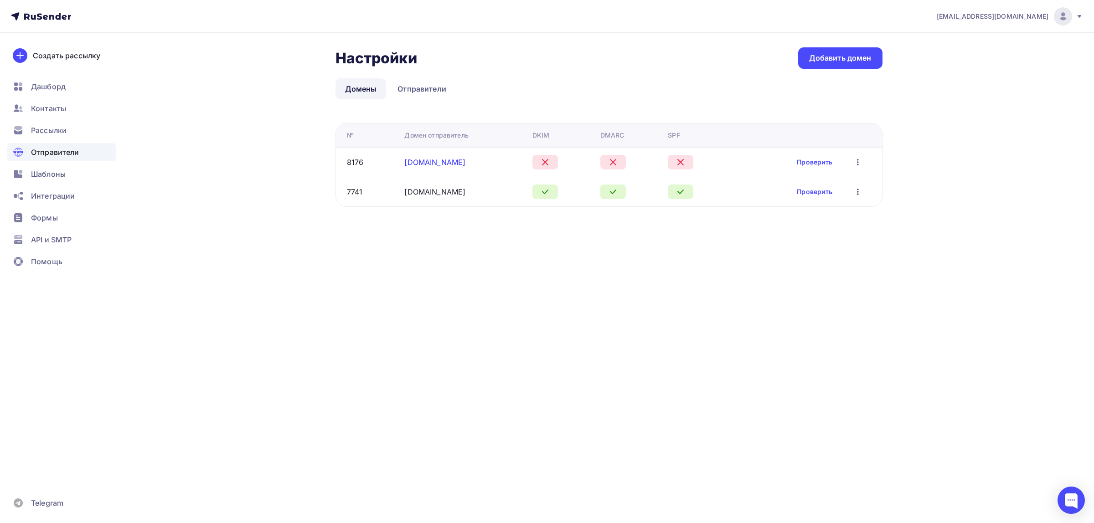
click at [435, 166] on link "institute-dpo.ru" at bounding box center [434, 162] width 61 height 9
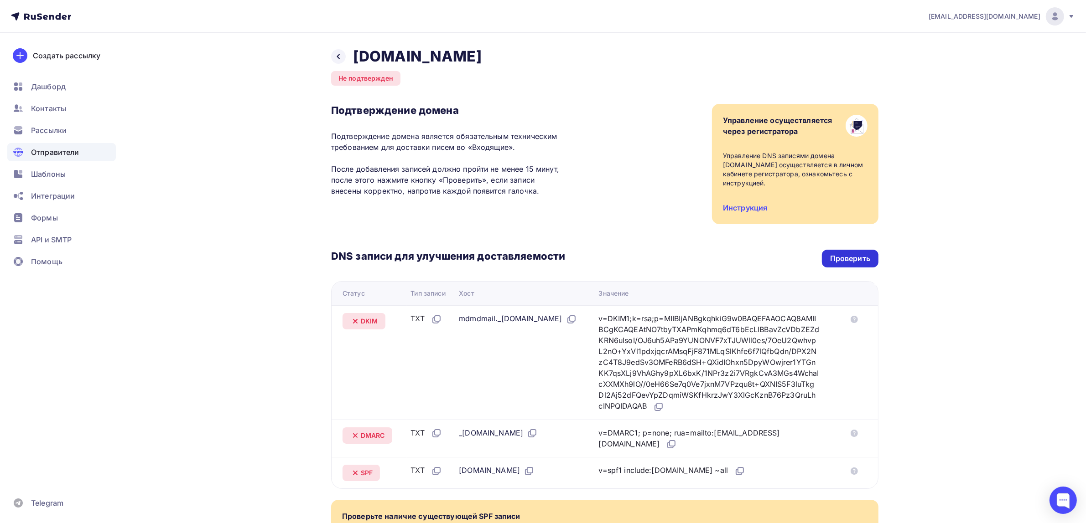
click at [850, 254] on div "Проверить" at bounding box center [850, 259] width 40 height 10
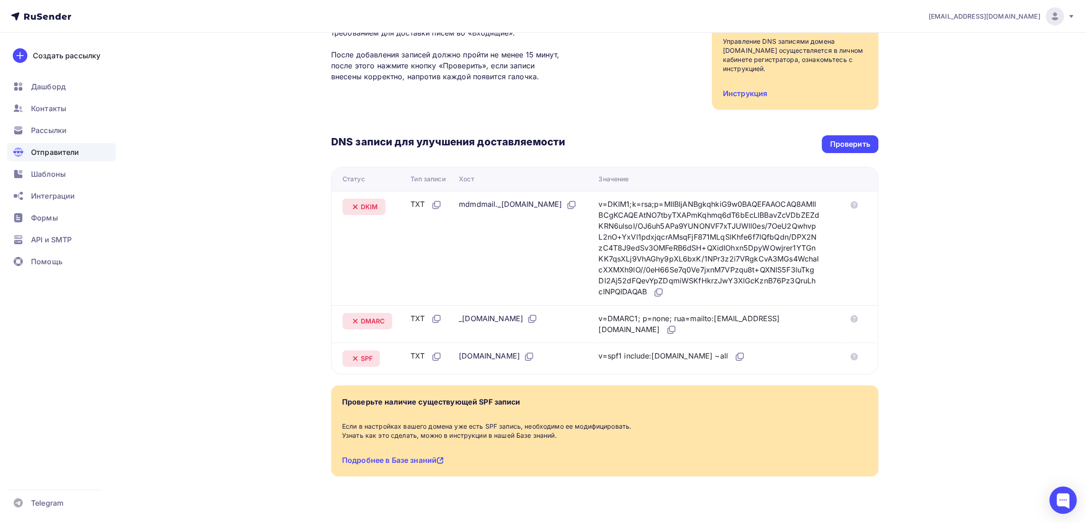
scroll to position [117, 0]
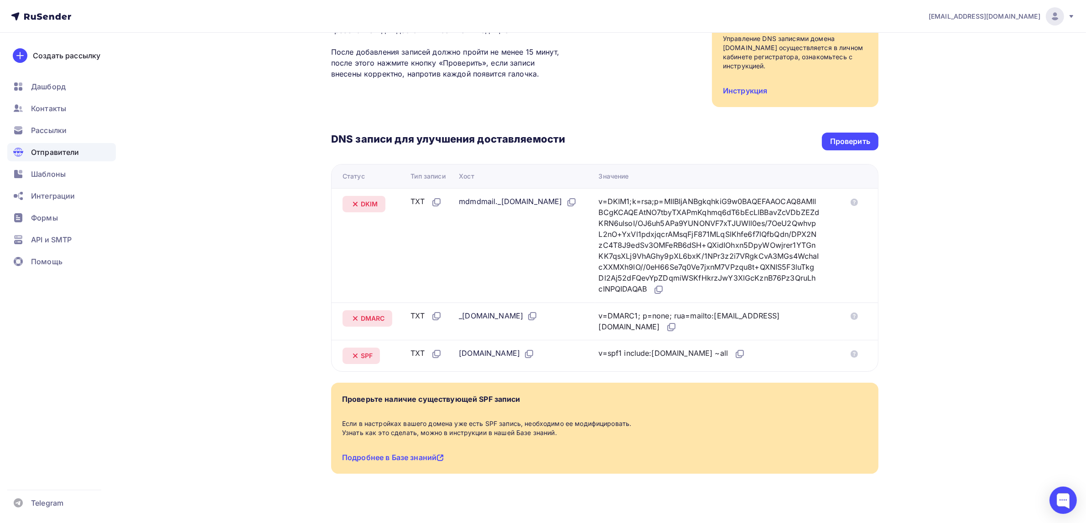
click at [423, 452] on div "Подробнее в Базе знаний" at bounding box center [393, 457] width 102 height 11
click at [425, 453] on link "Подробнее в Базе знаний" at bounding box center [393, 457] width 102 height 9
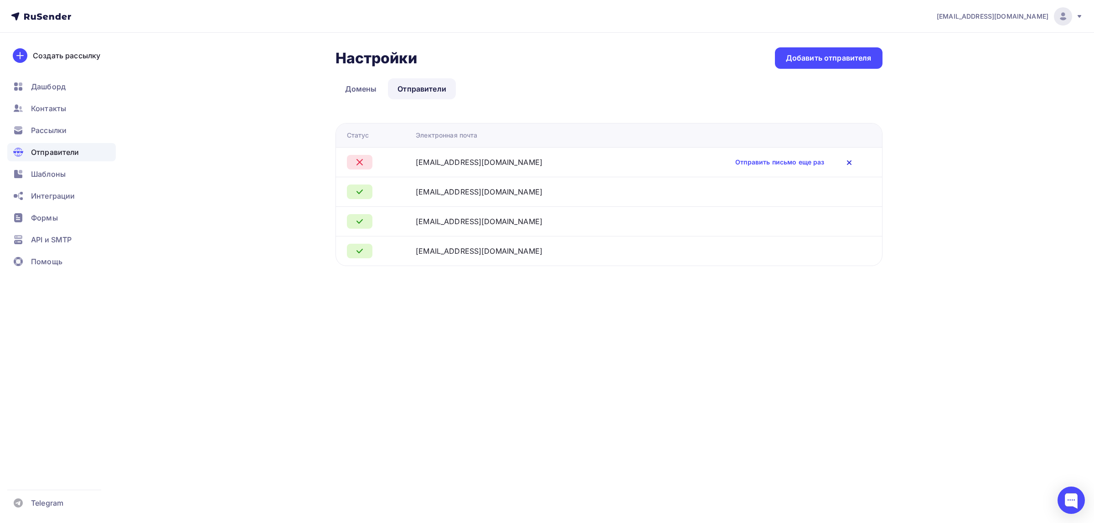
click at [844, 165] on icon at bounding box center [849, 162] width 11 height 11
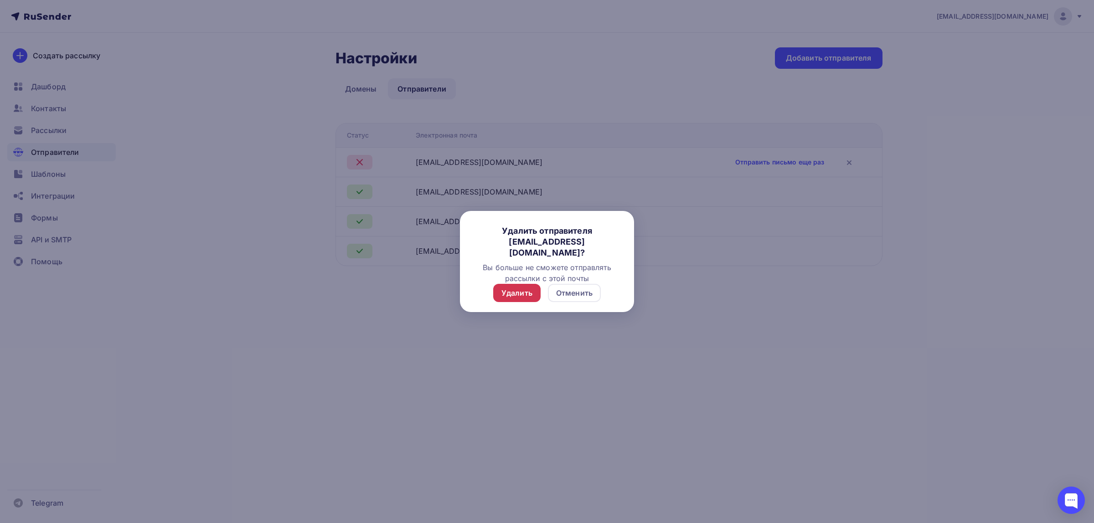
click at [521, 288] on div "Удалить" at bounding box center [517, 293] width 31 height 11
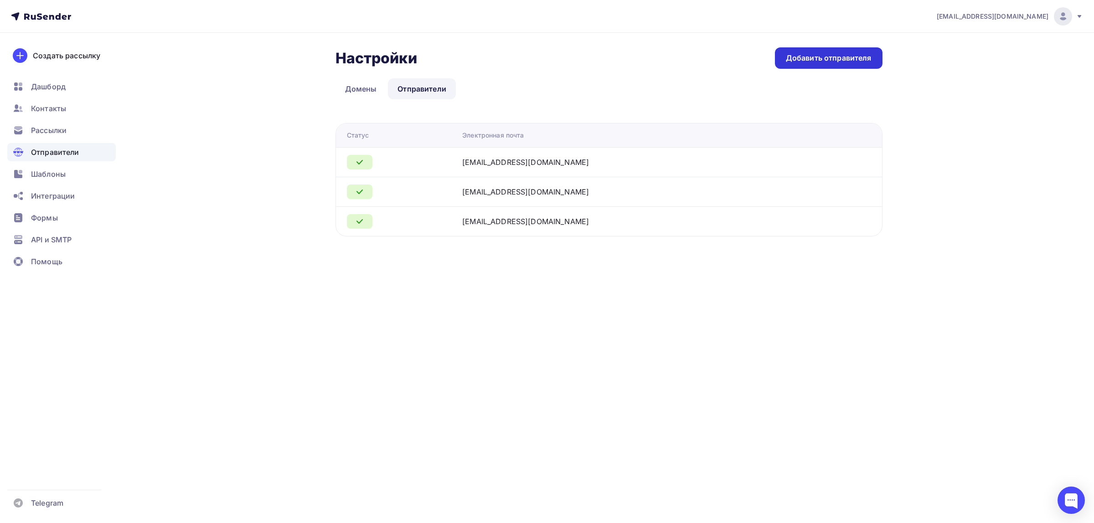
click at [835, 57] on div "Добавить отправителя" at bounding box center [829, 58] width 86 height 10
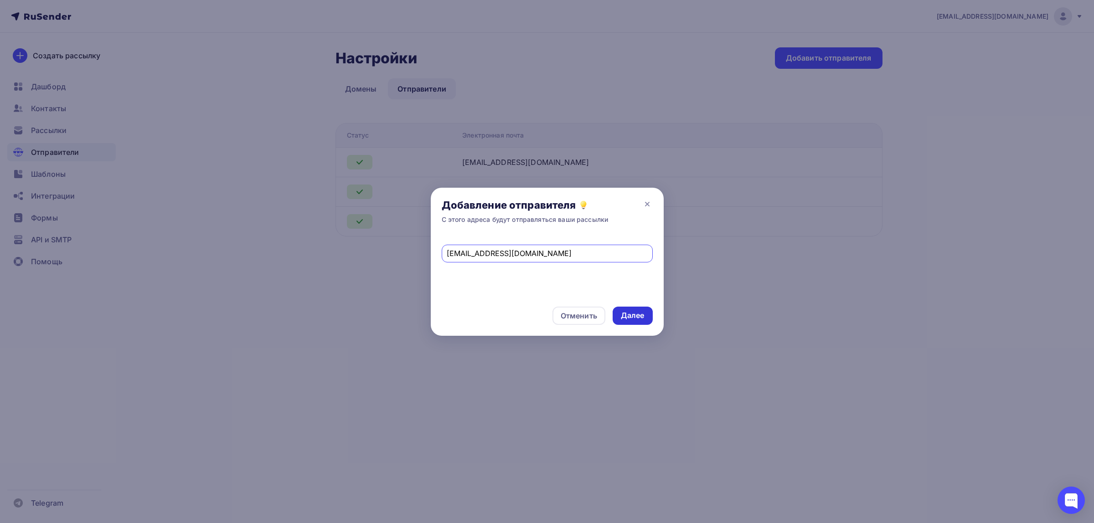
type input "[EMAIL_ADDRESS][DOMAIN_NAME]"
click at [634, 311] on div "Далее" at bounding box center [633, 316] width 24 height 10
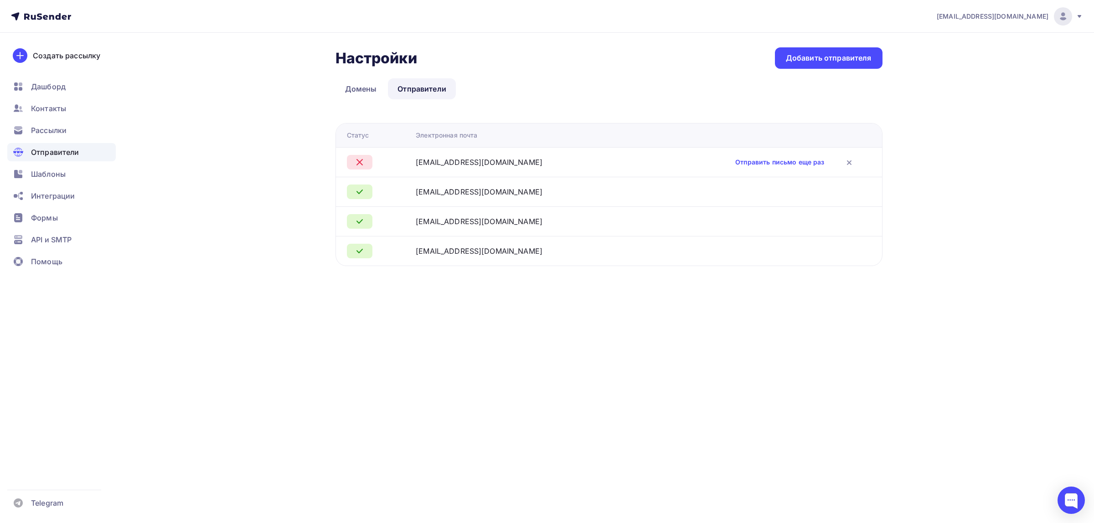
click at [74, 153] on span "Отправители" at bounding box center [55, 152] width 48 height 11
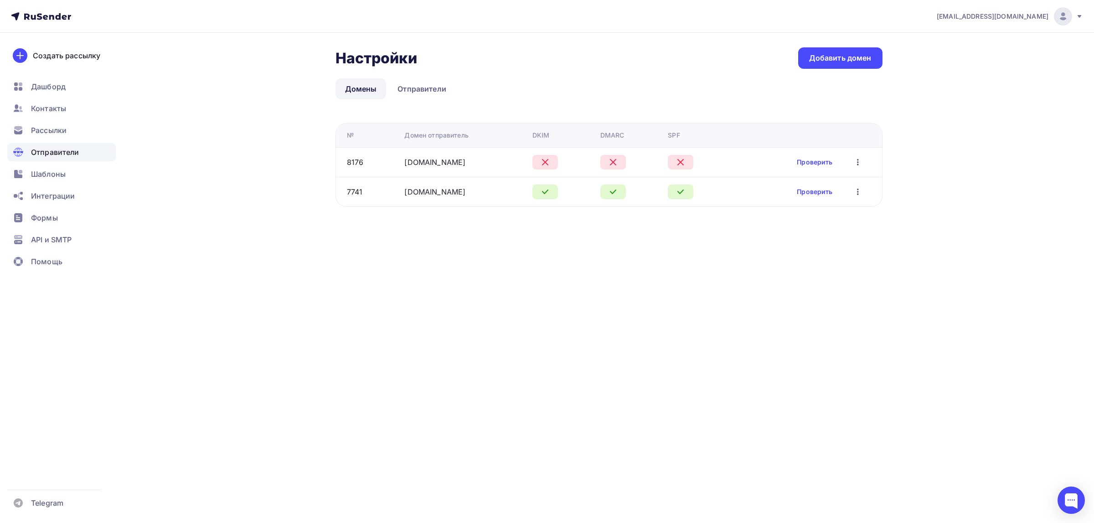
click at [363, 90] on link "Домены" at bounding box center [361, 88] width 51 height 21
click at [823, 167] on link "Проверить" at bounding box center [815, 162] width 36 height 9
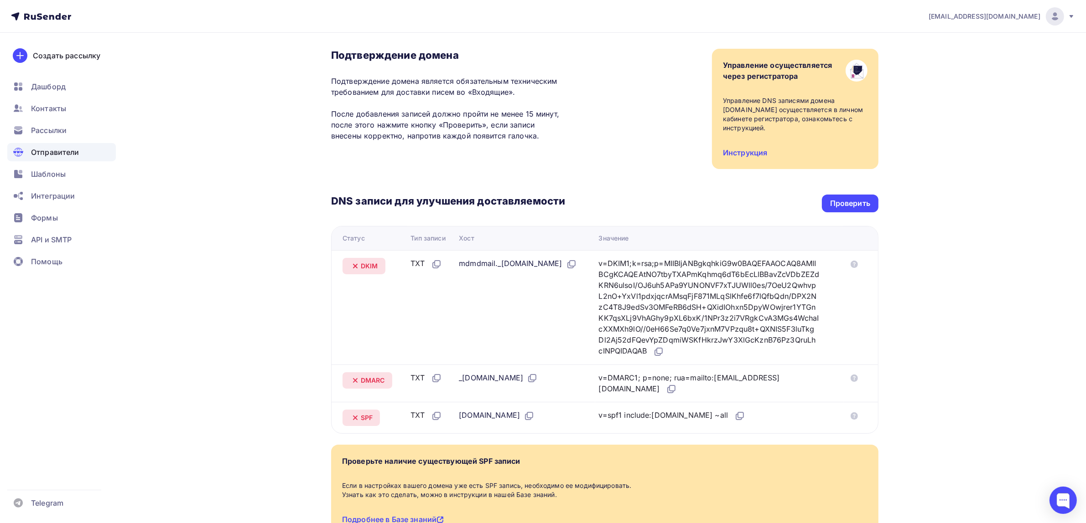
scroll to position [57, 0]
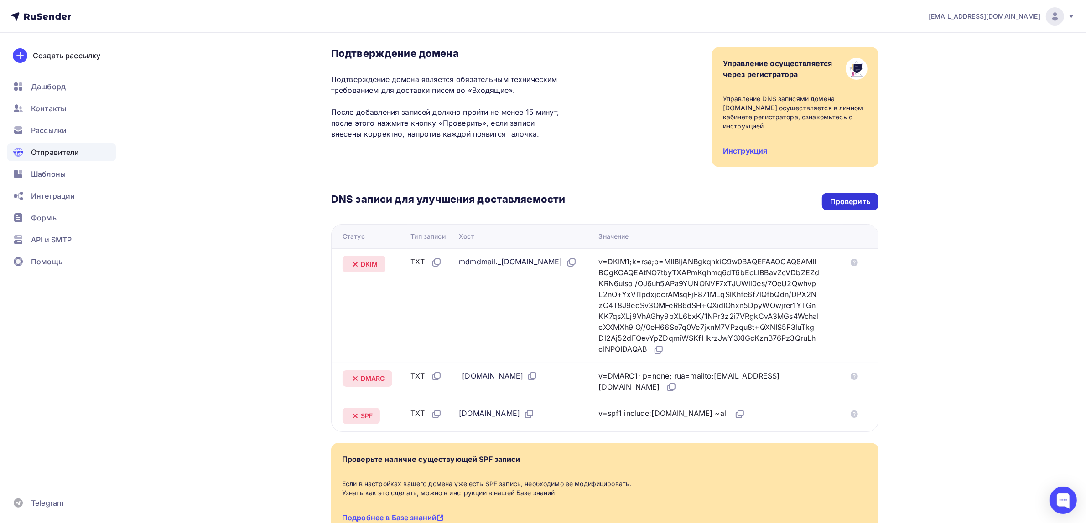
click at [842, 197] on div "Проверить" at bounding box center [850, 202] width 40 height 10
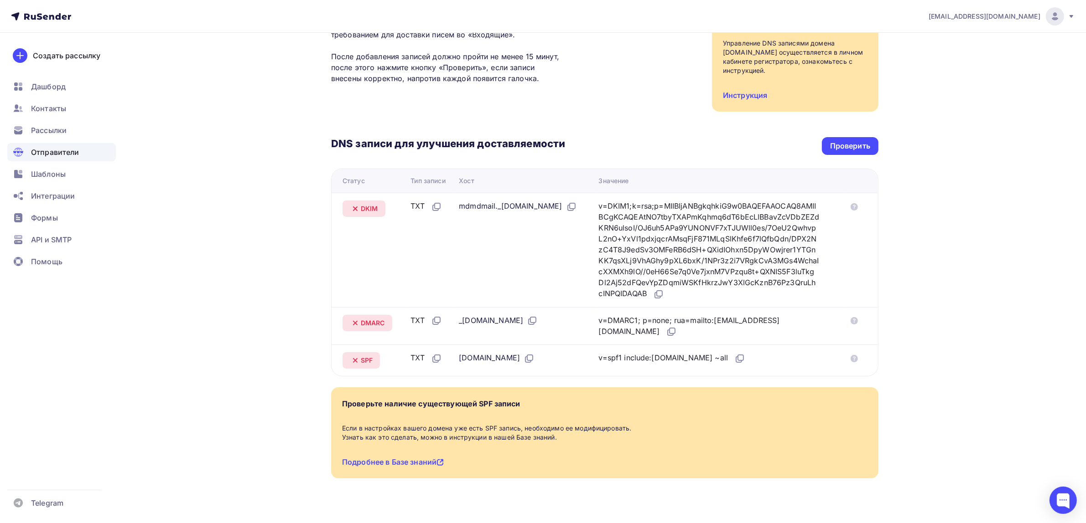
scroll to position [117, 0]
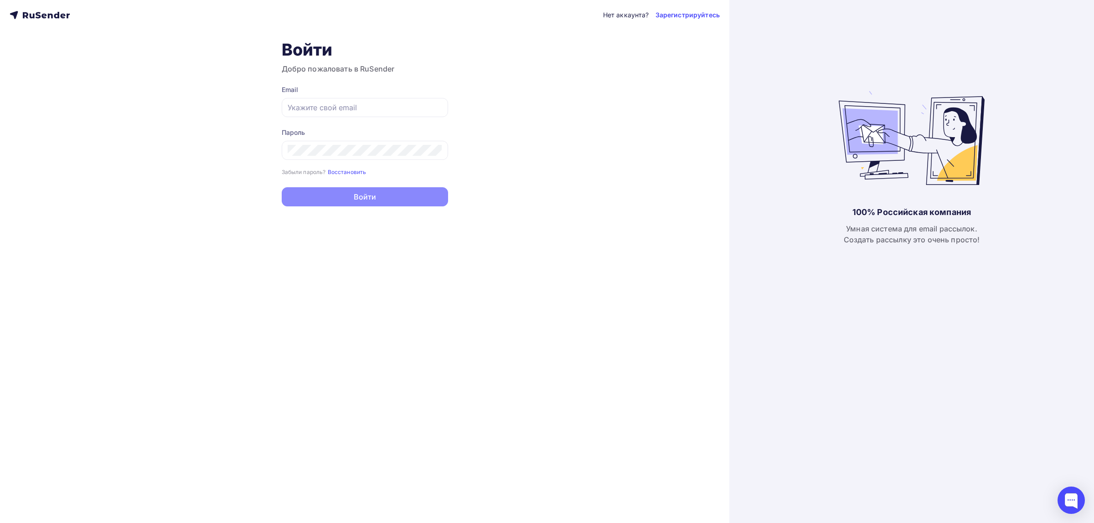
click at [76, 17] on div "Нет аккаунта? Зарегистрируйтесь" at bounding box center [365, 15] width 710 height 11
click at [56, 19] on icon at bounding box center [40, 15] width 60 height 11
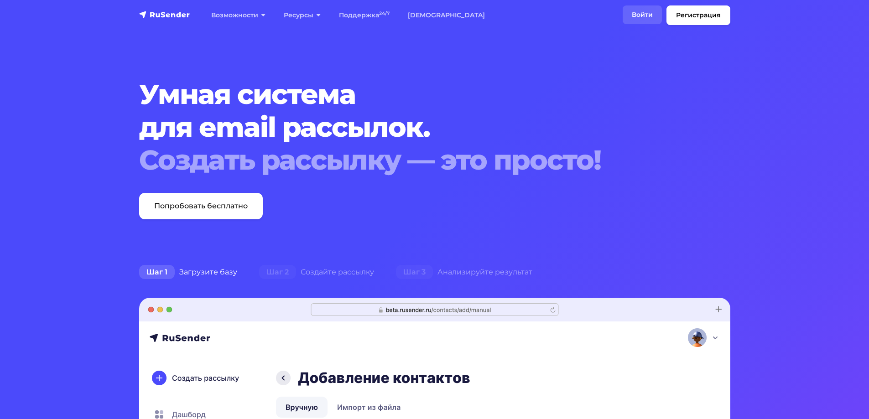
click at [644, 21] on link "Войти" at bounding box center [641, 14] width 39 height 19
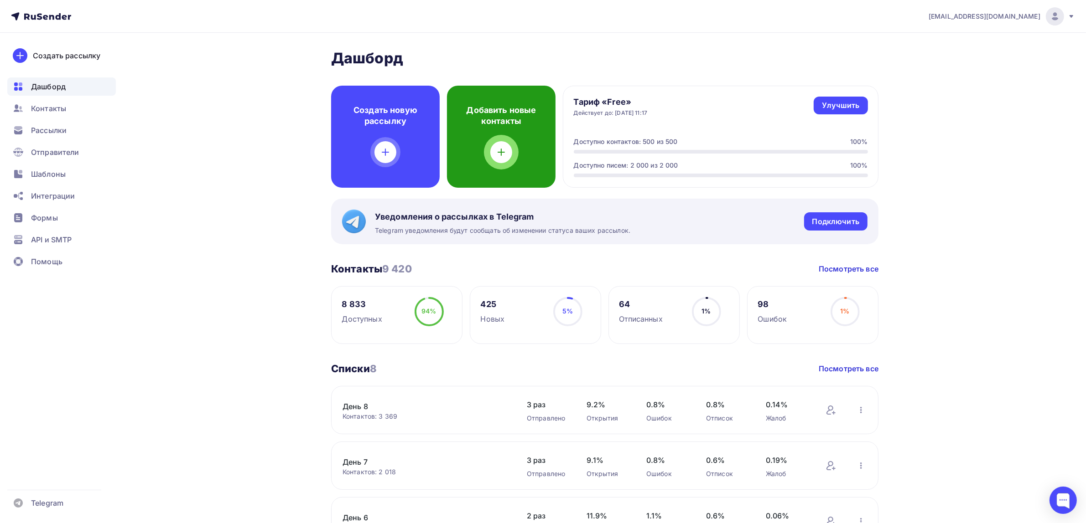
click at [534, 148] on div "Добавить новые контакты" at bounding box center [501, 137] width 109 height 102
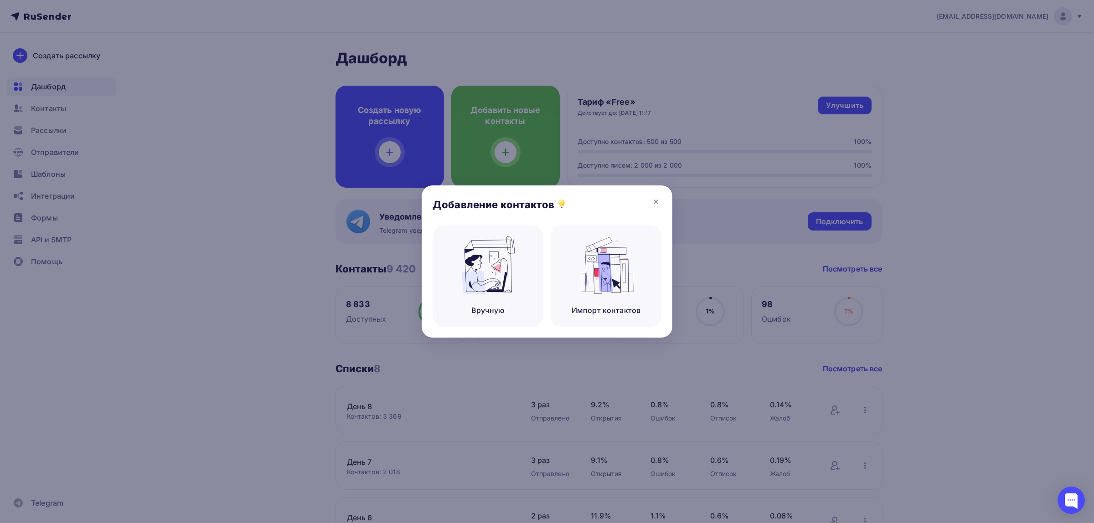
click at [960, 301] on div at bounding box center [547, 261] width 1094 height 523
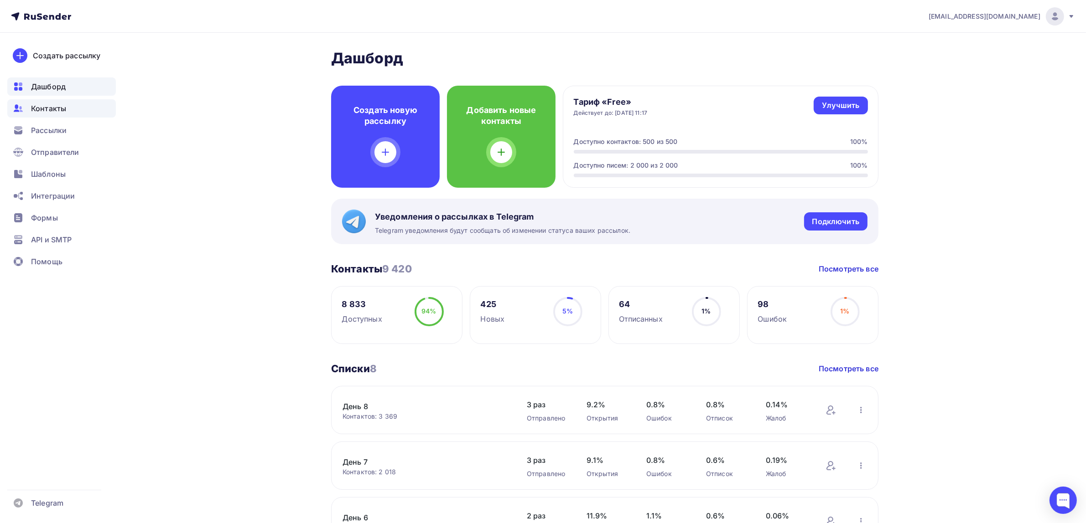
click at [74, 113] on div "Контакты" at bounding box center [61, 108] width 109 height 18
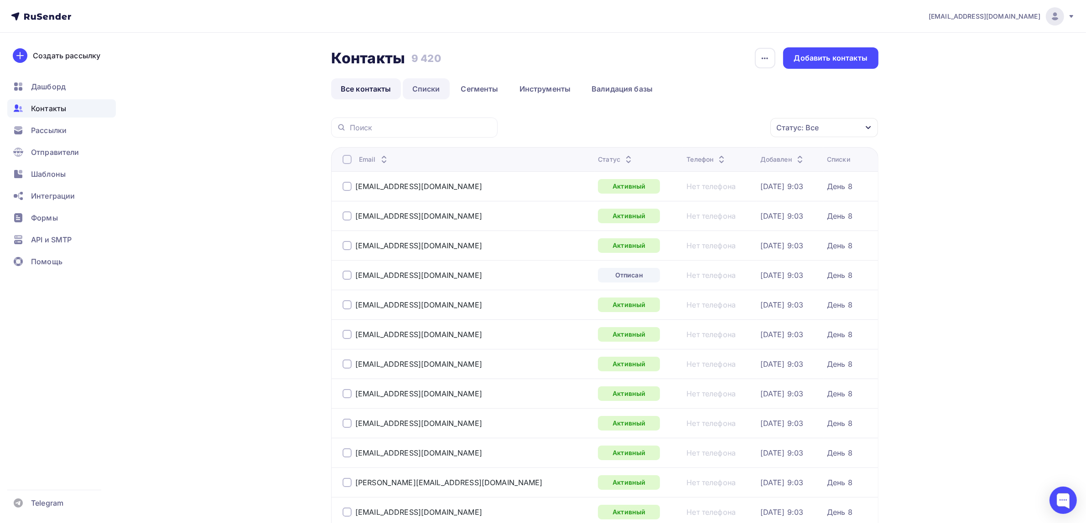
click at [415, 96] on link "Списки" at bounding box center [426, 88] width 47 height 21
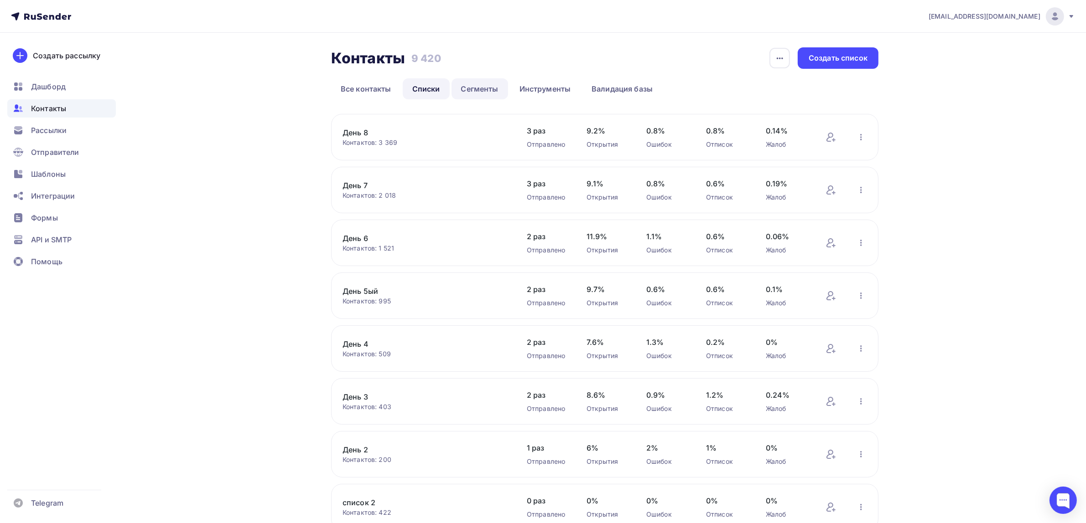
click at [485, 92] on link "Сегменты" at bounding box center [479, 88] width 57 height 21
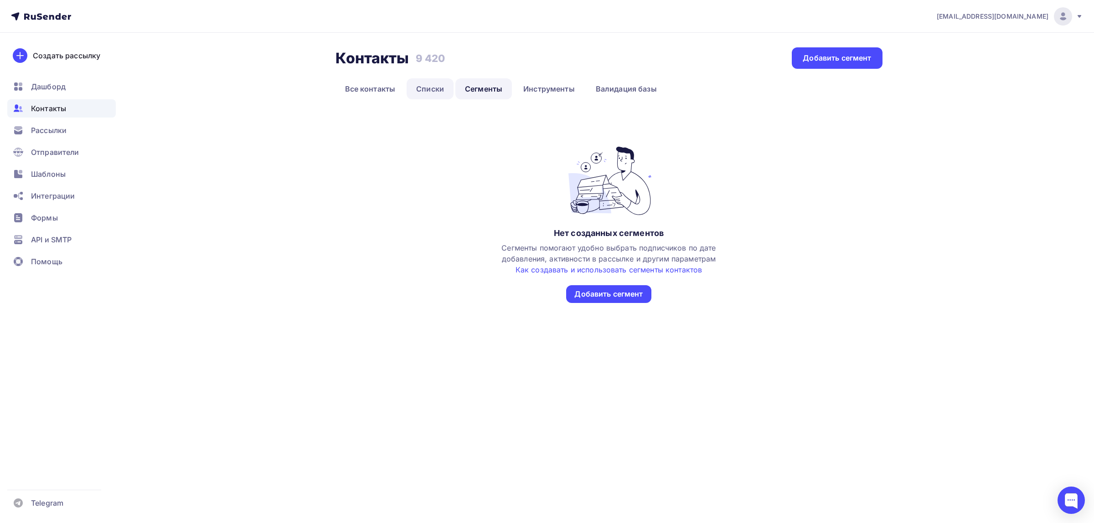
click at [436, 93] on link "Списки" at bounding box center [430, 88] width 47 height 21
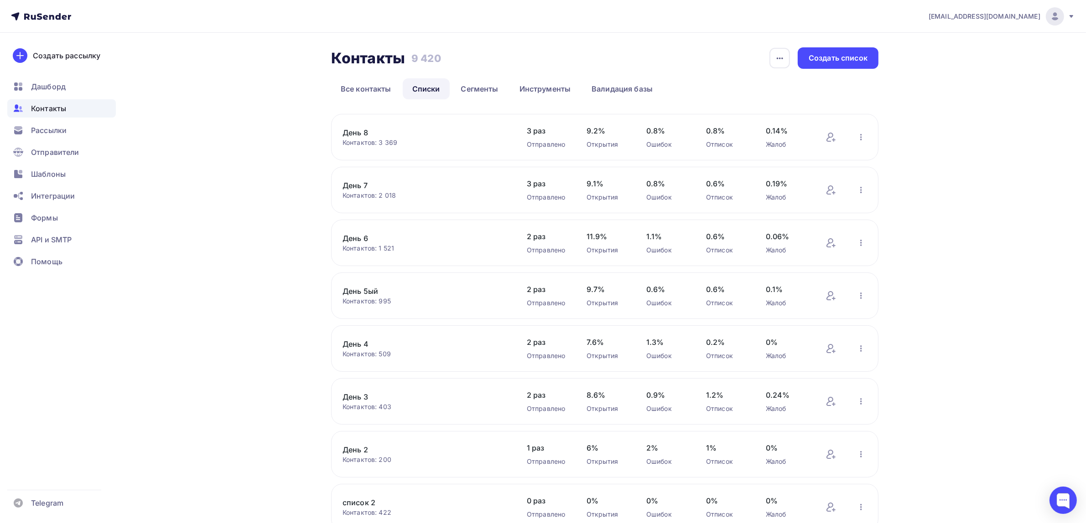
click at [611, 78] on div "Контакты Контакты 9 420 9 420 История импорта Создать список Все контакты Списк…" at bounding box center [604, 73] width 547 height 52
click at [609, 84] on link "Валидация базы" at bounding box center [622, 88] width 80 height 21
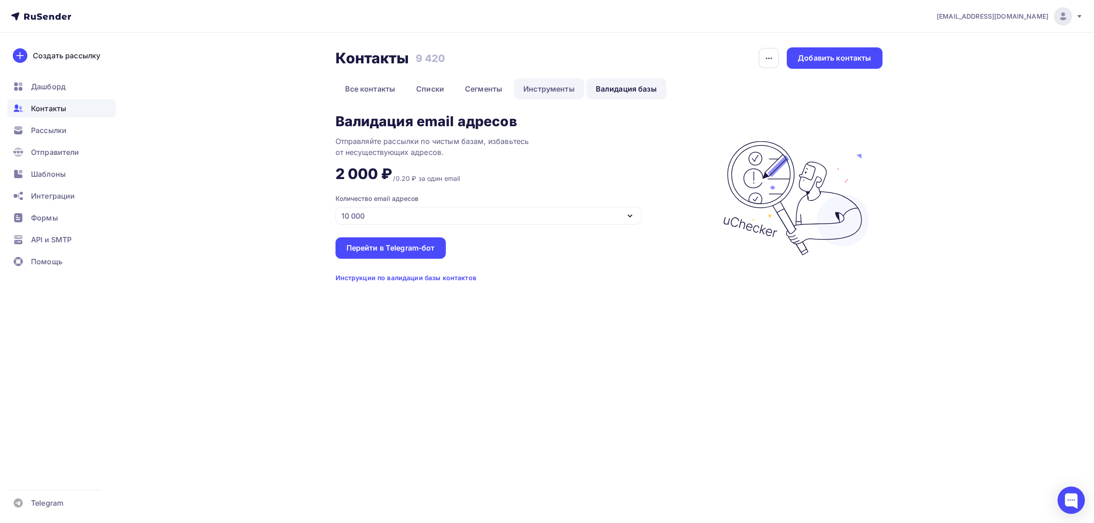
click at [544, 93] on link "Инструменты" at bounding box center [549, 88] width 71 height 21
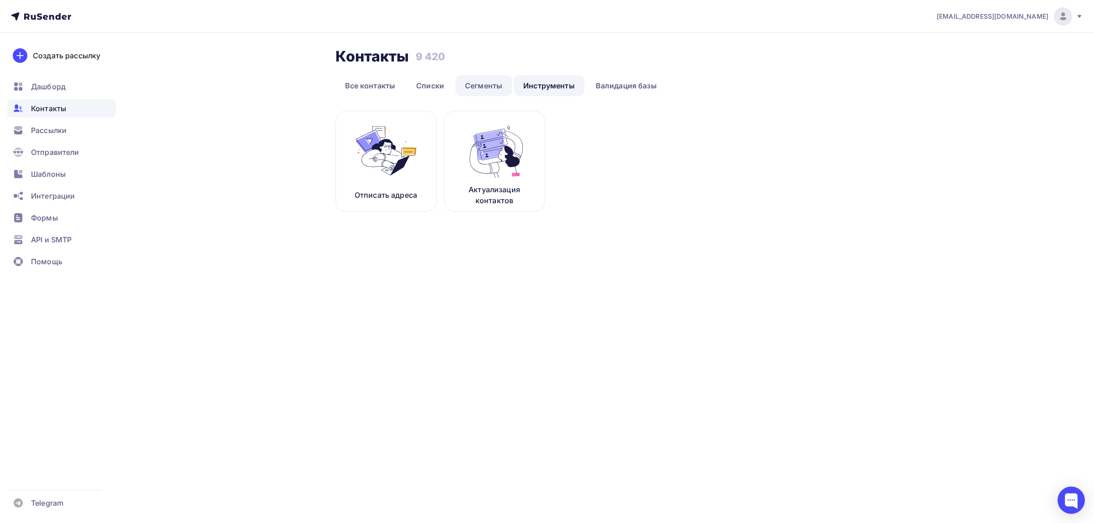
click at [496, 89] on link "Сегменты" at bounding box center [484, 85] width 57 height 21
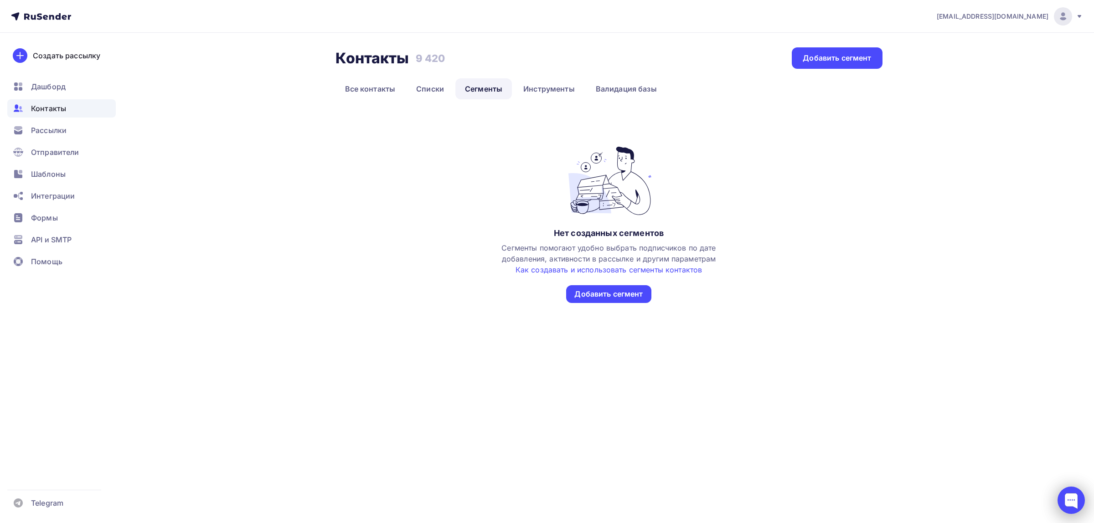
click at [1066, 492] on div at bounding box center [1071, 500] width 27 height 27
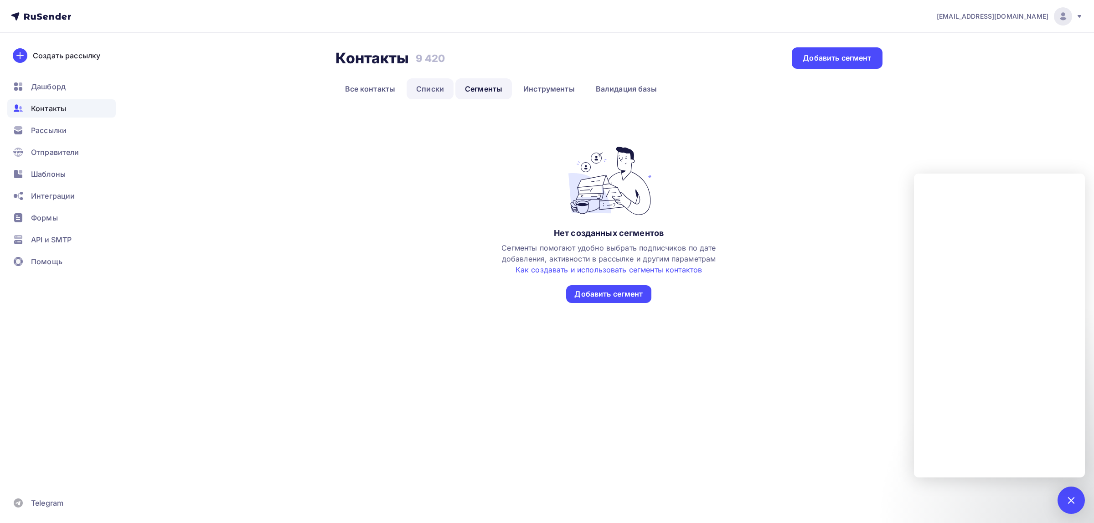
click at [430, 89] on link "Списки" at bounding box center [430, 88] width 47 height 21
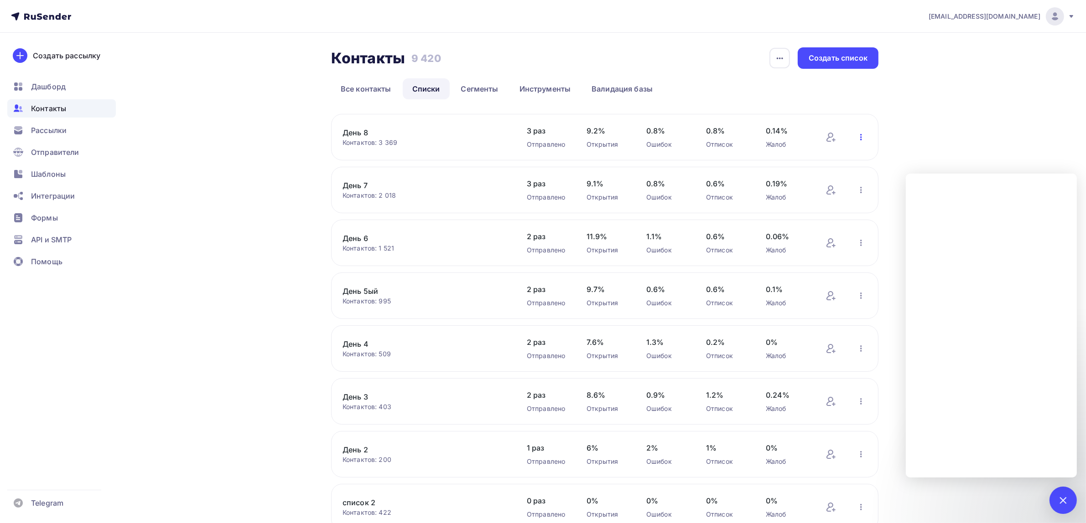
click at [858, 135] on icon "button" at bounding box center [860, 137] width 11 height 11
click at [903, 114] on div "Контакты Контакты 9 420 9 420 История импорта Создать список Все контакты Списк…" at bounding box center [542, 317] width 747 height 569
click at [73, 123] on div "Рассылки" at bounding box center [61, 130] width 109 height 18
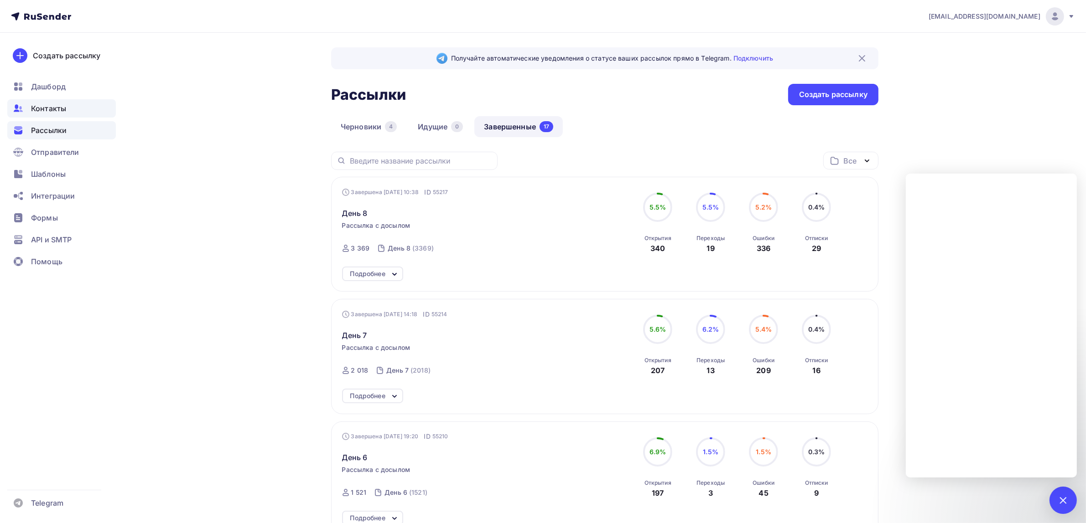
click at [58, 114] on div "Контакты" at bounding box center [61, 108] width 109 height 18
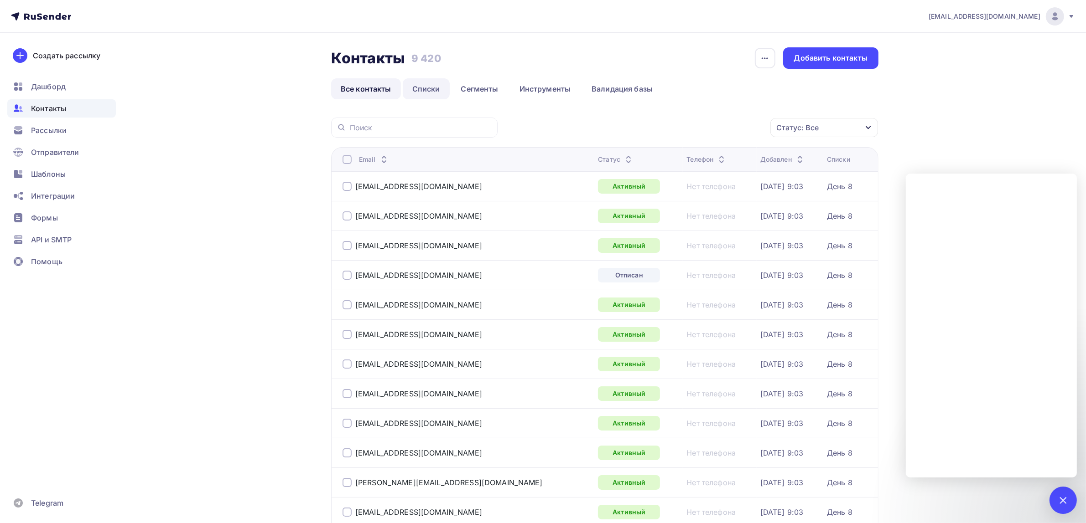
click at [436, 94] on link "Списки" at bounding box center [426, 88] width 47 height 21
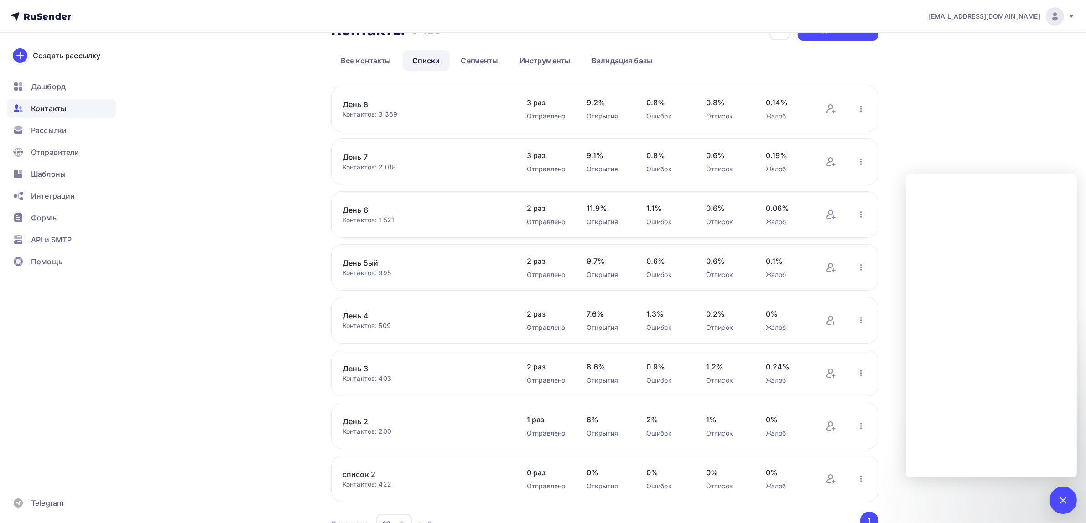
scroll to position [79, 0]
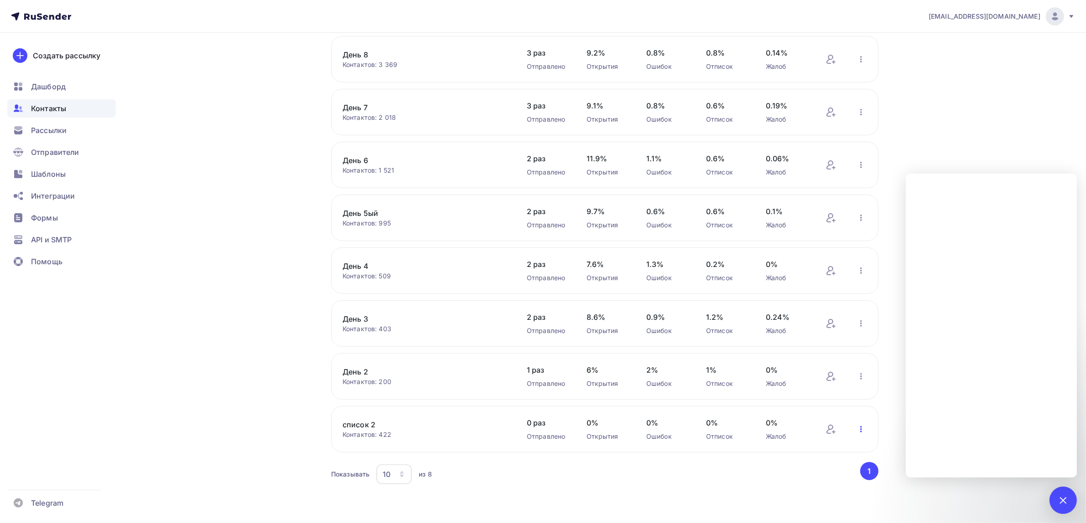
click at [863, 431] on icon "button" at bounding box center [860, 429] width 11 height 11
click at [814, 409] on div "Удалить" at bounding box center [802, 404] width 128 height 15
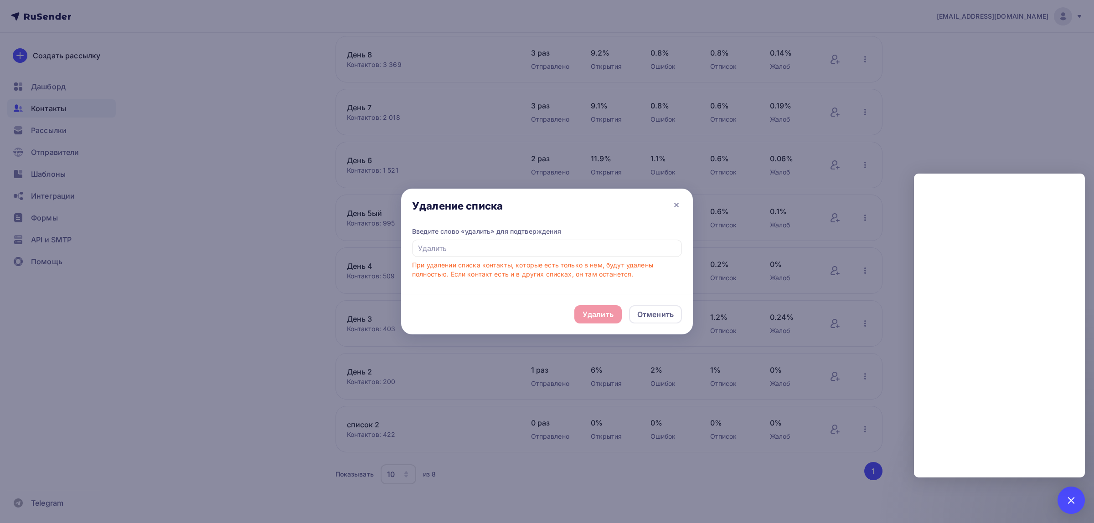
click at [572, 238] on div "Введите слово «удалить» для подтверждения При удалении списка контакты, которые…" at bounding box center [547, 253] width 270 height 52
click at [568, 248] on input "text" at bounding box center [547, 248] width 270 height 17
type input "e"
type input "Удалить"
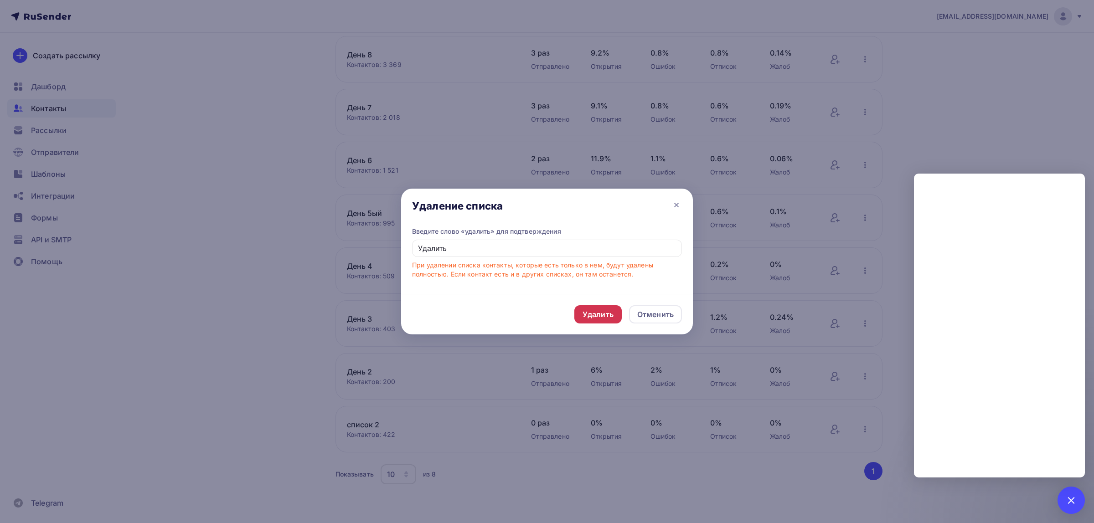
click at [589, 309] on div "Удалить" at bounding box center [598, 314] width 31 height 11
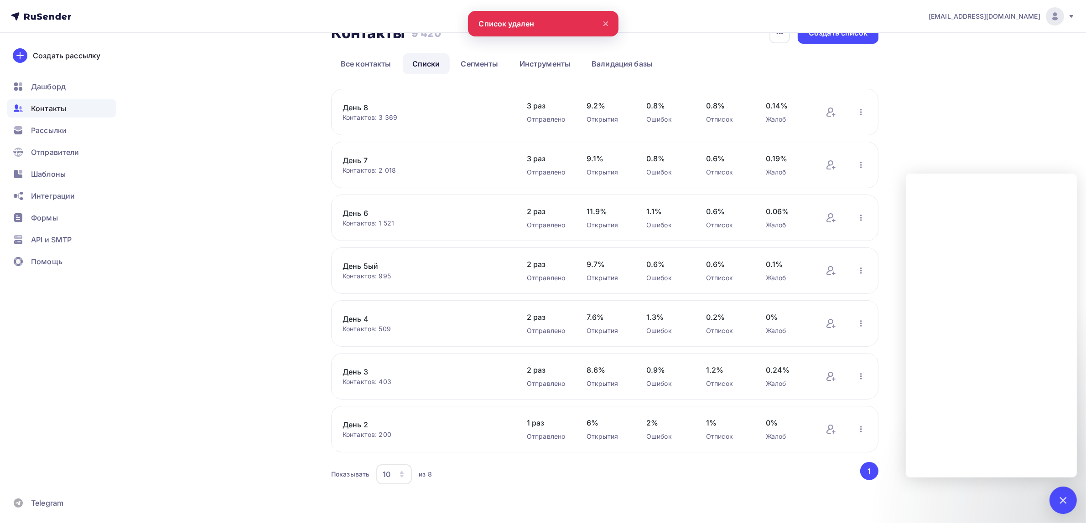
scroll to position [26, 0]
click at [859, 428] on icon "button" at bounding box center [860, 429] width 11 height 11
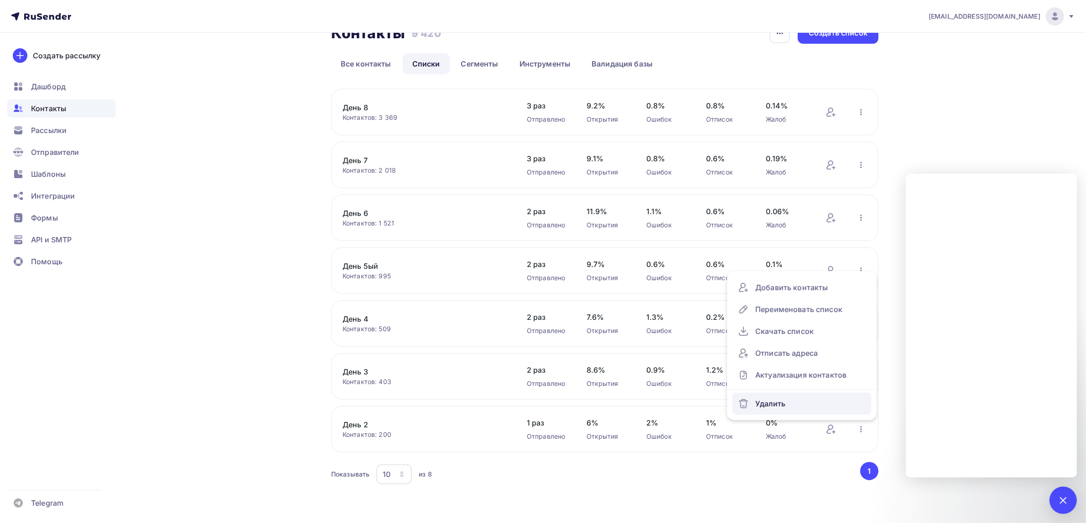
click at [800, 404] on div "Удалить" at bounding box center [802, 404] width 128 height 15
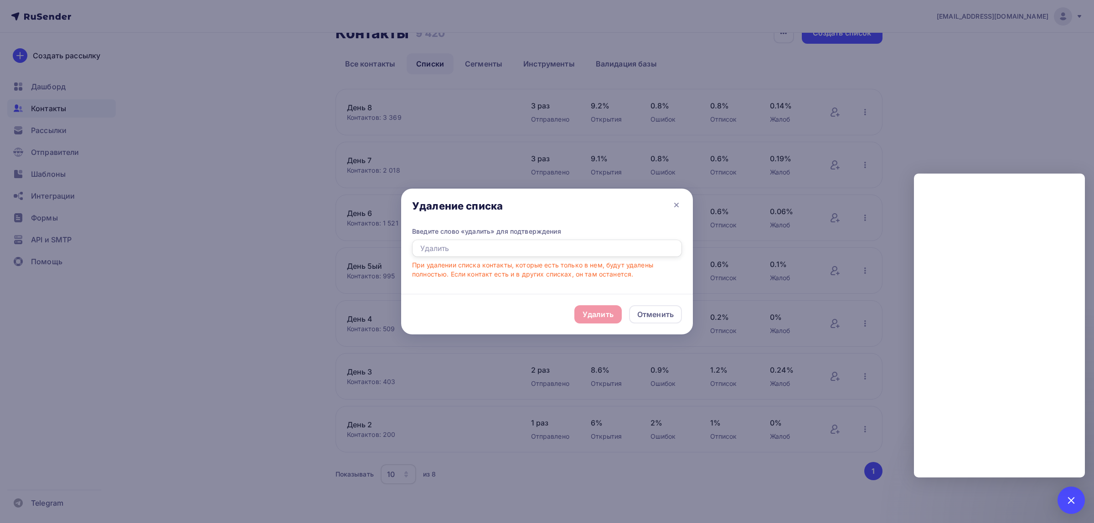
click at [511, 242] on input "text" at bounding box center [547, 248] width 270 height 17
type input "удалить"
click at [582, 309] on div "Удалить" at bounding box center [598, 315] width 47 height 18
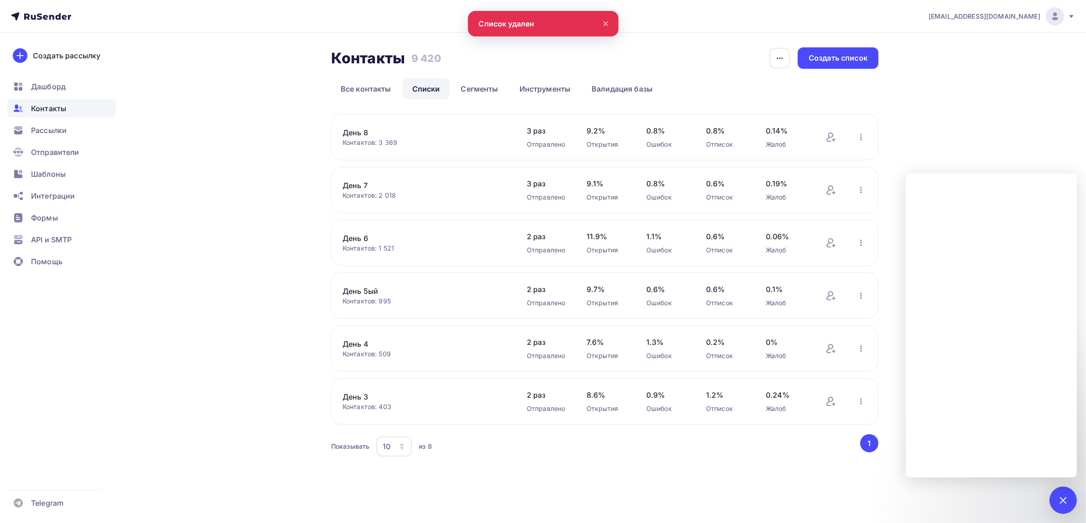
scroll to position [0, 0]
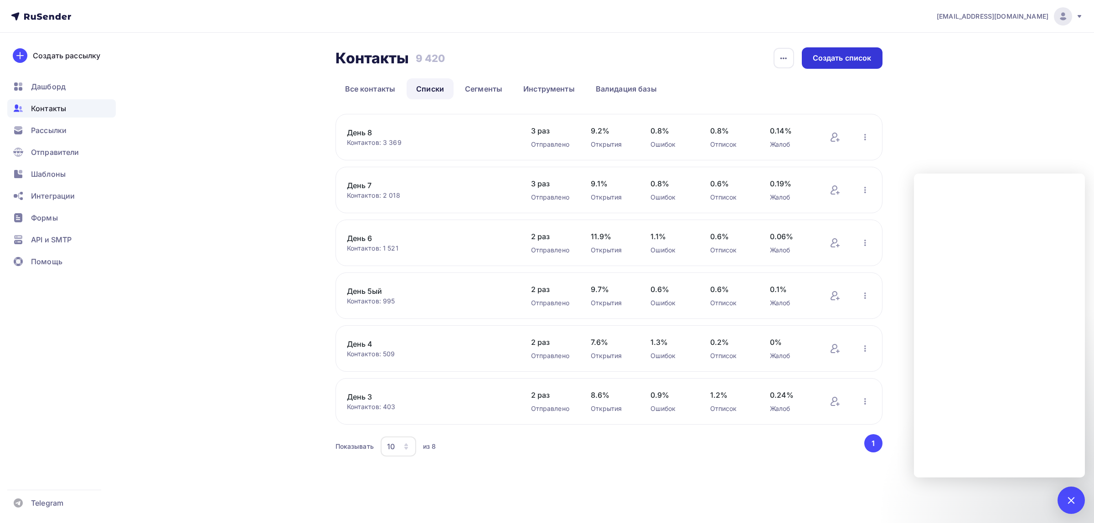
click at [853, 63] on div "Создать список" at bounding box center [842, 57] width 81 height 21
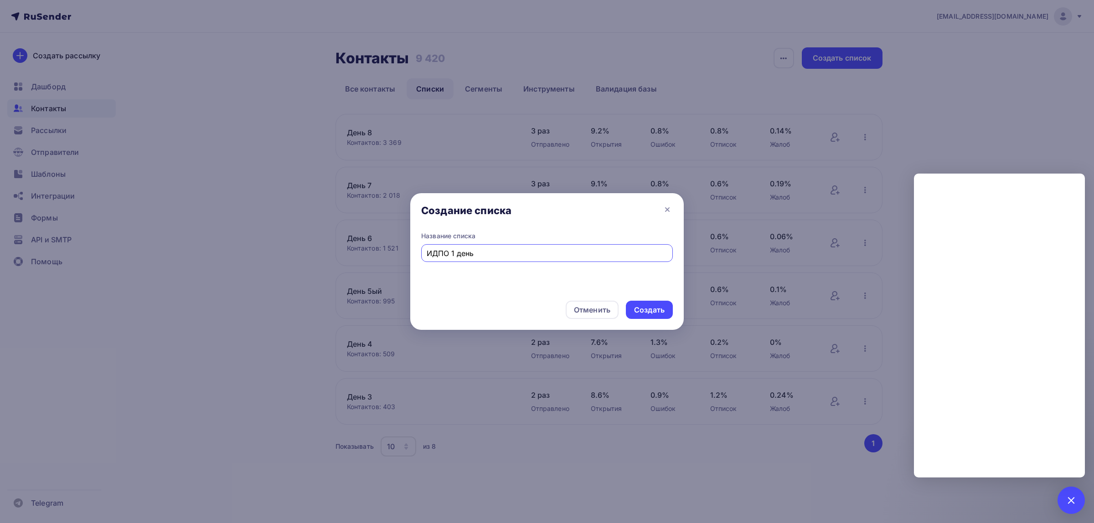
click at [454, 256] on input "ИДПО 1 день" at bounding box center [547, 253] width 241 height 11
type input "ИДПО 1ый день"
click at [643, 308] on div "Создать" at bounding box center [649, 310] width 31 height 10
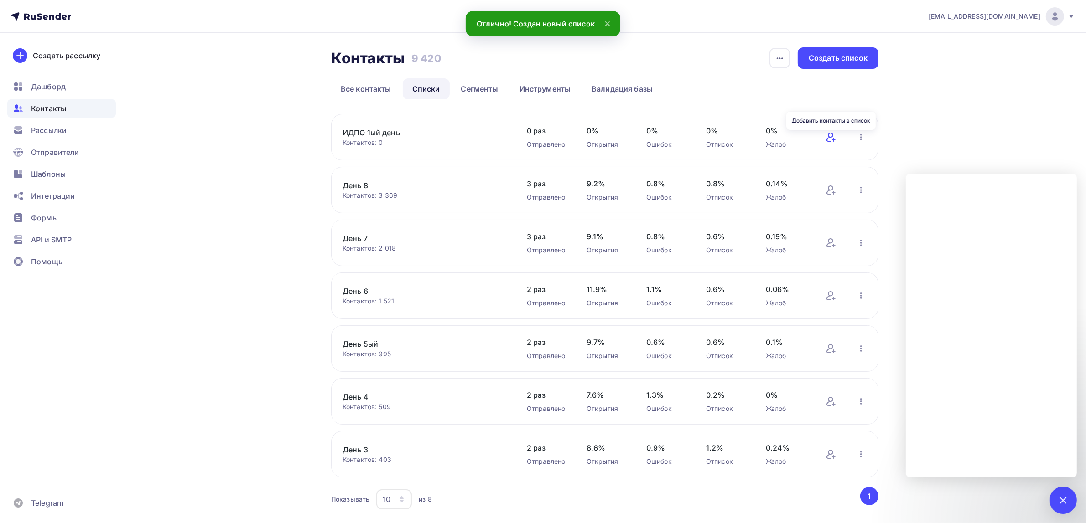
click at [833, 142] on icon at bounding box center [830, 137] width 11 height 11
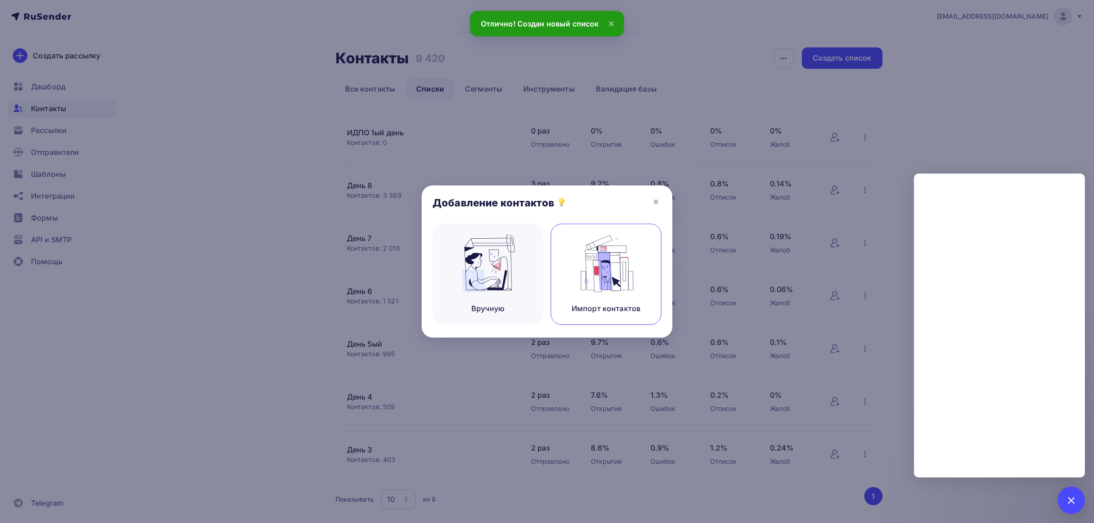
click at [619, 268] on img at bounding box center [606, 263] width 61 height 57
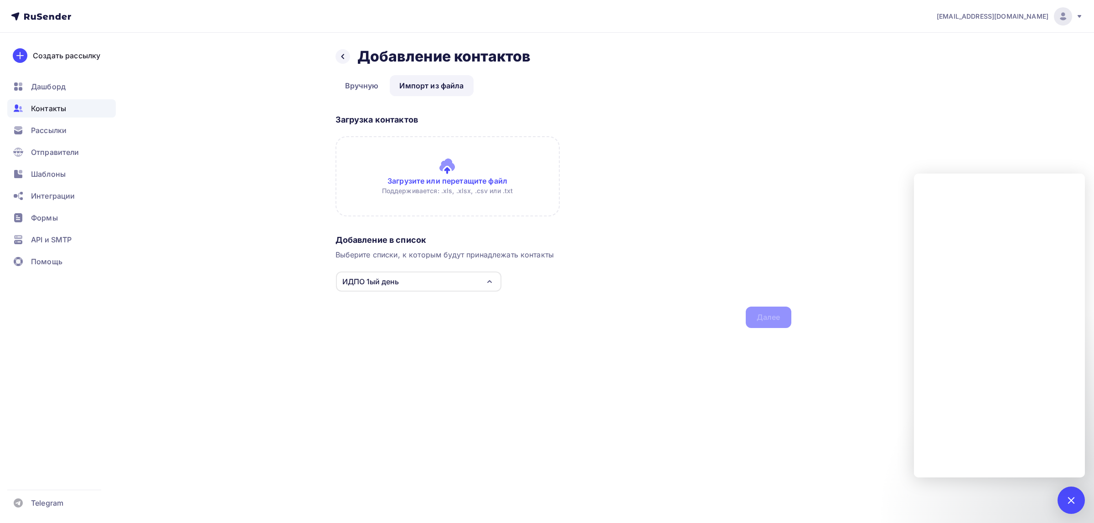
click at [448, 166] on input "file" at bounding box center [448, 176] width 224 height 80
click at [65, 110] on span "Контакты" at bounding box center [48, 108] width 35 height 11
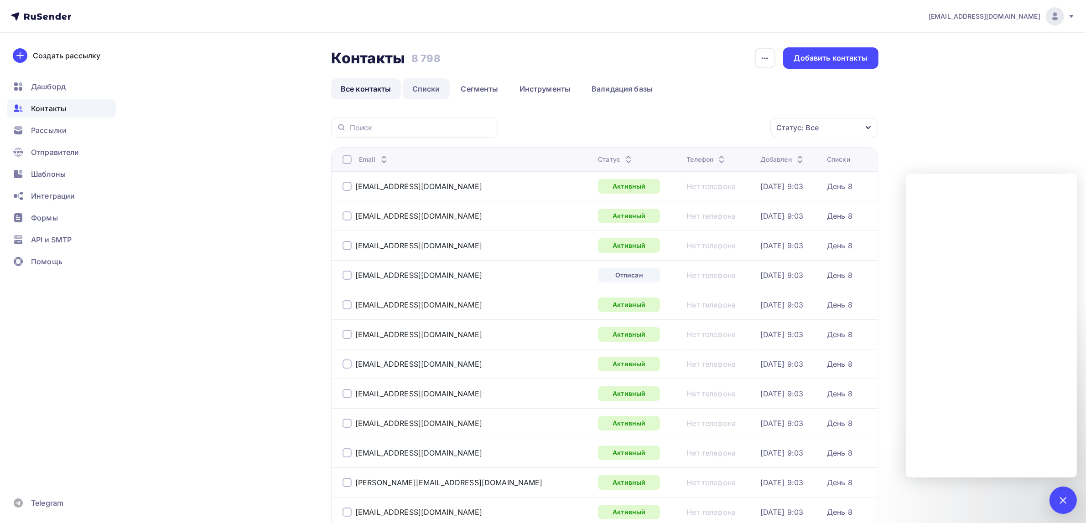
click at [434, 90] on link "Списки" at bounding box center [426, 88] width 47 height 21
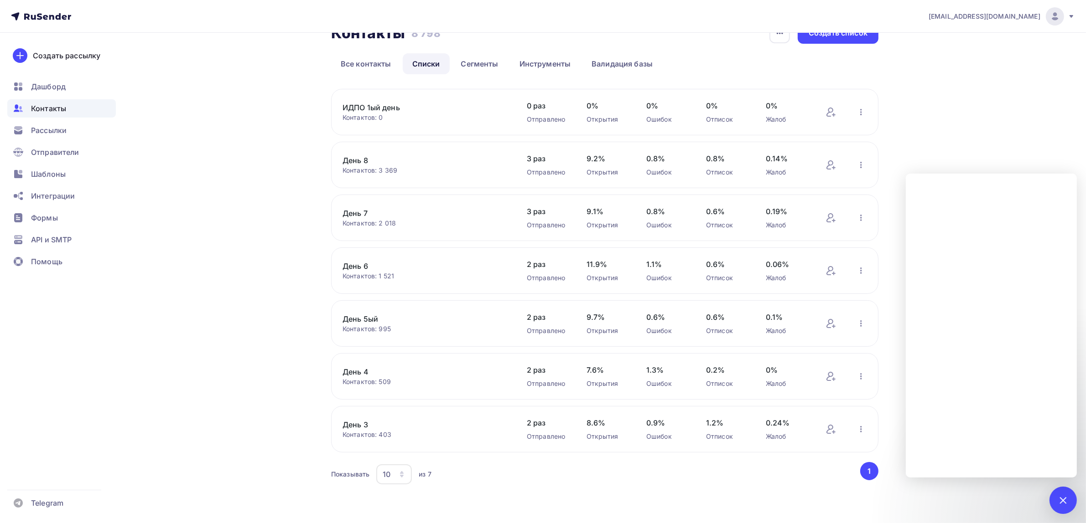
scroll to position [26, 0]
click at [860, 110] on icon "button" at bounding box center [860, 112] width 11 height 11
click at [965, 92] on div "drongar89@gmail.com Аккаунт Тарифы Выйти Создать рассылку Дашборд Контакты Расс…" at bounding box center [543, 249] width 1086 height 549
click at [860, 165] on icon "button" at bounding box center [861, 165] width 2 height 6
click at [774, 307] on div "Удалить" at bounding box center [802, 307] width 128 height 15
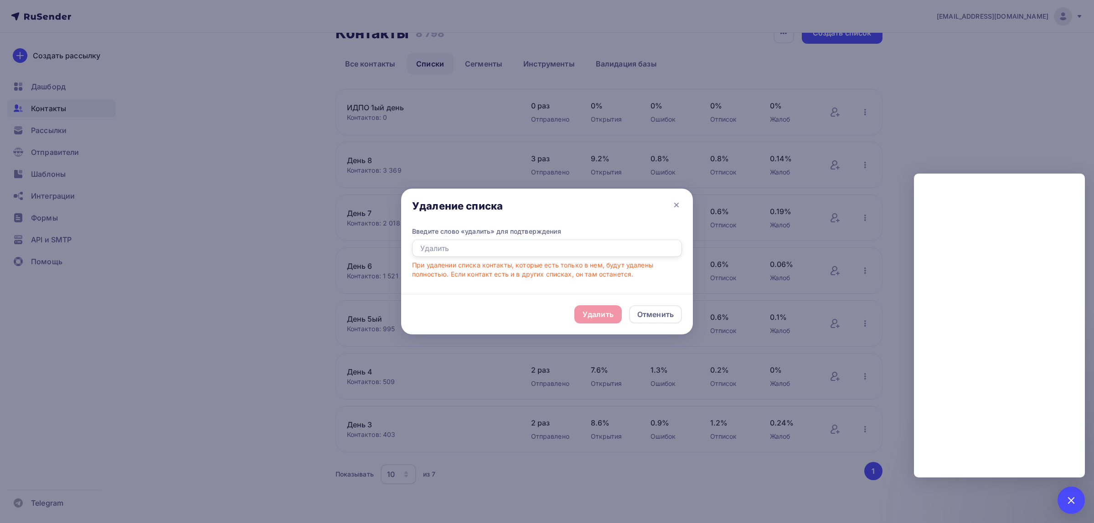
click at [552, 247] on input "text" at bounding box center [547, 248] width 270 height 17
type input "удалить"
click at [608, 306] on div "Удалить" at bounding box center [598, 315] width 47 height 18
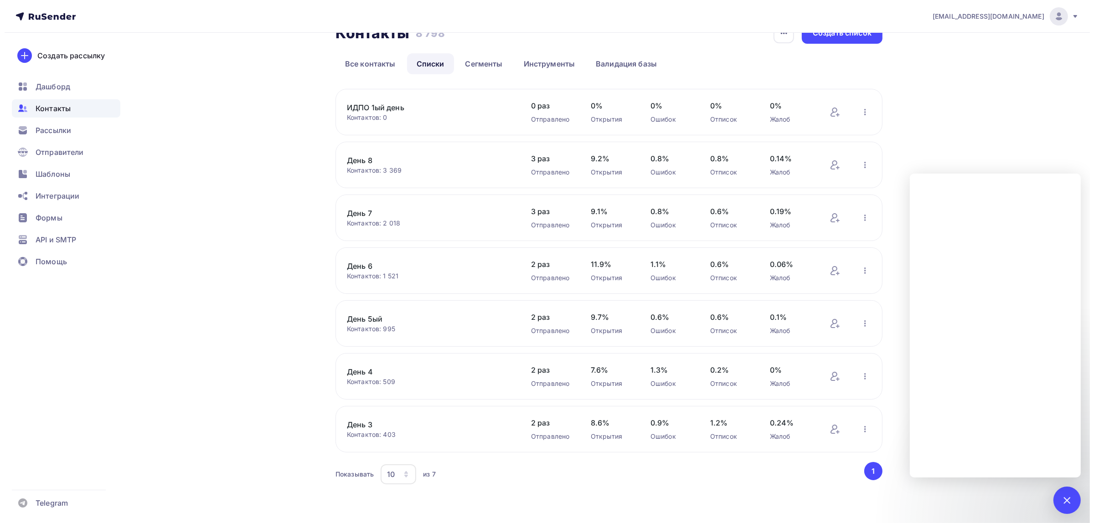
scroll to position [0, 0]
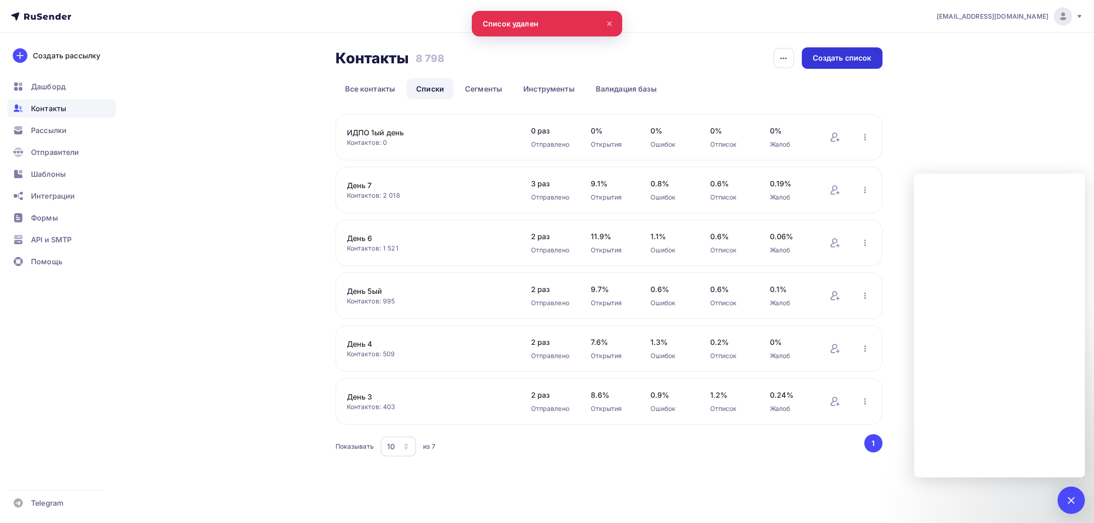
click at [829, 64] on div "Создать список" at bounding box center [842, 57] width 81 height 21
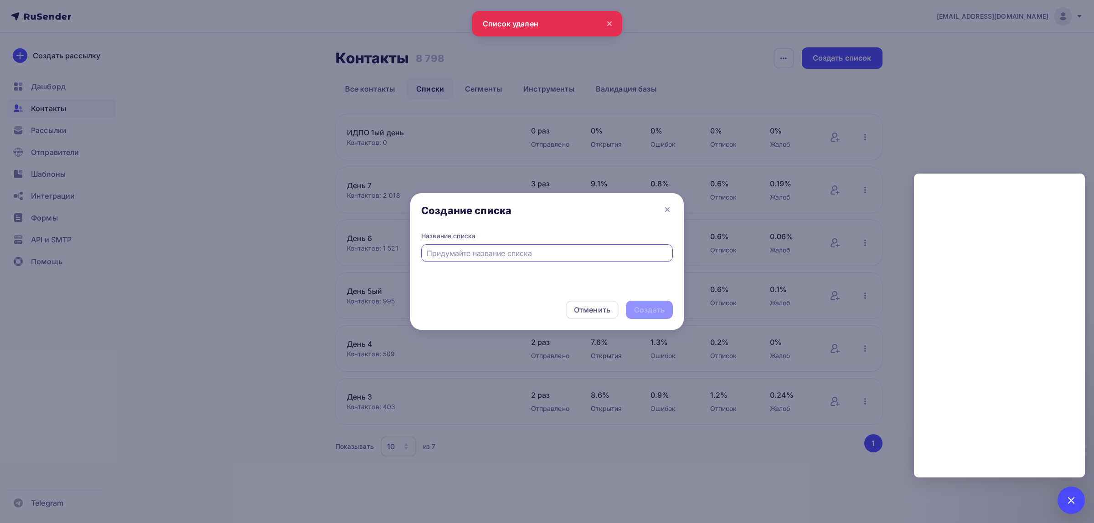
click at [514, 249] on input "text" at bounding box center [547, 253] width 241 height 11
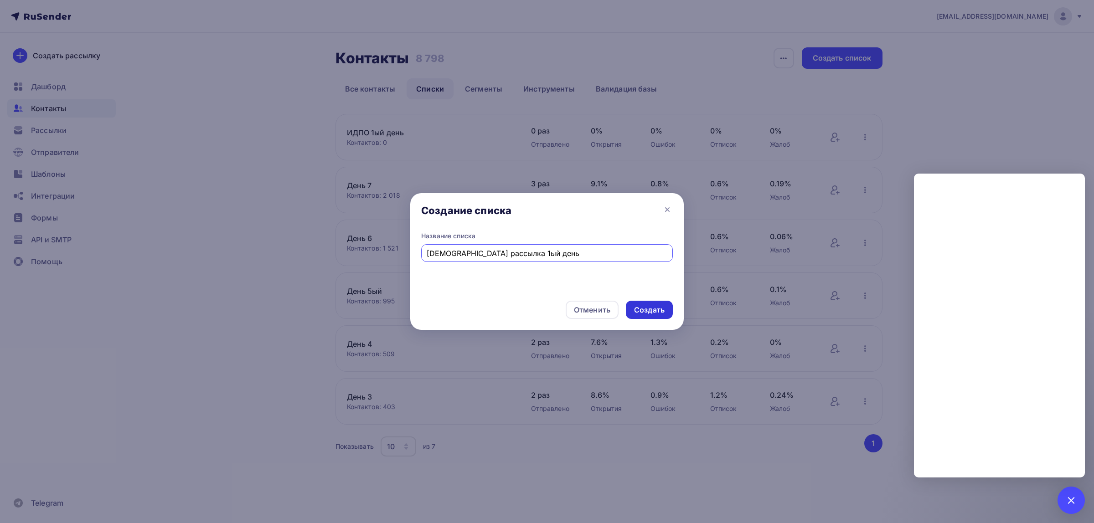
type input "Идпо рассылка 1ый день"
click at [639, 316] on div "Создать" at bounding box center [649, 310] width 47 height 18
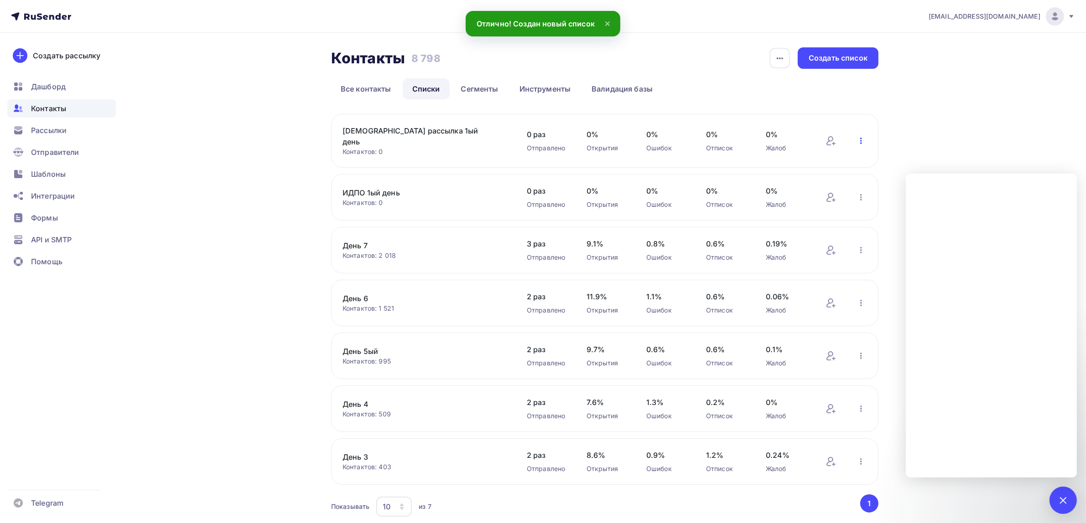
click at [860, 138] on icon "button" at bounding box center [861, 141] width 2 height 6
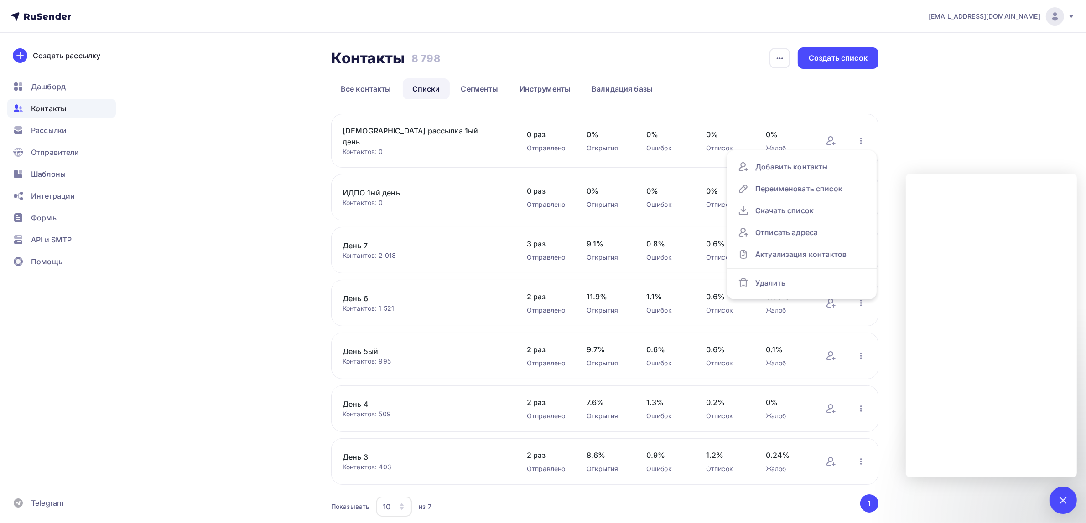
click at [970, 83] on div "drongar89@gmail.com Аккаунт Тарифы Выйти Создать рассылку Дашборд Контакты Расс…" at bounding box center [543, 278] width 1086 height 556
click at [863, 192] on icon "button" at bounding box center [860, 197] width 11 height 11
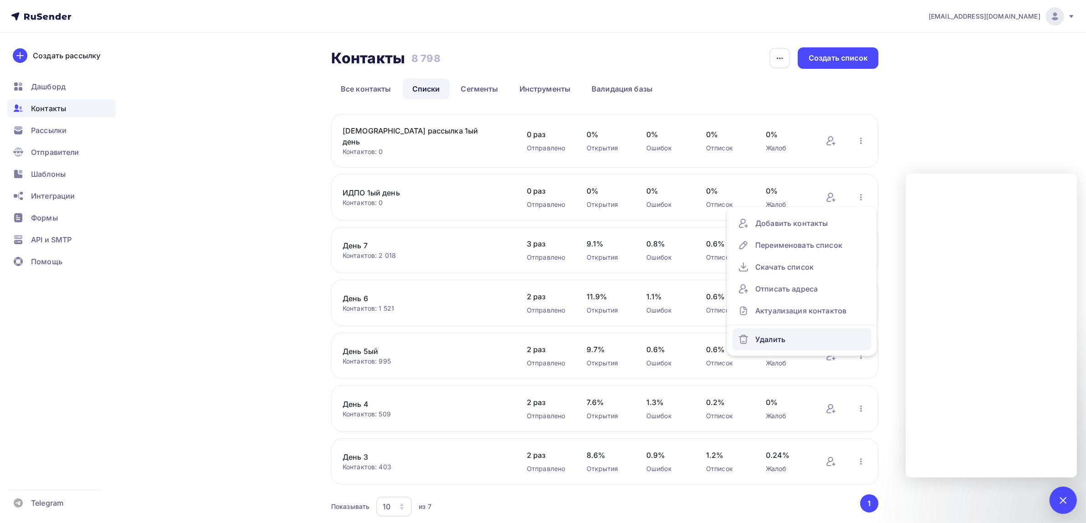
click at [757, 332] on div "Удалить" at bounding box center [802, 339] width 128 height 15
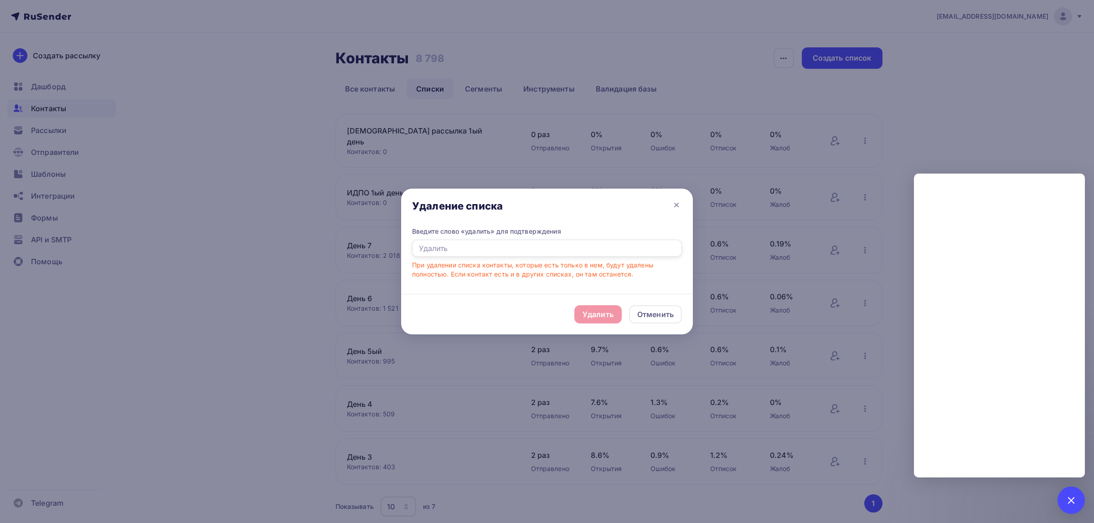
click at [523, 247] on input "text" at bounding box center [547, 248] width 270 height 17
type input "удалить"
click at [598, 316] on div "Удалить" at bounding box center [598, 314] width 31 height 11
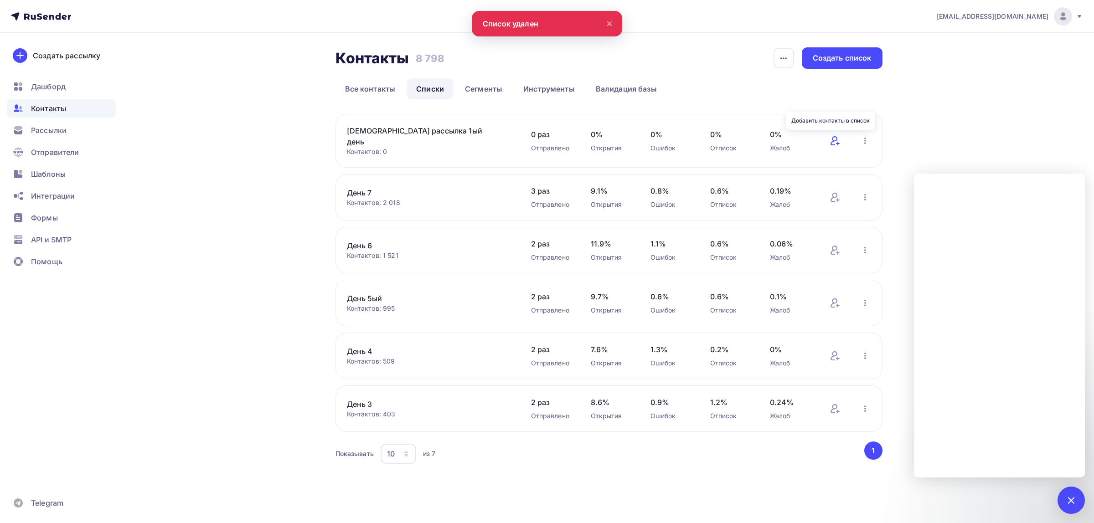
click at [835, 140] on icon at bounding box center [835, 140] width 11 height 11
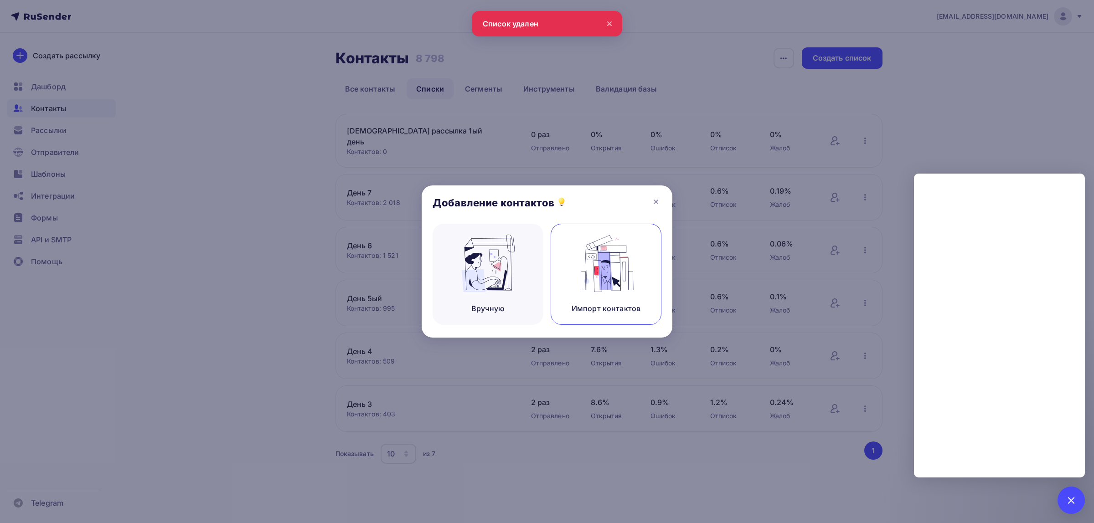
click at [606, 268] on img at bounding box center [606, 263] width 61 height 57
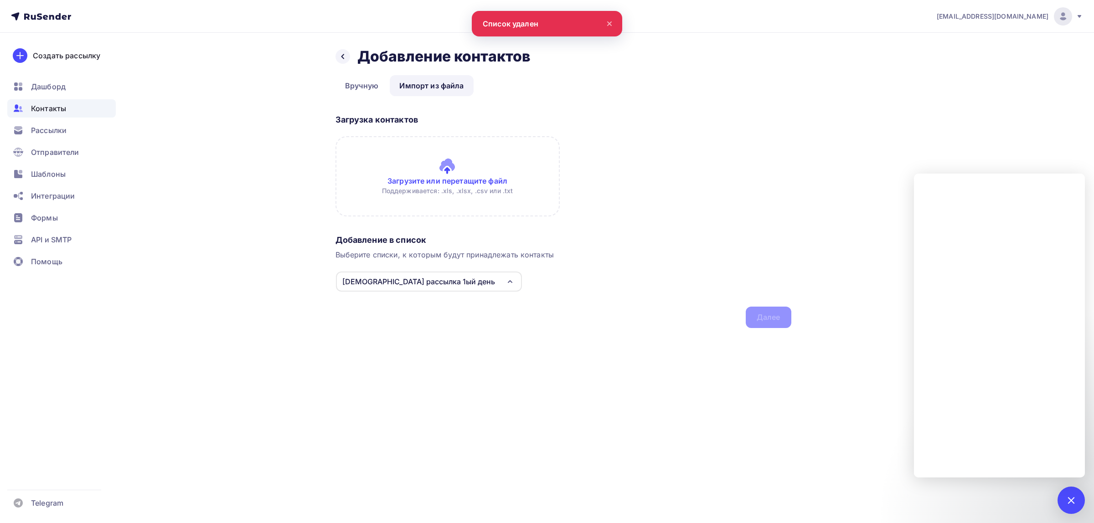
click at [501, 205] on input "file" at bounding box center [448, 176] width 224 height 80
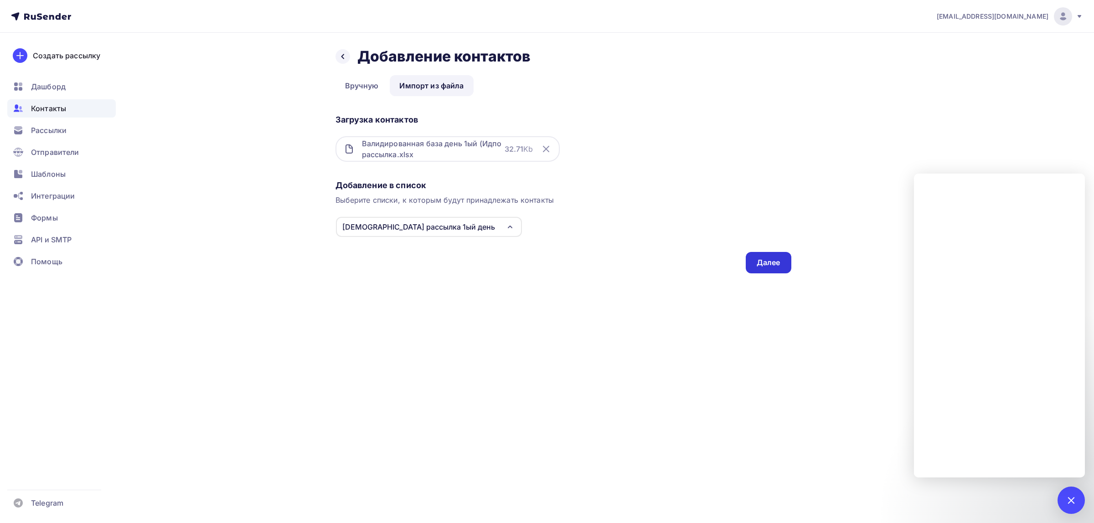
click at [776, 265] on div "Далее" at bounding box center [769, 263] width 24 height 10
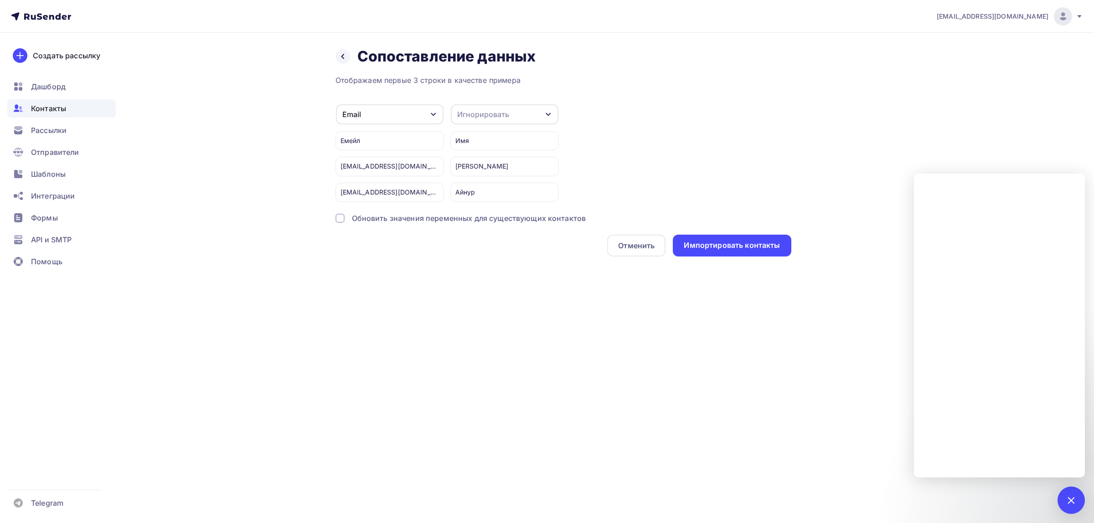
click at [528, 117] on div "Игнорировать" at bounding box center [505, 114] width 108 height 20
click at [486, 163] on div "Имя" at bounding box center [487, 160] width 53 height 11
click at [514, 220] on div "Обновить значения переменных для существующих контактов" at bounding box center [469, 218] width 234 height 11
click at [741, 247] on div "Импортировать контакты" at bounding box center [732, 245] width 96 height 10
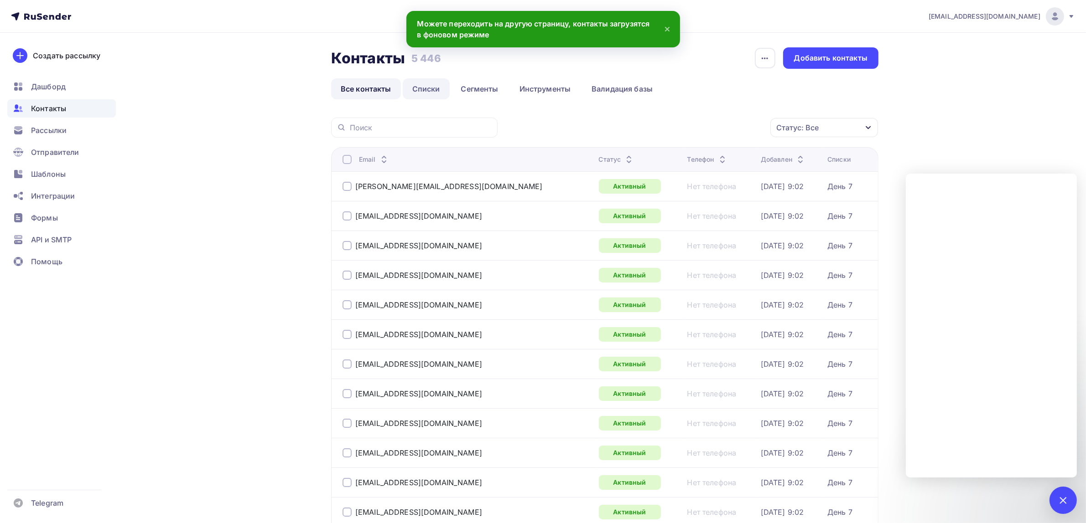
click at [430, 87] on link "Списки" at bounding box center [426, 88] width 47 height 21
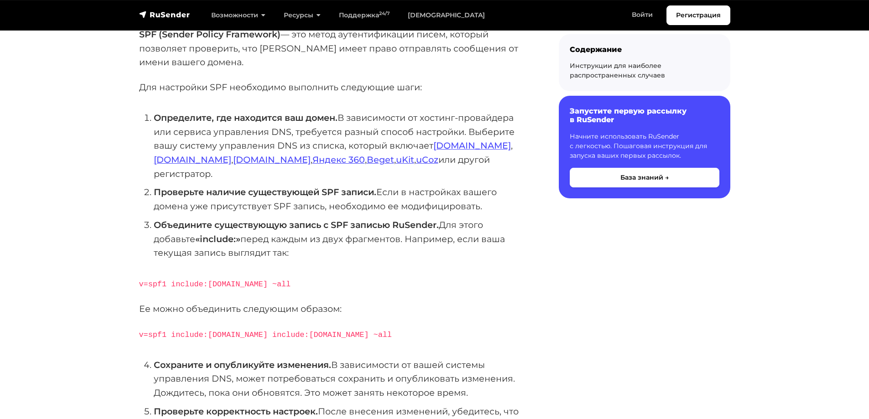
scroll to position [274, 0]
